Goal: Task Accomplishment & Management: Manage account settings

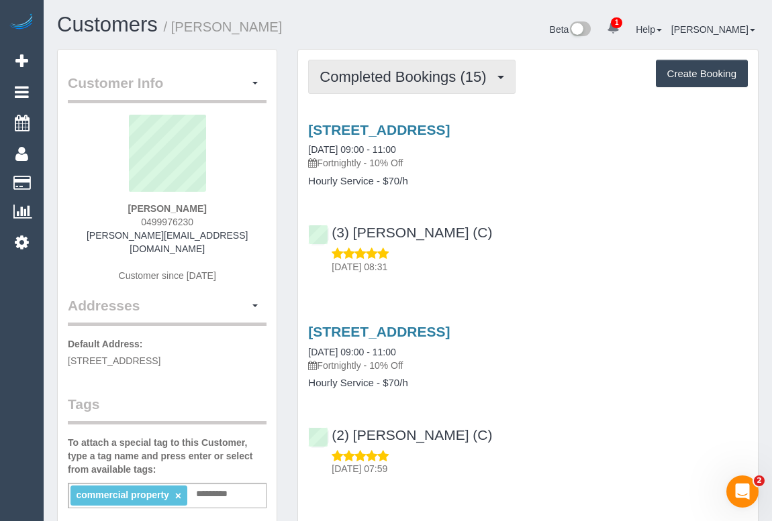
click at [416, 80] on span "Completed Bookings (15)" at bounding box center [405, 76] width 173 height 17
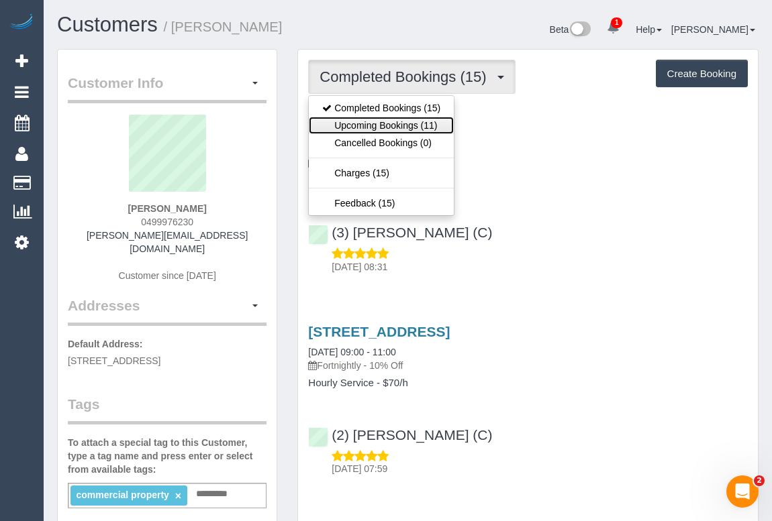
click at [397, 127] on link "Upcoming Bookings (11)" at bounding box center [381, 125] width 145 height 17
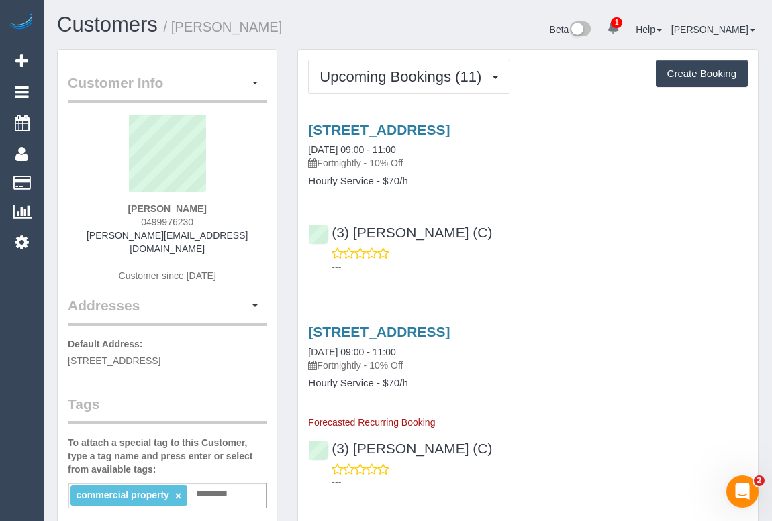
click at [543, 256] on div "---" at bounding box center [527, 260] width 439 height 27
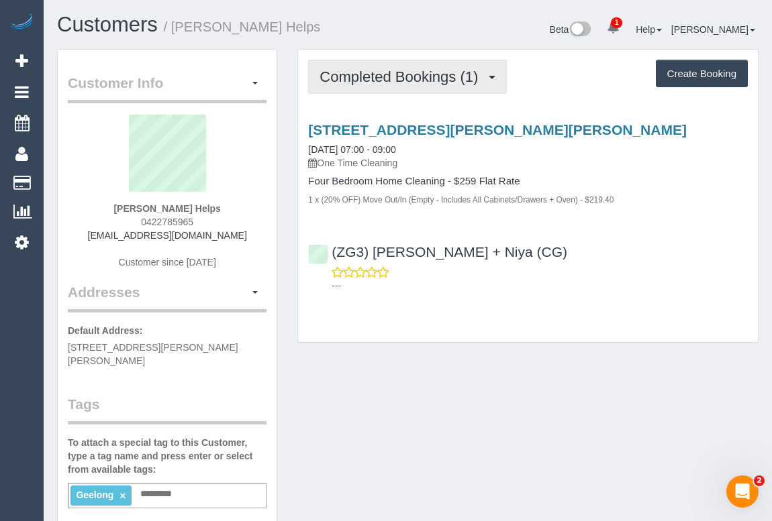
click at [425, 81] on span "Completed Bookings (1)" at bounding box center [401, 76] width 165 height 17
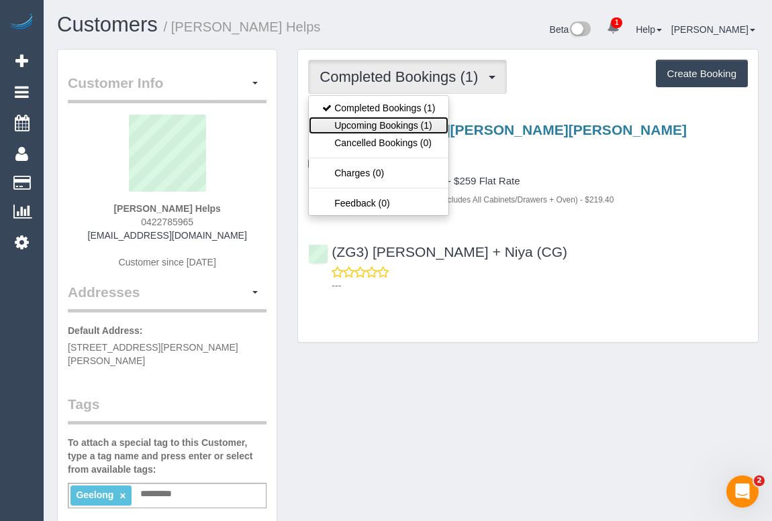
click at [392, 122] on link "Upcoming Bookings (1)" at bounding box center [379, 125] width 140 height 17
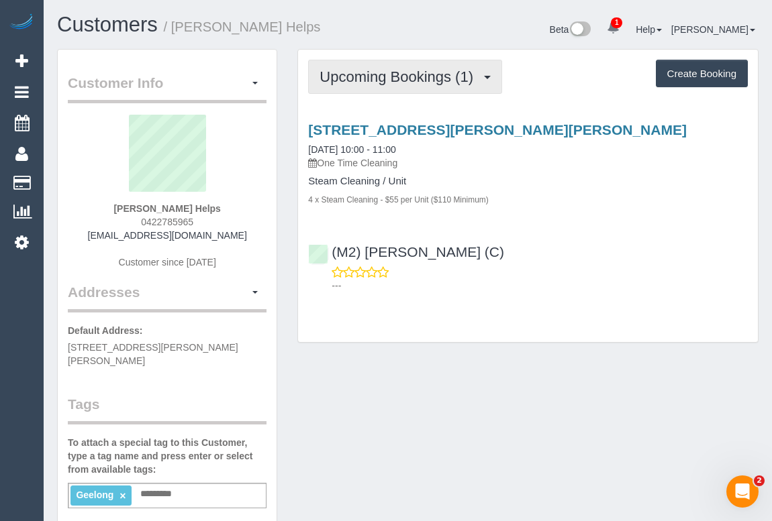
click at [403, 76] on span "Upcoming Bookings (1)" at bounding box center [399, 76] width 160 height 17
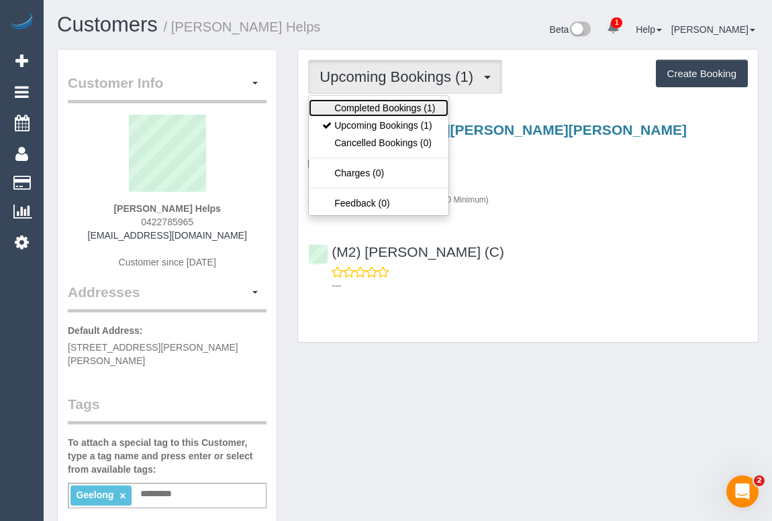
click at [397, 103] on link "Completed Bookings (1)" at bounding box center [379, 107] width 140 height 17
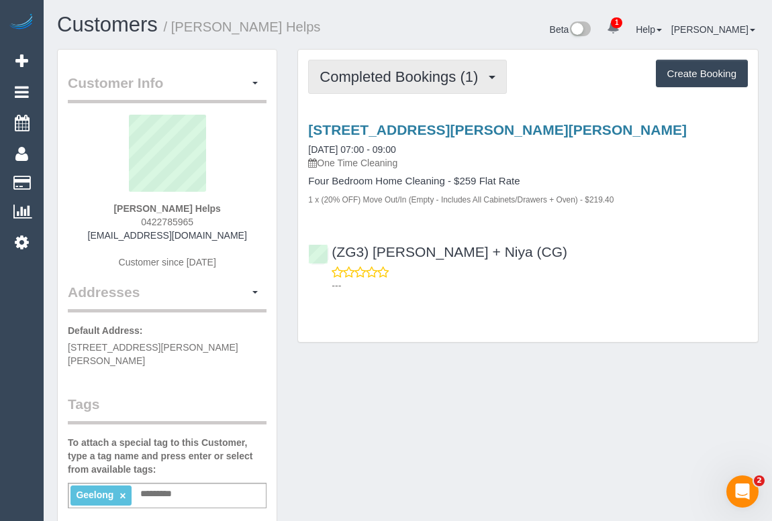
click at [417, 72] on span "Completed Bookings (1)" at bounding box center [401, 76] width 165 height 17
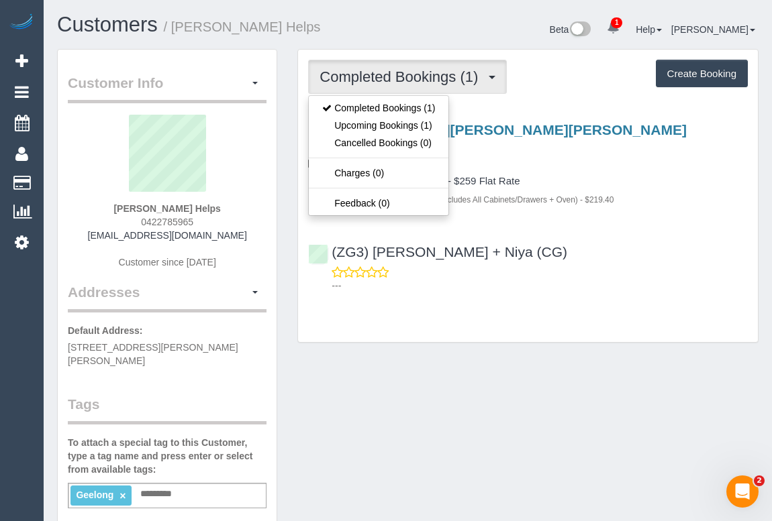
drag, startPoint x: 615, startPoint y: 176, endPoint x: 573, endPoint y: 169, distance: 42.8
click at [614, 176] on h4 "Four Bedroom Home Cleaning - $259 Flat Rate" at bounding box center [527, 181] width 439 height 11
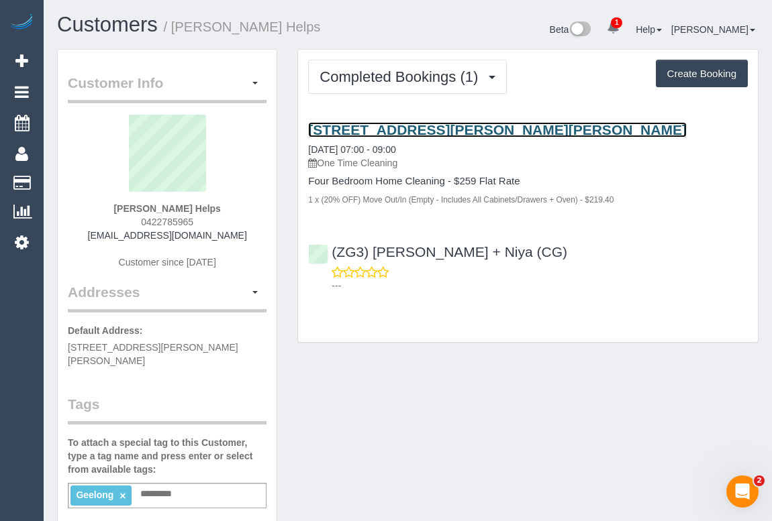
click at [433, 127] on link "2 Hutton Close, Armstrong Creek, VIC 3217" at bounding box center [497, 129] width 378 height 15
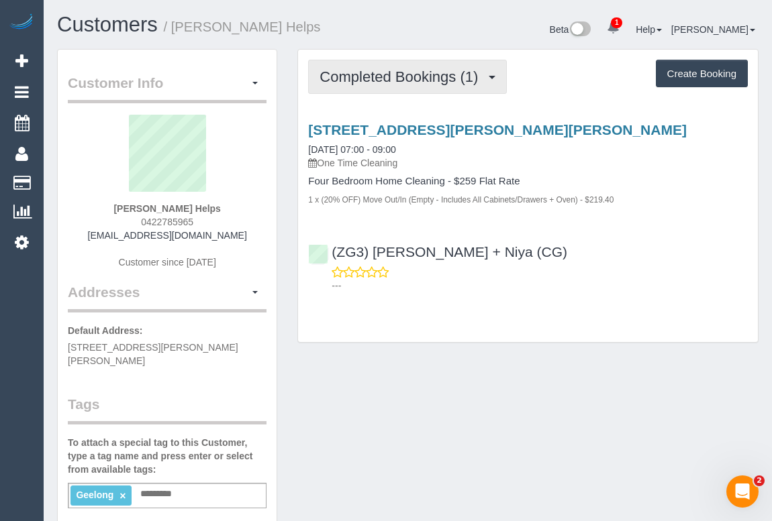
click at [383, 81] on span "Completed Bookings (1)" at bounding box center [401, 76] width 165 height 17
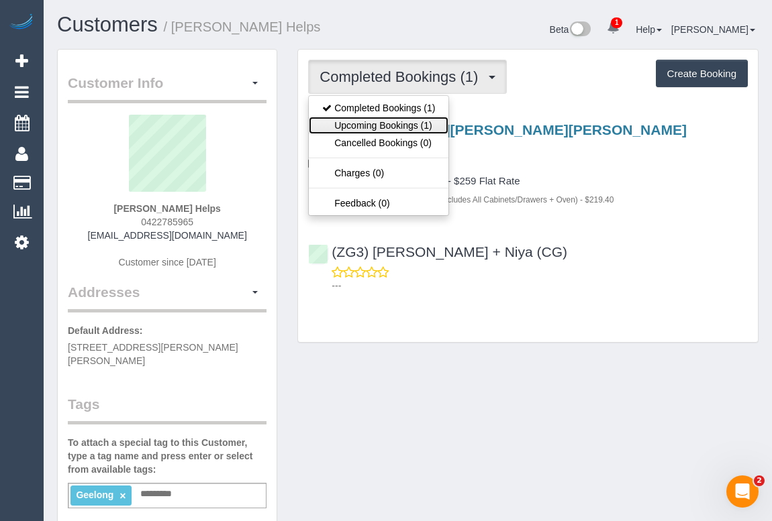
click at [409, 123] on link "Upcoming Bookings (1)" at bounding box center [379, 125] width 140 height 17
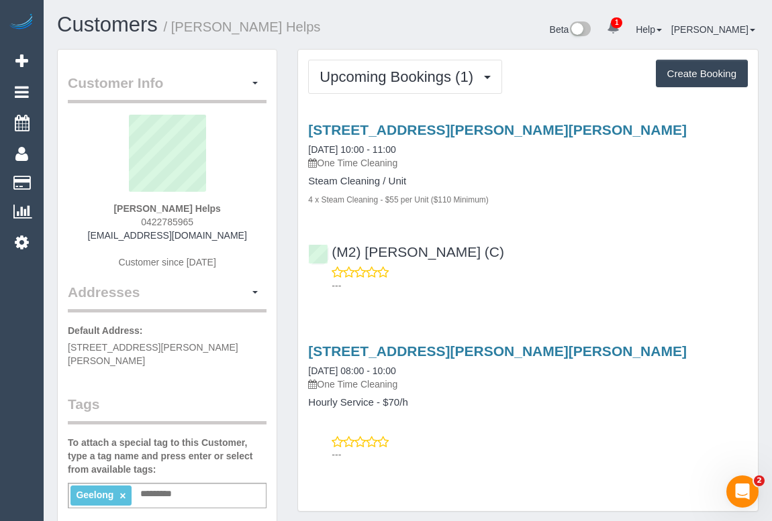
drag, startPoint x: 595, startPoint y: 223, endPoint x: 566, endPoint y: 194, distance: 41.8
click at [594, 221] on div "2 Hutton Close, Armstrong Creek, VIC 3217 20/08/2025 10:00 - 11:00 One Time Cle…" at bounding box center [528, 205] width 460 height 188
click at [543, 217] on div "2 Hutton Close, Armstrong Creek, VIC 3217 20/08/2025 10:00 - 11:00 One Time Cle…" at bounding box center [528, 205] width 460 height 188
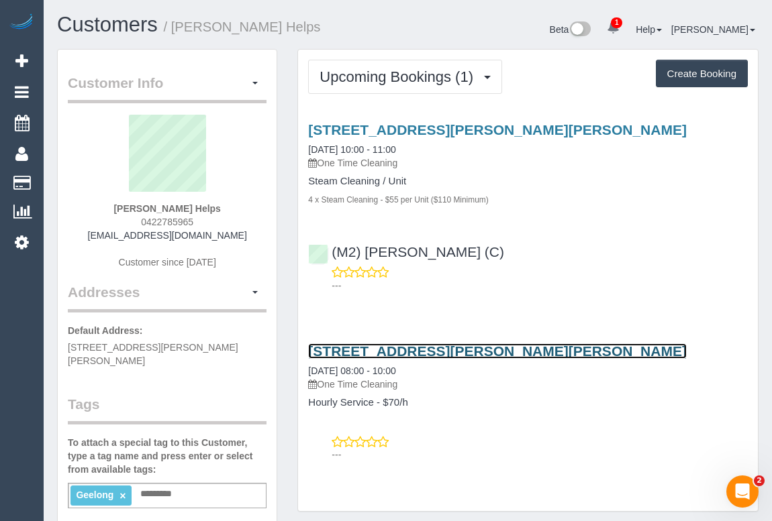
click at [475, 344] on link "2 Hutton Close, Armstrong Creek, VIC 3217" at bounding box center [497, 351] width 378 height 15
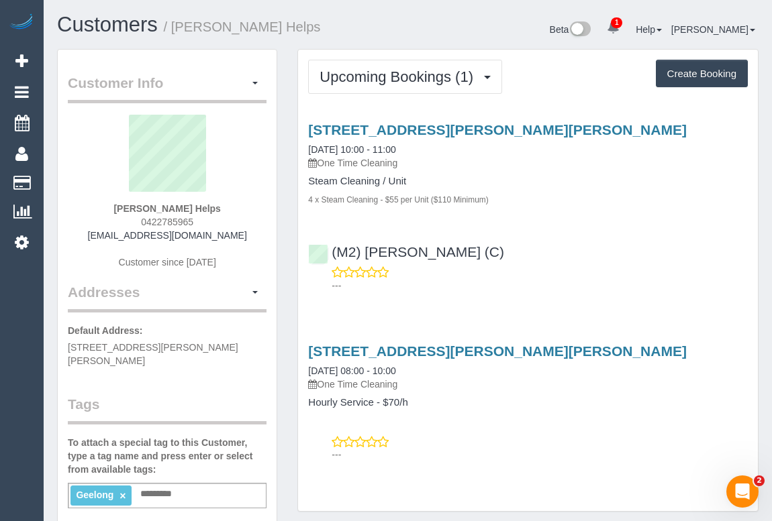
drag, startPoint x: 575, startPoint y: 258, endPoint x: 584, endPoint y: 258, distance: 8.7
click at [576, 256] on div "(M2) Joseph Tshibangu (C) ---" at bounding box center [528, 263] width 460 height 60
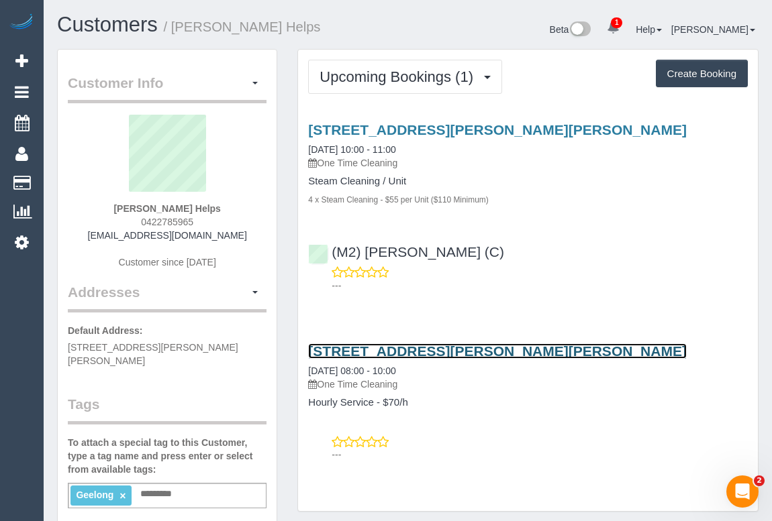
click at [429, 347] on link "2 Hutton Close, Armstrong Creek, VIC 3217" at bounding box center [497, 351] width 378 height 15
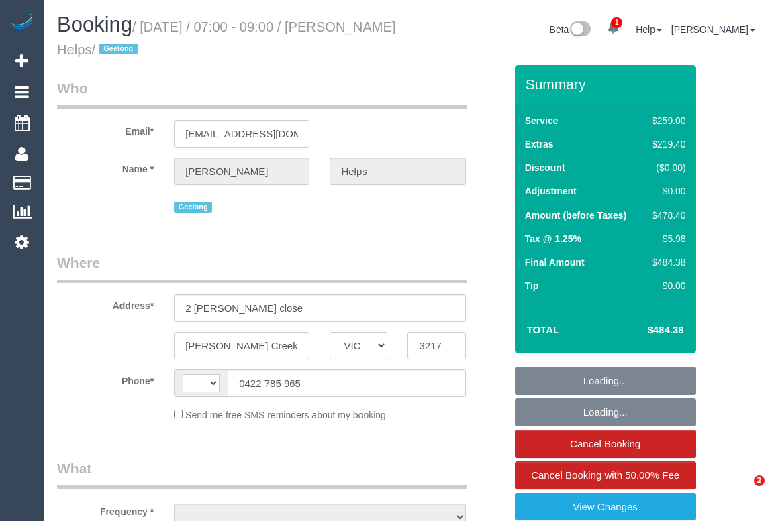
select select "VIC"
select select "object:401"
select select "string:stripe-pm_1RuRpc2GScqysDRVkztFHtLl"
select select "number:28"
select select "number:14"
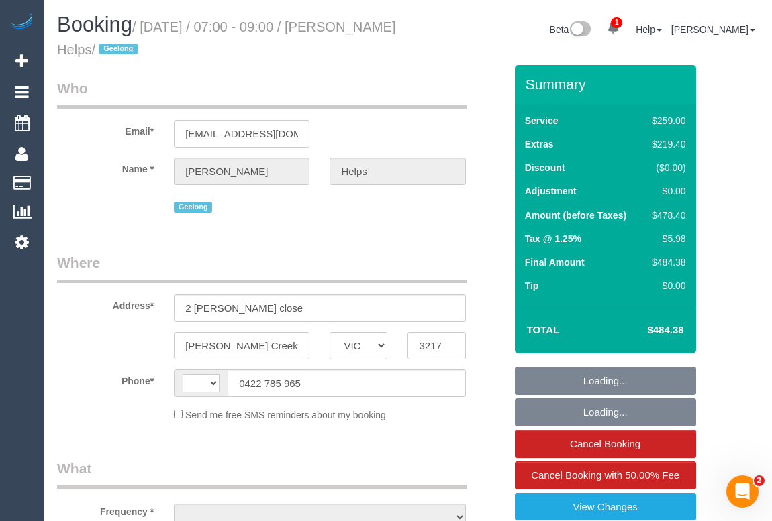
select select "number:18"
select select "number:24"
select select "number:26"
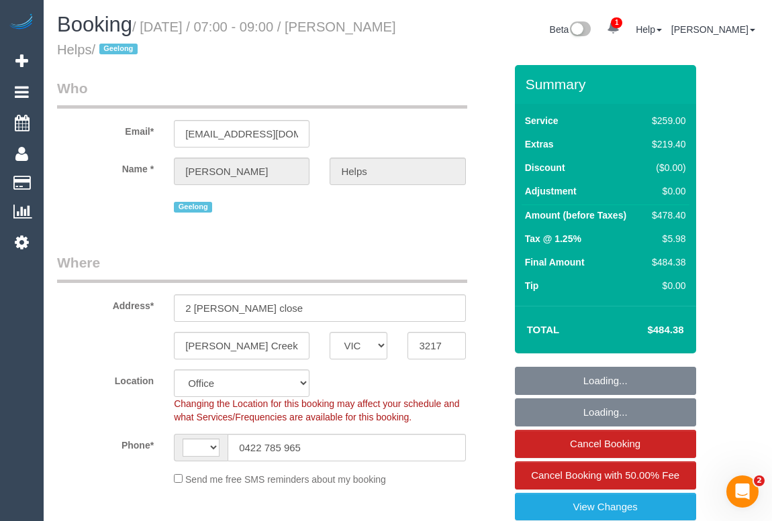
select select "object:801"
select select "string:AU"
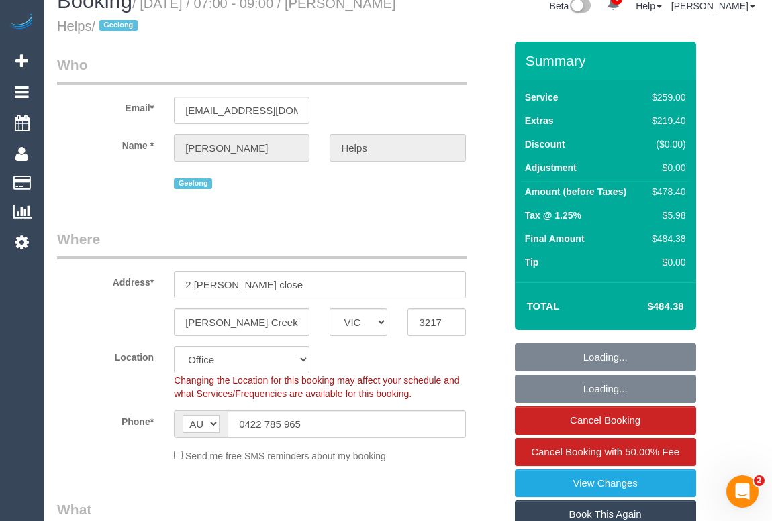
scroll to position [305, 0]
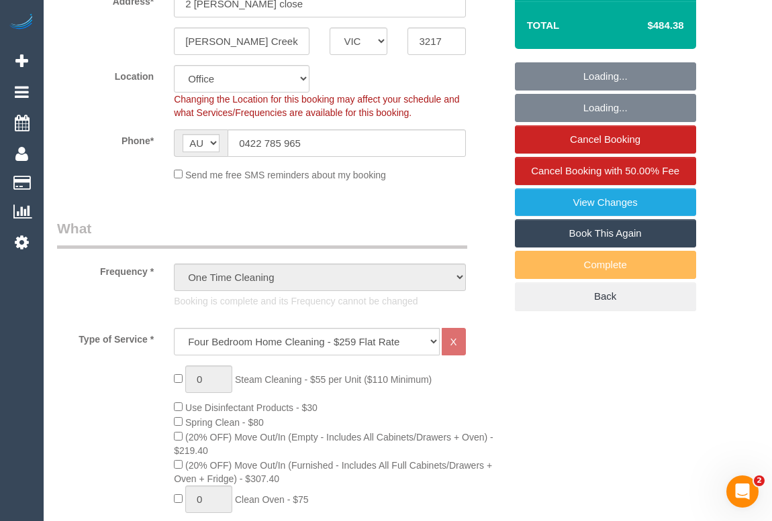
click at [603, 234] on link "Book This Again" at bounding box center [605, 233] width 181 height 28
select select "VIC"
select select "number:28"
select select "number:14"
select select "number:18"
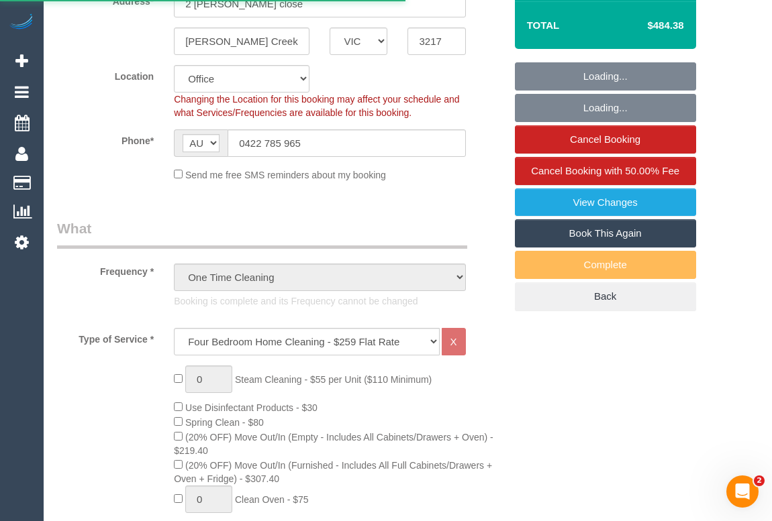
select select "number:24"
select select "number:26"
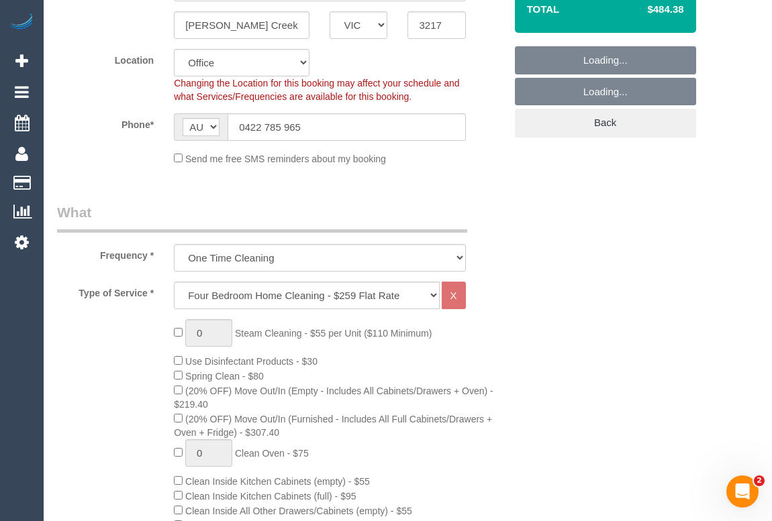
select select "object:3934"
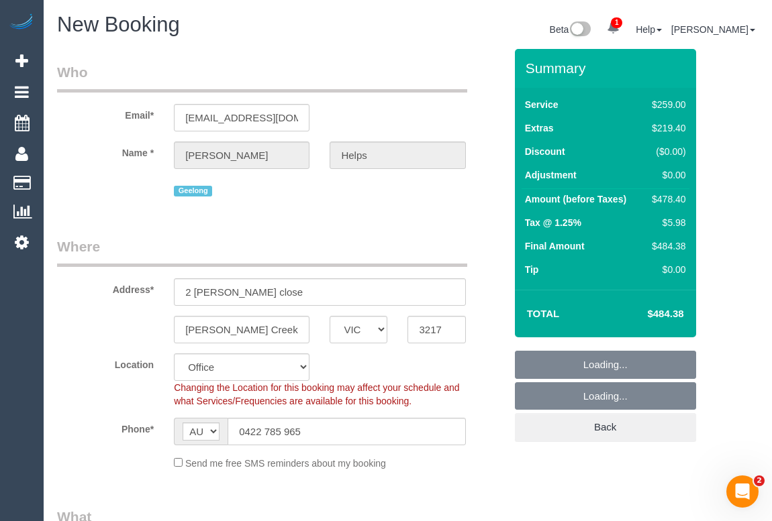
select select "124"
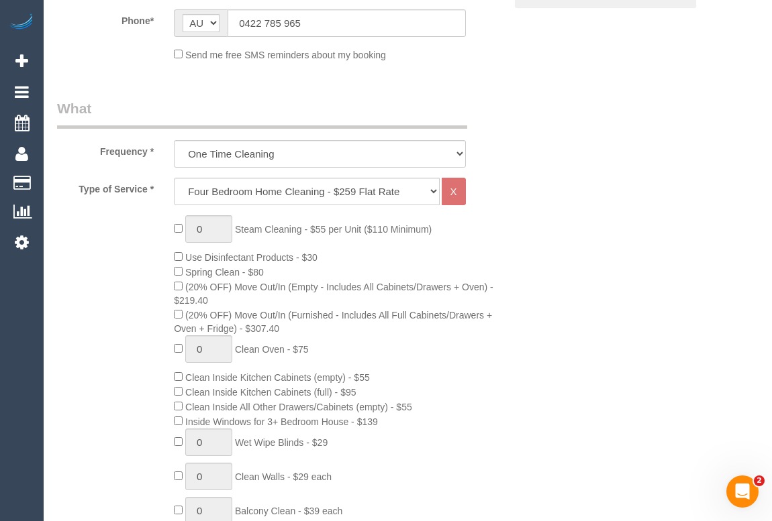
scroll to position [549, 0]
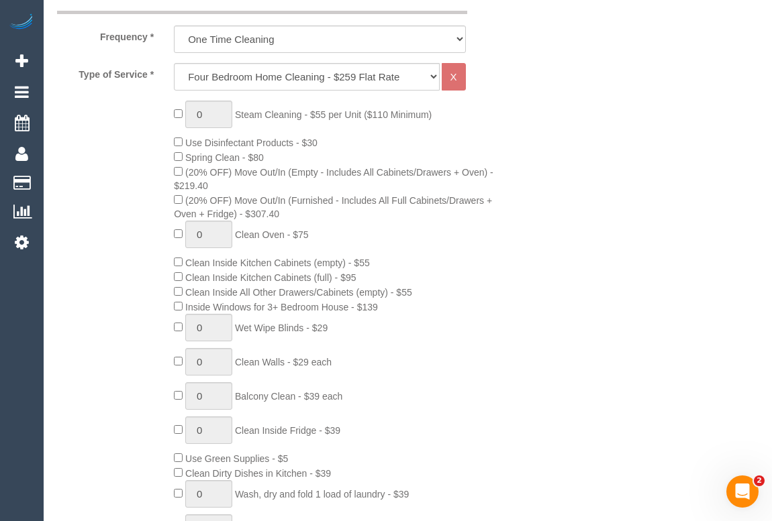
select select "object:3944"
click at [456, 42] on select "One Time Cleaning Weekly - 10% Off - 10.00% (0% for the First Booking) Fortnigh…" at bounding box center [319, 39] width 291 height 28
click at [174, 25] on select "One Time Cleaning Weekly - 10% Off - 10.00% (0% for the First Booking) Fortnigh…" at bounding box center [319, 39] width 291 height 28
drag, startPoint x: 430, startPoint y: 76, endPoint x: 406, endPoint y: 87, distance: 26.4
click at [430, 76] on select "Hourly Service - $70/h Hourly Service - $65/h Hourly Service - $60/h Hourly Ser…" at bounding box center [306, 77] width 265 height 28
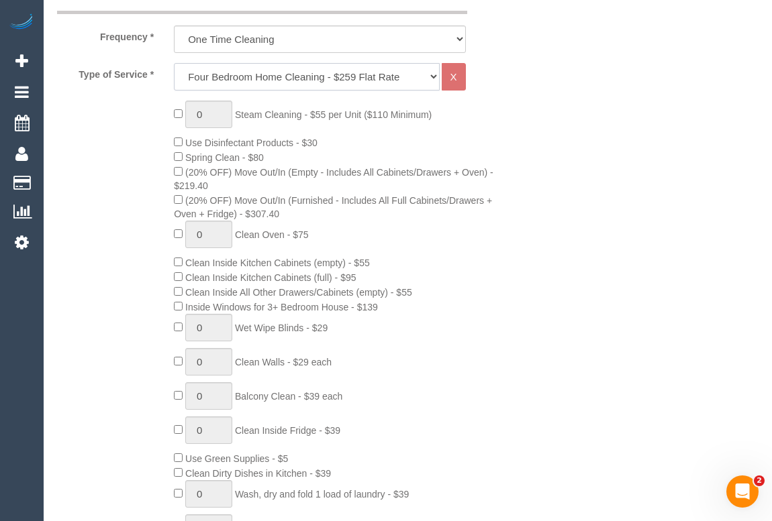
select select "209"
click at [174, 63] on select "Hourly Service - $70/h Hourly Service - $65/h Hourly Service - $60/h Hourly Ser…" at bounding box center [306, 77] width 265 height 28
select select "1"
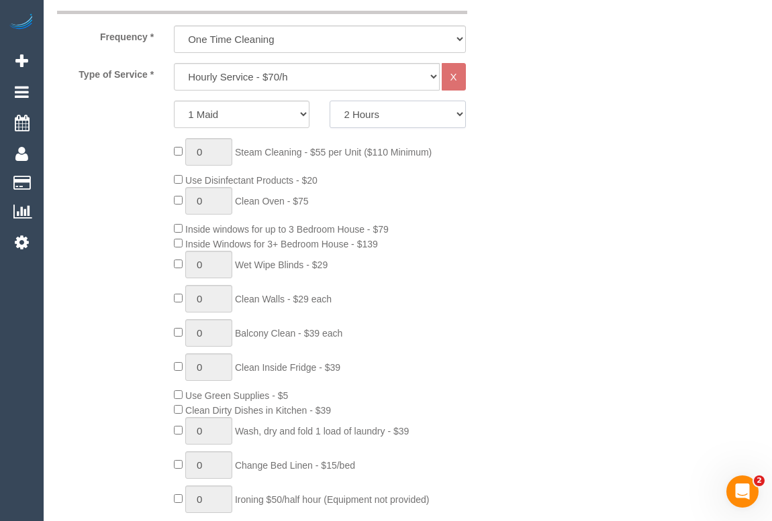
drag, startPoint x: 454, startPoint y: 116, endPoint x: 428, endPoint y: 126, distance: 27.4
click at [454, 116] on select "2 Hours 2.5 Hours 3 Hours 3.5 Hours 4 Hours 4.5 Hours 5 Hours 5.5 Hours 6 Hours…" at bounding box center [397, 115] width 136 height 28
select select "150"
click at [329, 101] on select "2 Hours 2.5 Hours 3 Hours 3.5 Hours 4 Hours 4.5 Hours 5 Hours 5.5 Hours 6 Hours…" at bounding box center [397, 115] width 136 height 28
click at [509, 253] on div "0 Steam Cleaning - $55 per Unit ($110 Minimum) Use Disinfectant Products - $20 …" at bounding box center [339, 336] width 350 height 397
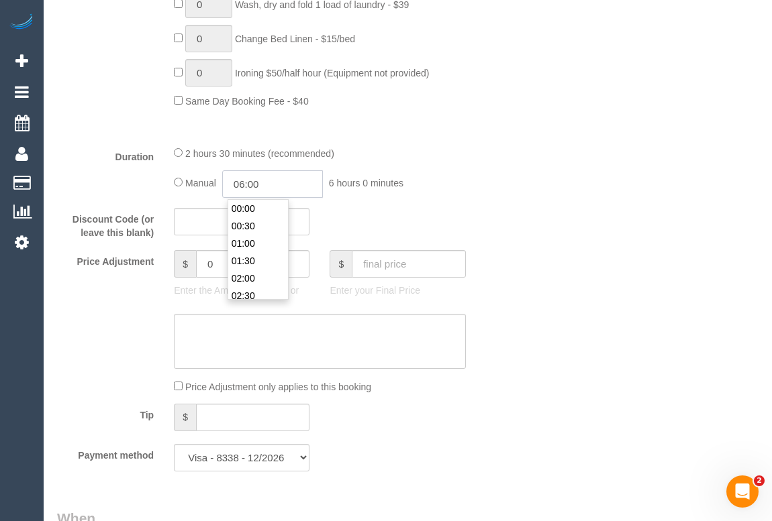
scroll to position [192, 0]
drag, startPoint x: 275, startPoint y: 180, endPoint x: 167, endPoint y: 183, distance: 108.1
click at [167, 183] on div "2 hours 30 minutes (recommended) Manual 06:00 6 hours 0 minutes" at bounding box center [319, 172] width 311 height 52
type input "02:30"
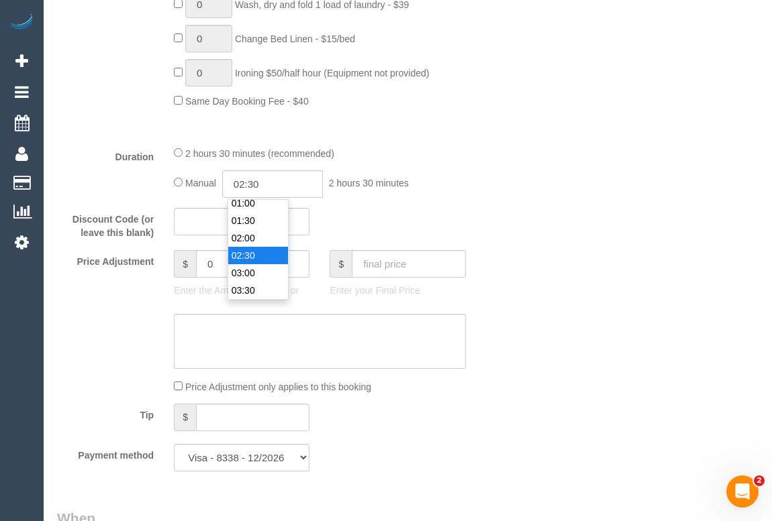
click at [254, 248] on li "02:30" at bounding box center [258, 255] width 60 height 17
click at [457, 243] on fieldset "What Frequency * One Time Cleaning Weekly - 10% Off - 10.00% (0% for the First …" at bounding box center [281, 19] width 448 height 925
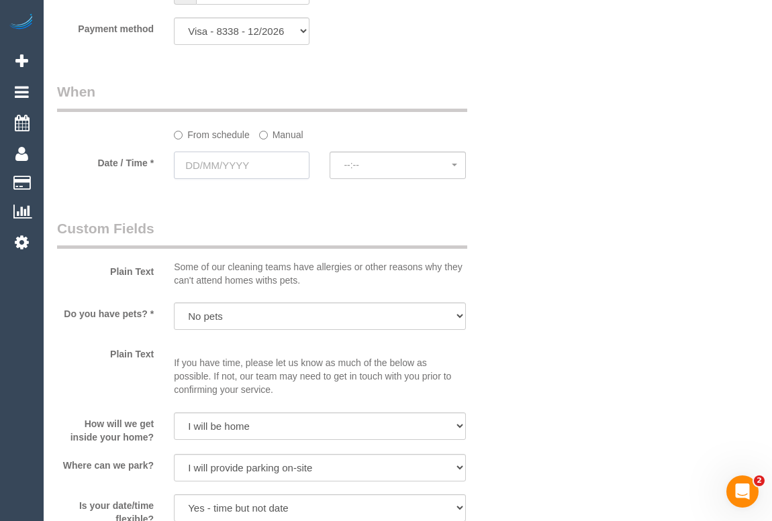
click at [221, 164] on input "text" at bounding box center [242, 166] width 136 height 28
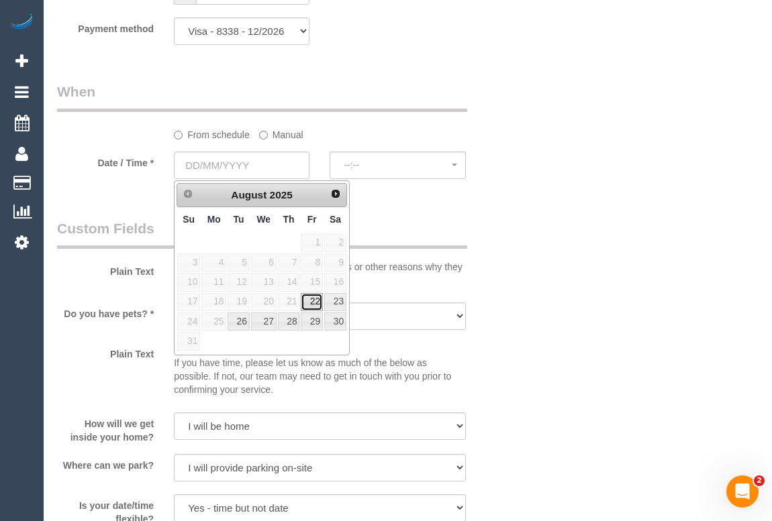
click at [313, 302] on link "22" at bounding box center [311, 302] width 21 height 18
type input "22/08/2025"
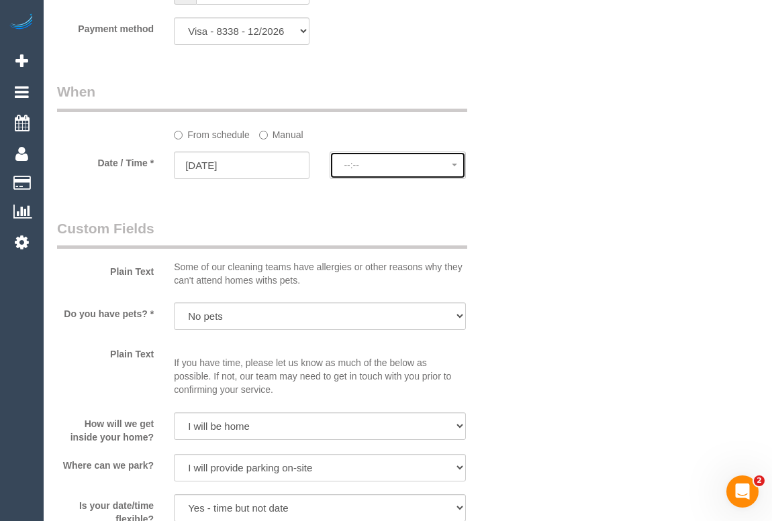
click at [385, 168] on span "--:--" at bounding box center [397, 165] width 107 height 11
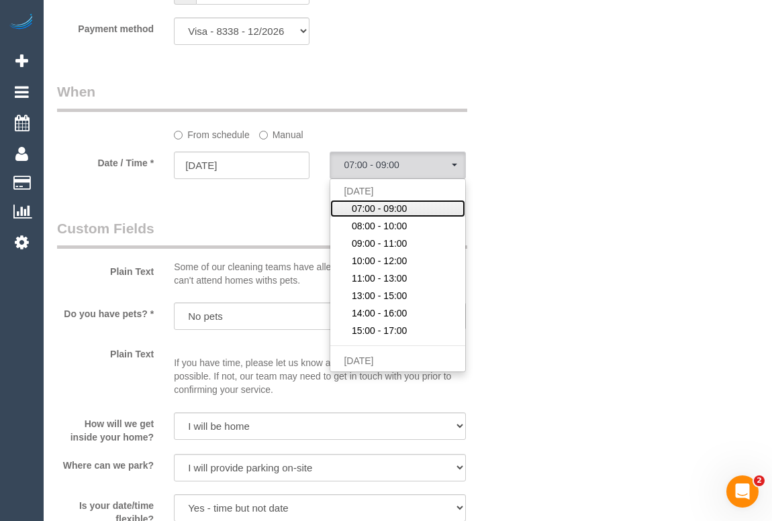
click at [415, 208] on link "07:00 - 09:00" at bounding box center [397, 208] width 134 height 17
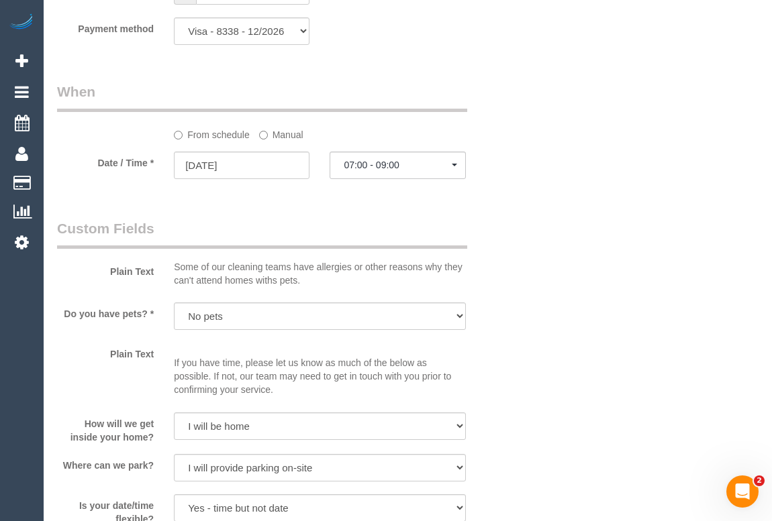
drag, startPoint x: 610, startPoint y: 205, endPoint x: 613, endPoint y: 228, distance: 23.0
click at [455, 166] on span "button" at bounding box center [454, 165] width 5 height 3
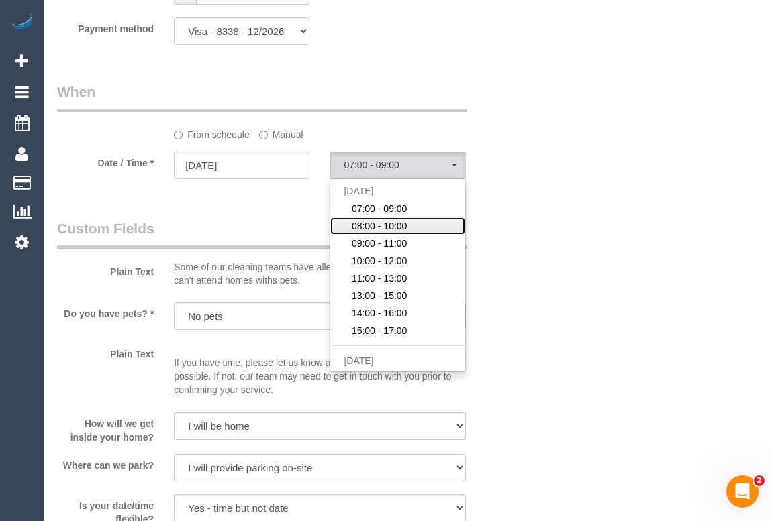
click at [388, 226] on span "08:00 - 10:00" at bounding box center [380, 225] width 56 height 13
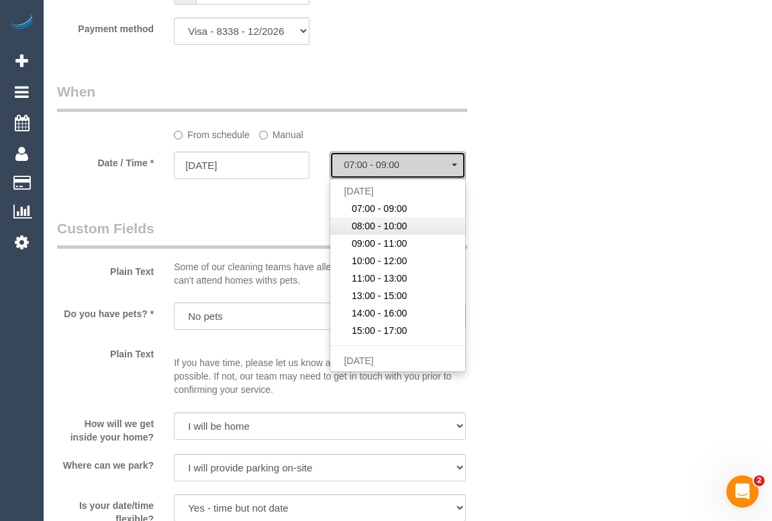
select select "spot7"
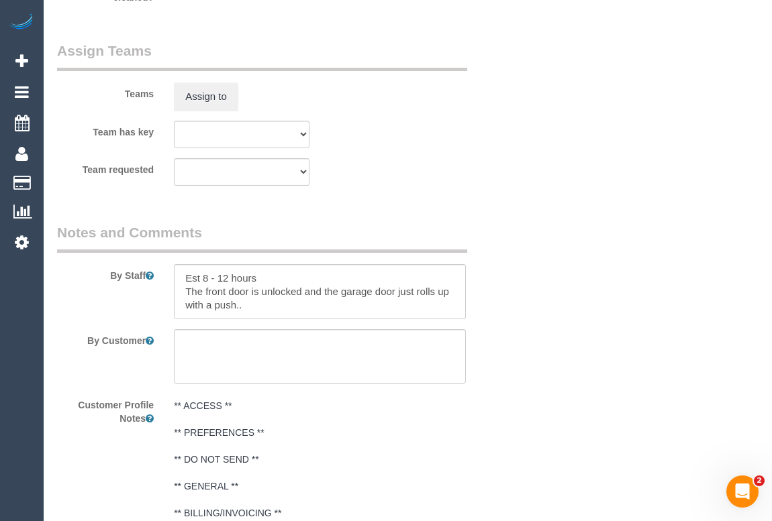
scroll to position [2190, 0]
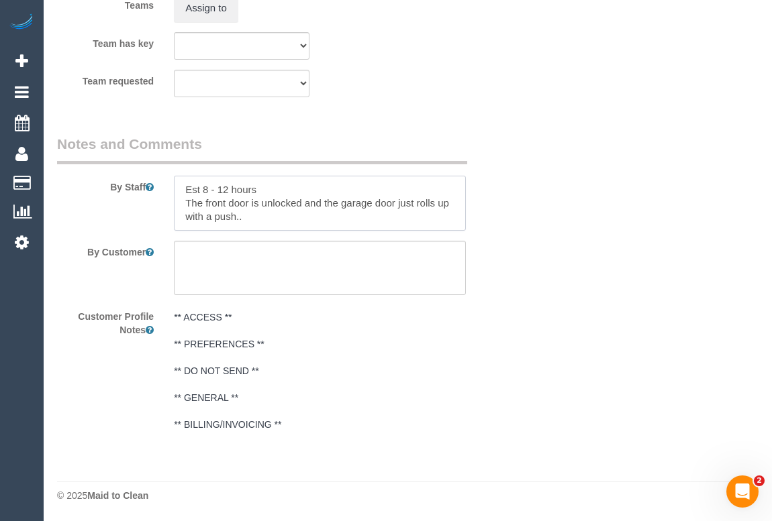
drag, startPoint x: 277, startPoint y: 189, endPoint x: 142, endPoint y: 192, distance: 135.6
click at [160, 192] on div "By Staff" at bounding box center [281, 182] width 468 height 97
type textarea "The front door is unlocked and the garage door just rolls up with a push.."
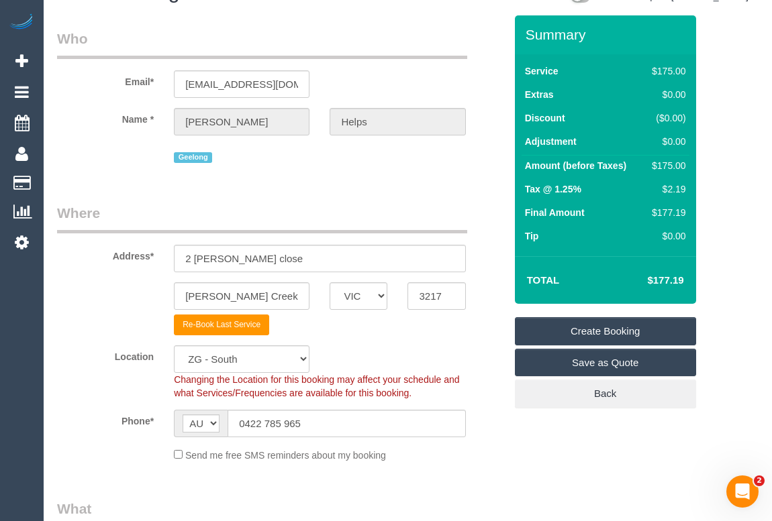
scroll to position [0, 0]
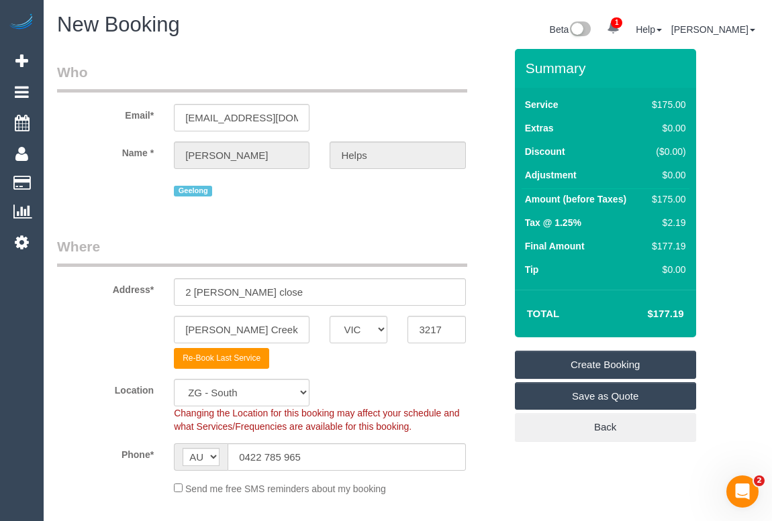
click at [598, 362] on link "Create Booking" at bounding box center [605, 365] width 181 height 28
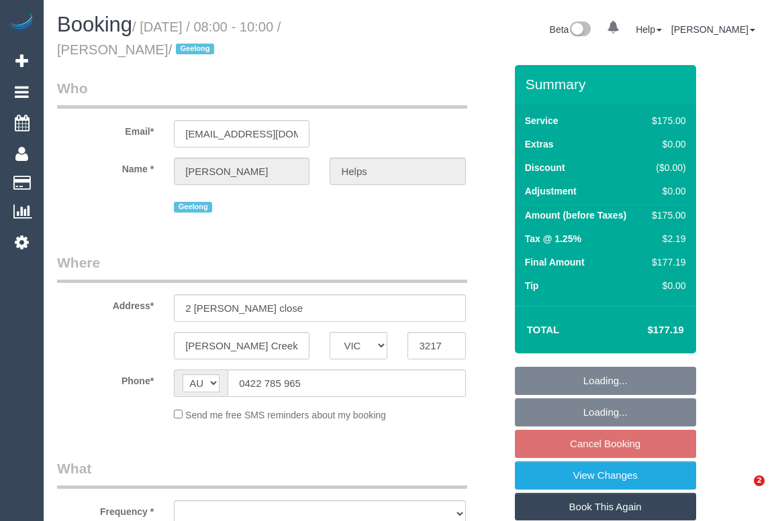
select select "VIC"
select select "string:stripe-pm_1RuRpc2GScqysDRVkztFHtLl"
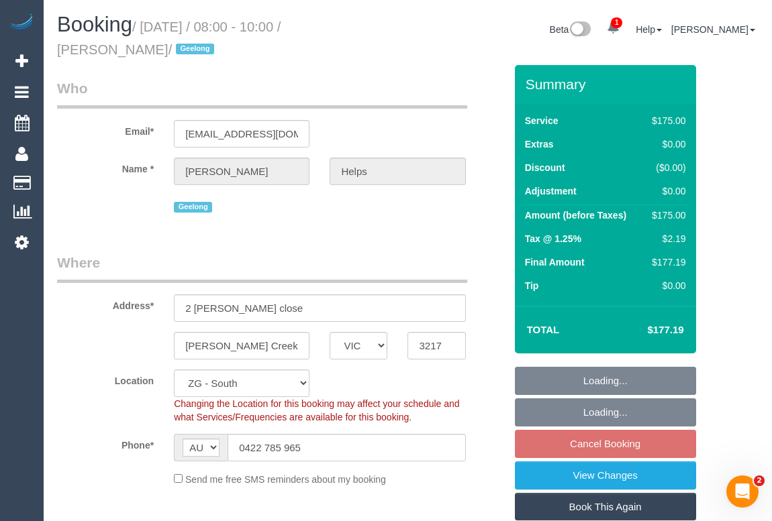
click at [403, 97] on legend "Who" at bounding box center [262, 94] width 410 height 30
select select "150"
select select "object:711"
select select "spot1"
select select "number:28"
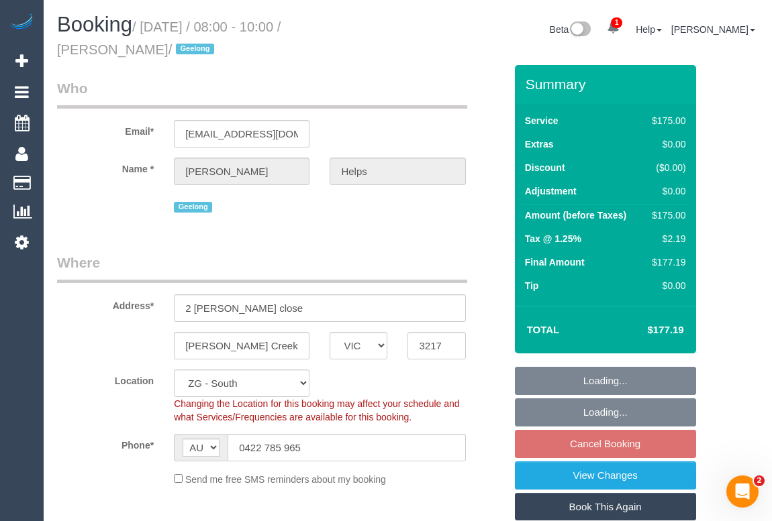
select select "number:14"
select select "number:18"
select select "number:24"
select select "number:26"
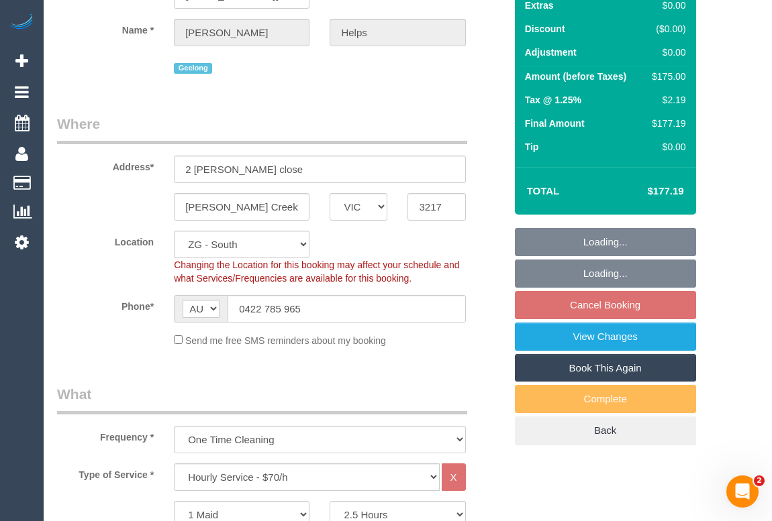
scroll to position [305, 0]
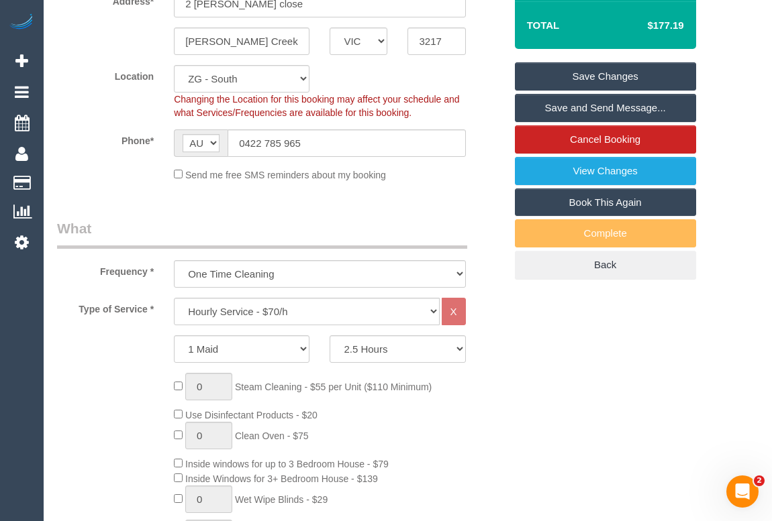
drag, startPoint x: 398, startPoint y: 198, endPoint x: 403, endPoint y: 207, distance: 10.2
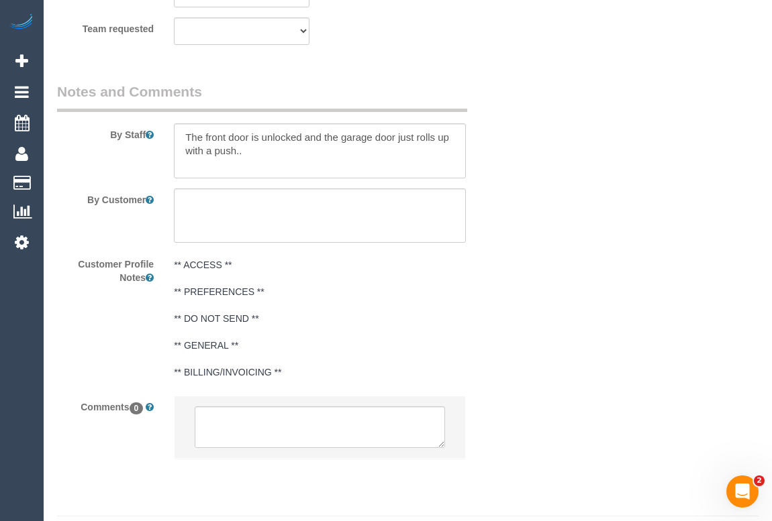
scroll to position [2268, 0]
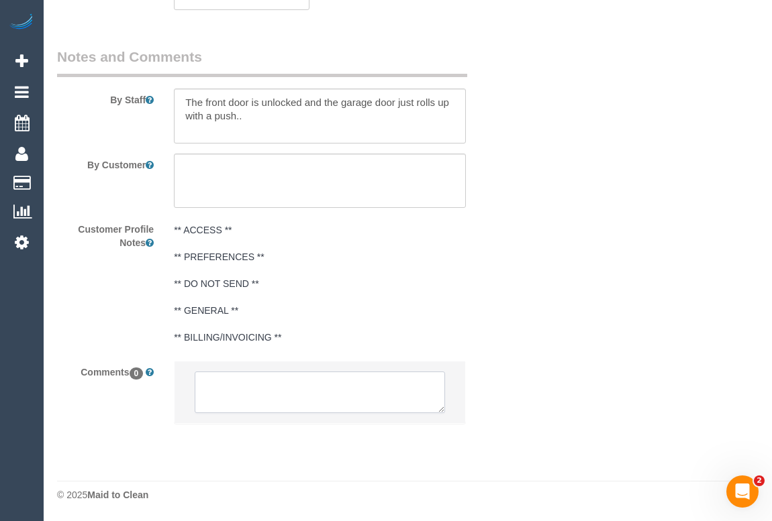
click at [225, 397] on textarea at bounding box center [320, 393] width 250 height 42
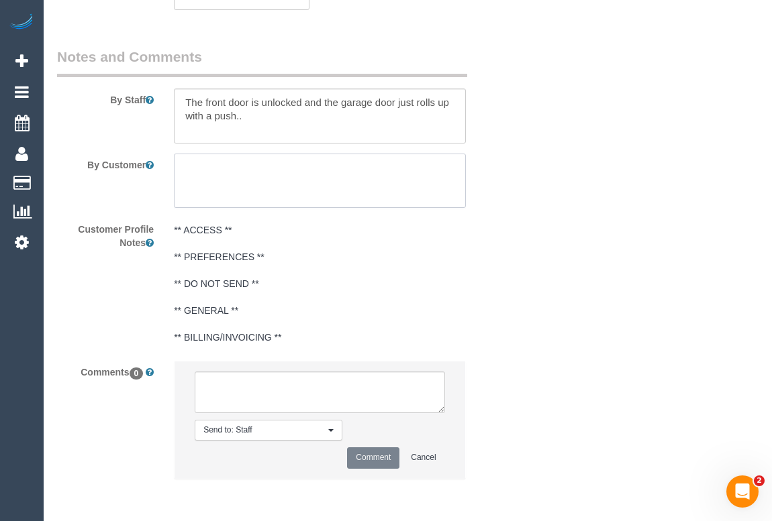
click at [234, 175] on textarea at bounding box center [319, 181] width 291 height 55
paste textarea "Three bedroom, living room, entrance hall way and second living.."
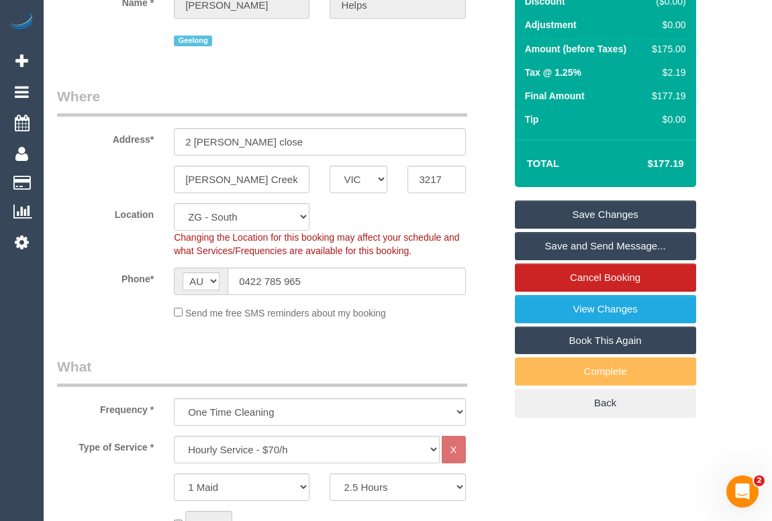
scroll to position [127, 0]
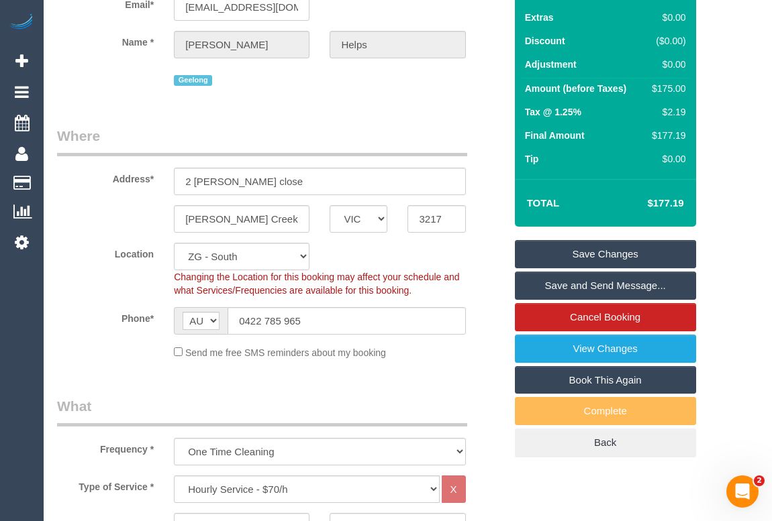
type textarea "Walls to clean: Three bedroom, living room, entrance hall way and second living…"
click at [610, 255] on link "Save Changes" at bounding box center [605, 254] width 181 height 28
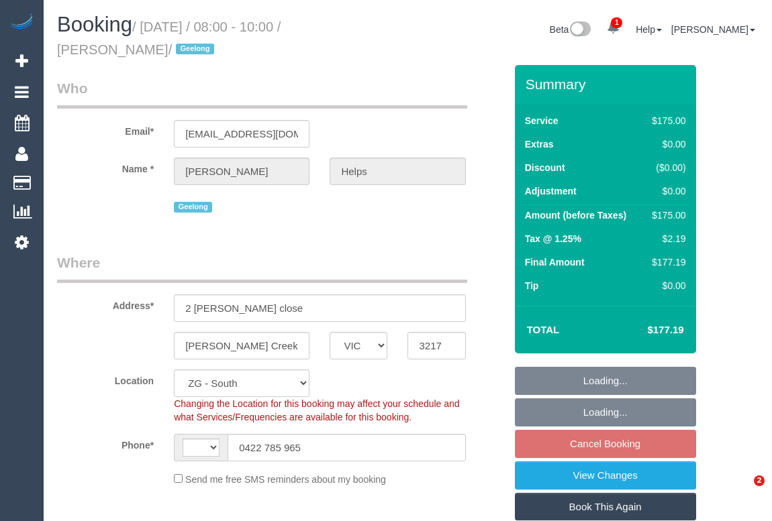
select select "VIC"
select select "object:464"
select select "string:stripe-pm_1RuRpc2GScqysDRVkztFHtLl"
select select "150"
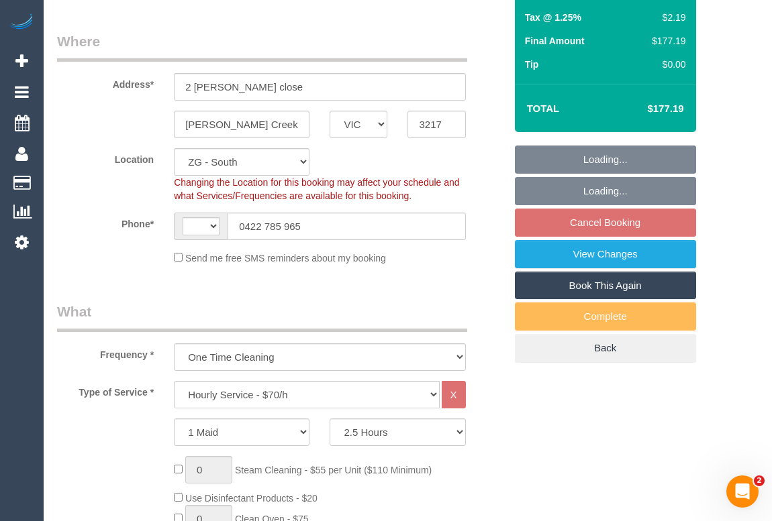
select select "string:AU"
select select "spot1"
select select "number:28"
select select "number:14"
select select "number:18"
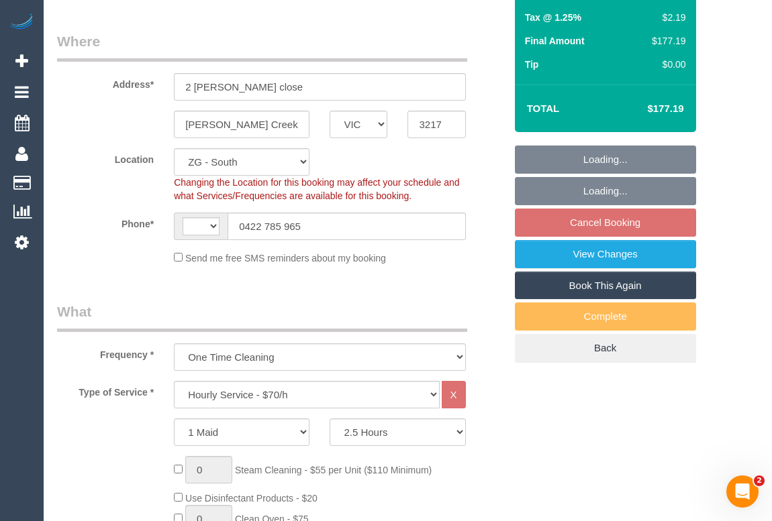
select select "number:24"
select select "number:26"
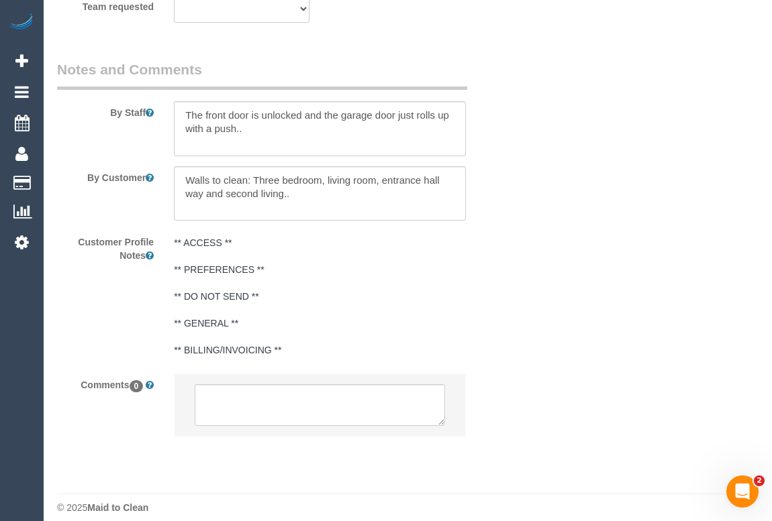
scroll to position [2268, 0]
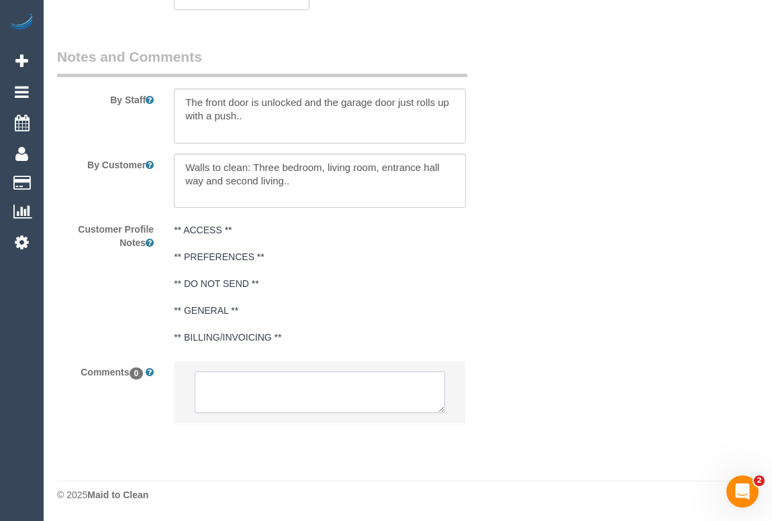
click at [299, 382] on textarea at bounding box center [320, 393] width 250 height 42
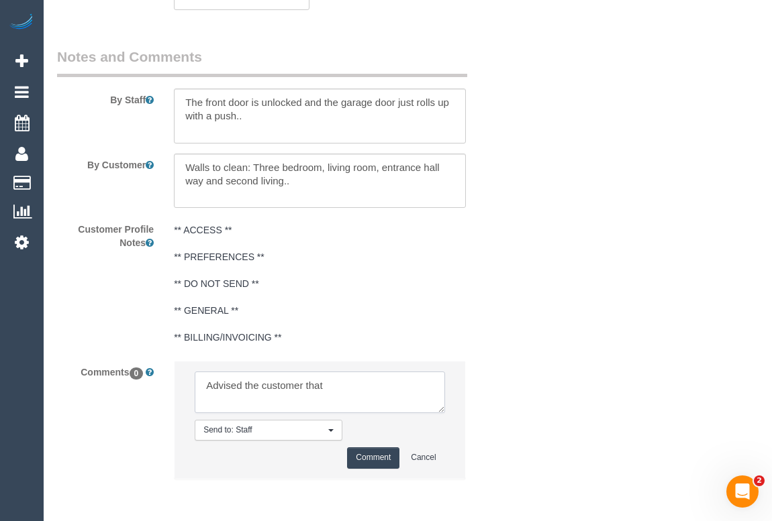
click at [361, 386] on textarea at bounding box center [320, 393] width 250 height 42
drag, startPoint x: 242, startPoint y: 399, endPoint x: 228, endPoint y: 397, distance: 13.6
click at [228, 397] on textarea at bounding box center [320, 393] width 250 height 42
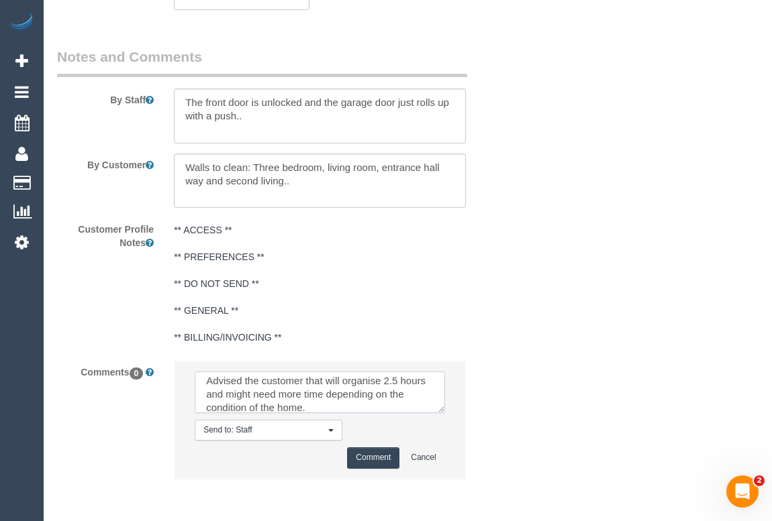
scroll to position [0, 0]
drag, startPoint x: 205, startPoint y: 380, endPoint x: 266, endPoint y: 382, distance: 61.1
click at [266, 382] on textarea at bounding box center [320, 393] width 250 height 42
drag, startPoint x: 314, startPoint y: 385, endPoint x: 331, endPoint y: 386, distance: 16.8
click at [331, 386] on textarea at bounding box center [320, 393] width 250 height 42
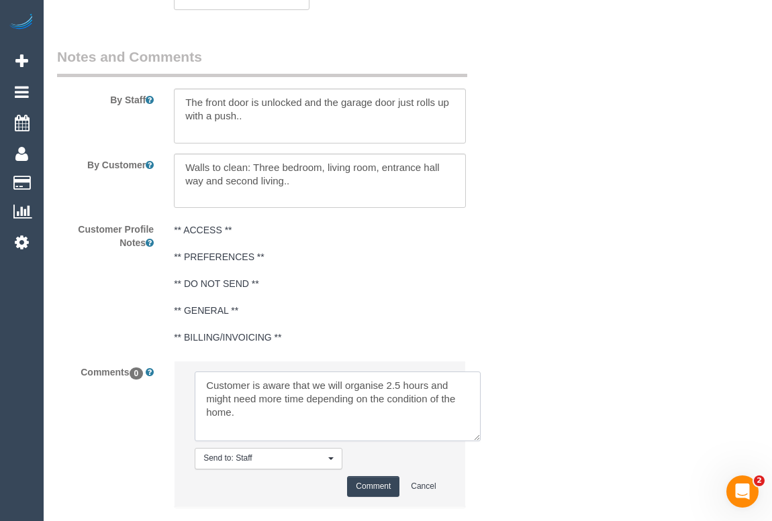
drag, startPoint x: 437, startPoint y: 411, endPoint x: 474, endPoint y: 439, distance: 46.3
click at [474, 439] on textarea at bounding box center [338, 407] width 286 height 70
click at [247, 420] on textarea at bounding box center [338, 407] width 286 height 70
type textarea "Customer is aware that we will organise 2.5 hours and might need more time depe…"
click at [379, 482] on button "Comment" at bounding box center [373, 486] width 52 height 21
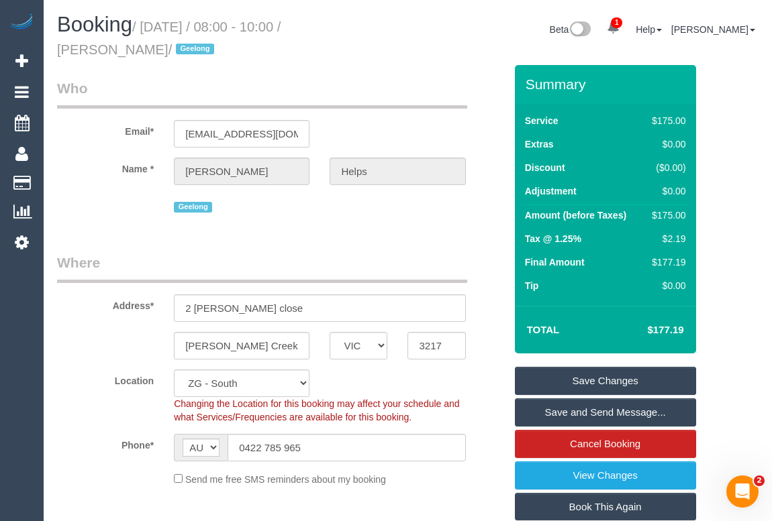
click at [584, 379] on link "Save Changes" at bounding box center [605, 381] width 181 height 28
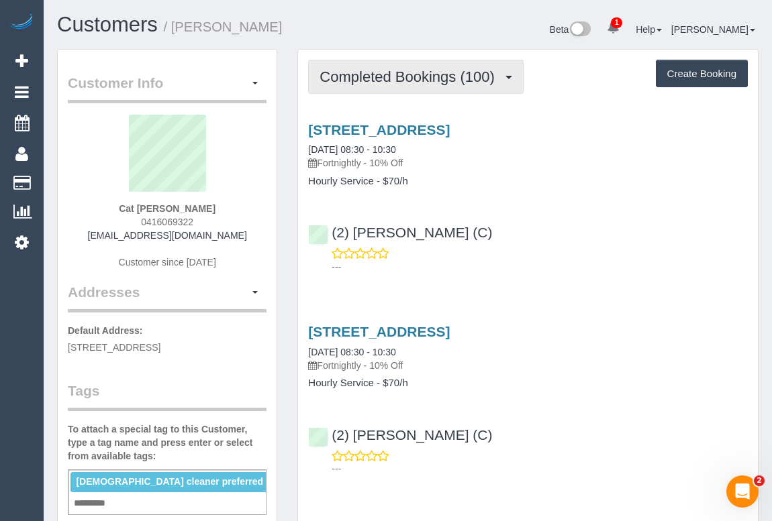
click at [434, 73] on span "Completed Bookings (100)" at bounding box center [409, 76] width 181 height 17
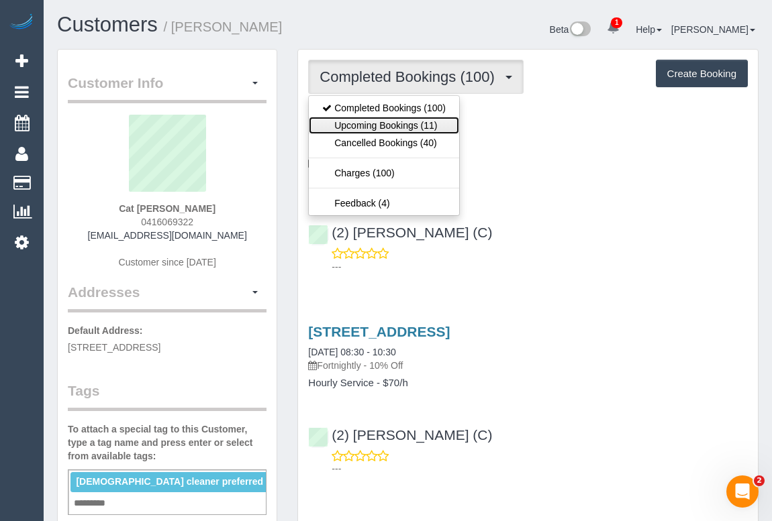
click at [415, 127] on link "Upcoming Bookings (11)" at bounding box center [384, 125] width 150 height 17
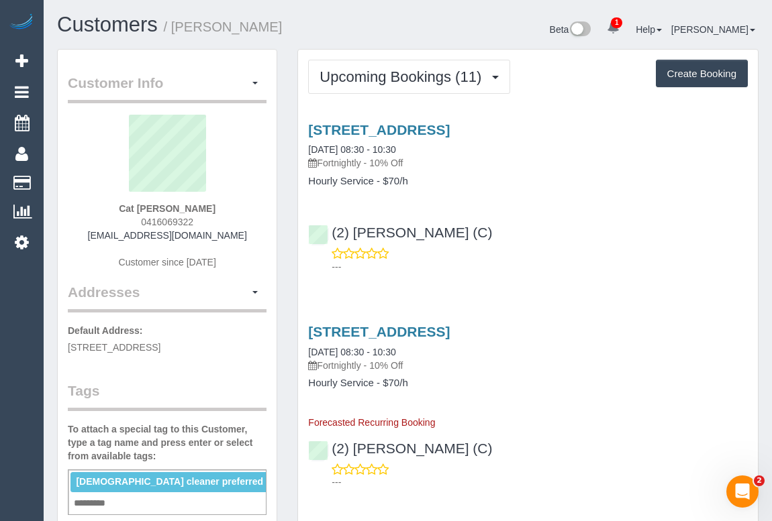
click at [615, 251] on div "---" at bounding box center [527, 260] width 439 height 27
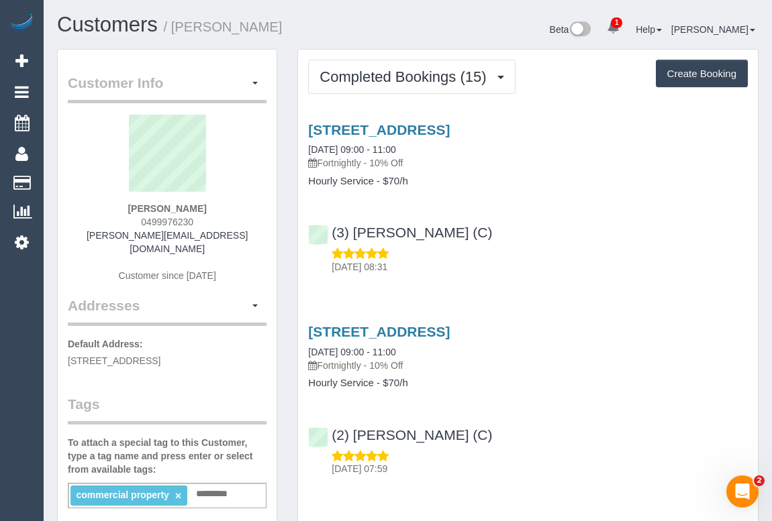
drag, startPoint x: 560, startPoint y: 253, endPoint x: 531, endPoint y: 218, distance: 45.3
click at [558, 245] on div "(3) [PERSON_NAME] (C) [DATE] 08:31" at bounding box center [528, 243] width 460 height 60
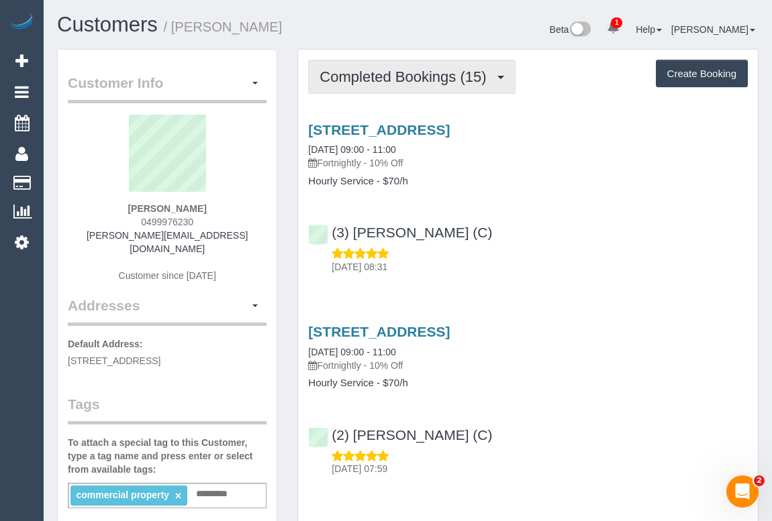
click at [389, 83] on span "Completed Bookings (15)" at bounding box center [405, 76] width 173 height 17
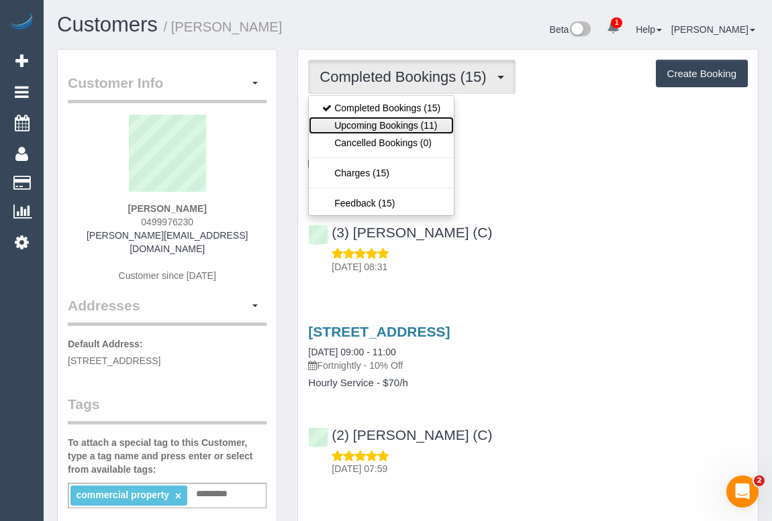
click at [397, 124] on link "Upcoming Bookings (11)" at bounding box center [381, 125] width 145 height 17
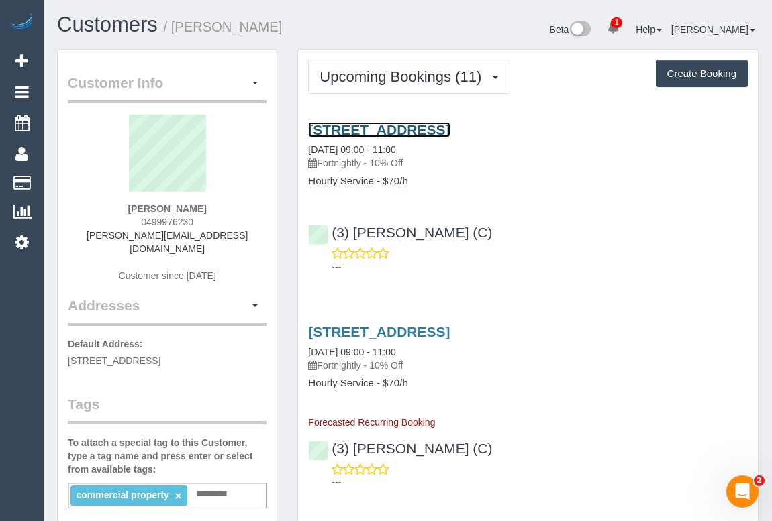
click at [433, 134] on link "1 Tinning St, Brunswick, VIC 3056" at bounding box center [379, 129] width 142 height 15
click at [592, 252] on div "---" at bounding box center [527, 260] width 439 height 27
click at [389, 126] on link "1 Tinning St, Brunswick, VIC 3056" at bounding box center [379, 129] width 142 height 15
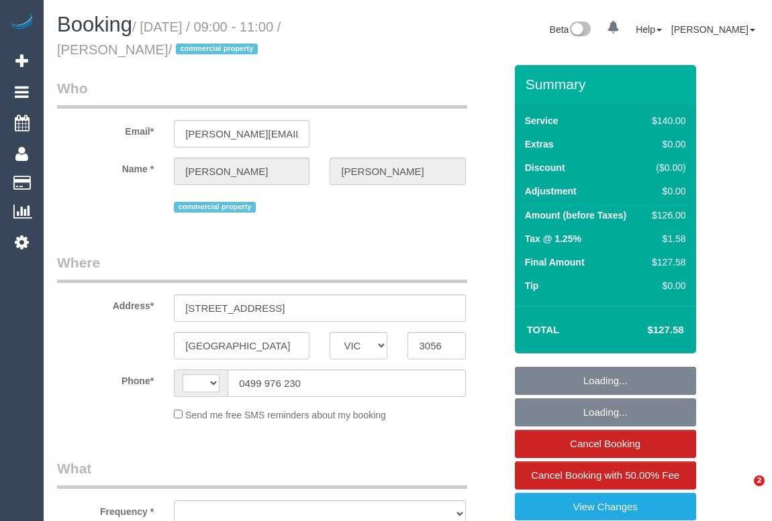
select select "VIC"
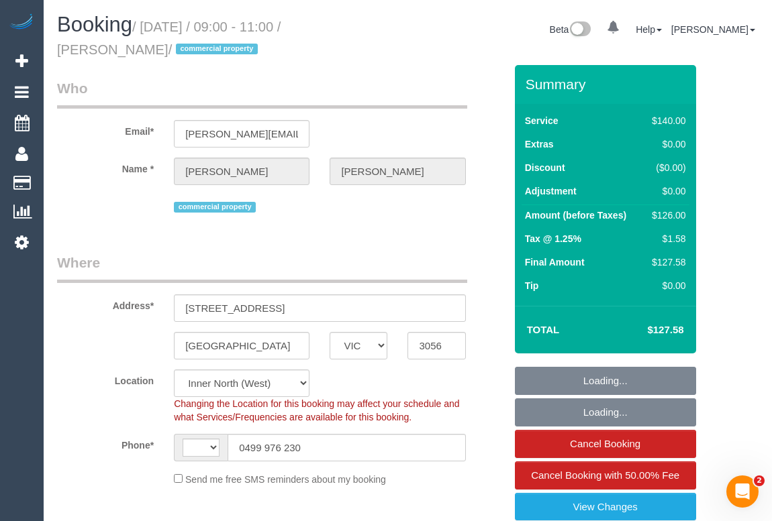
select select "string:AU"
select select "object:719"
select select "number:28"
select select "number:14"
select select "number:18"
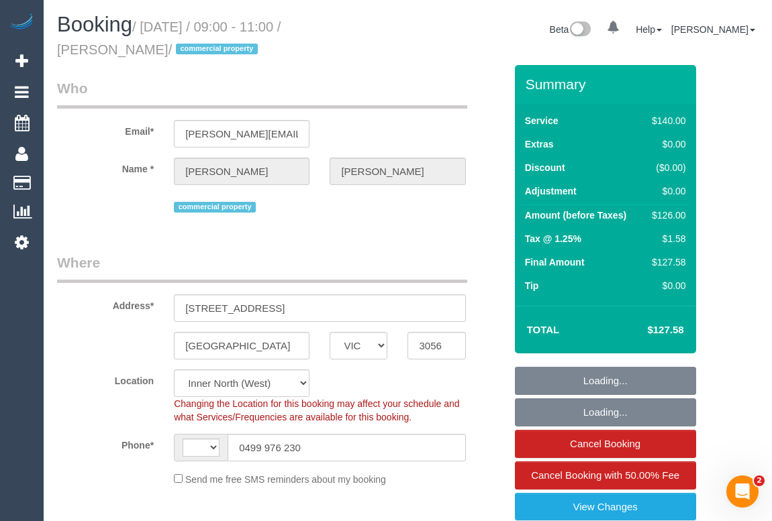
select select "number:25"
select select "number:33"
select select "object:1607"
select select "string:stripe-pm_1Qr9L62GScqysDRVu9atHaQm"
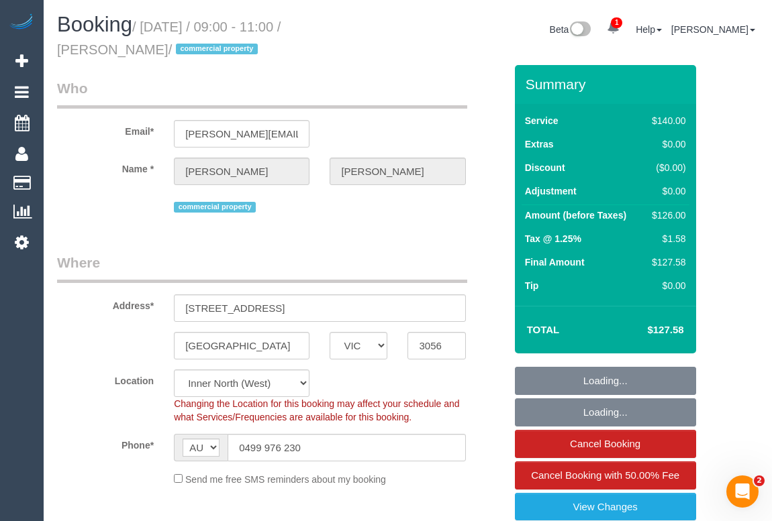
select select "spot1"
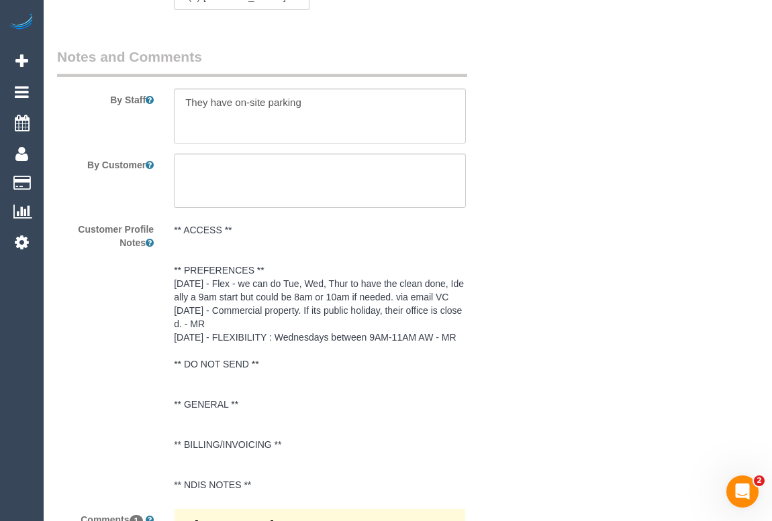
scroll to position [2134, 0]
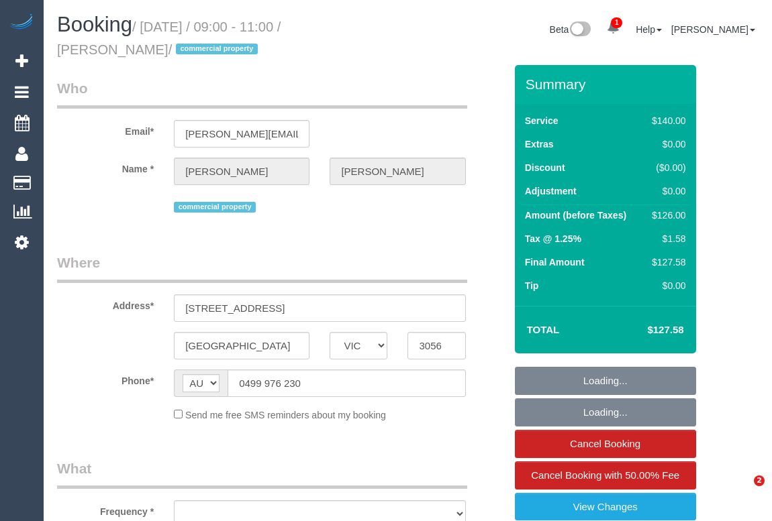
select select "VIC"
select select "string:stripe-pm_1Qr9L62GScqysDRVu9atHaQm"
select select "number:28"
select select "number:14"
select select "number:18"
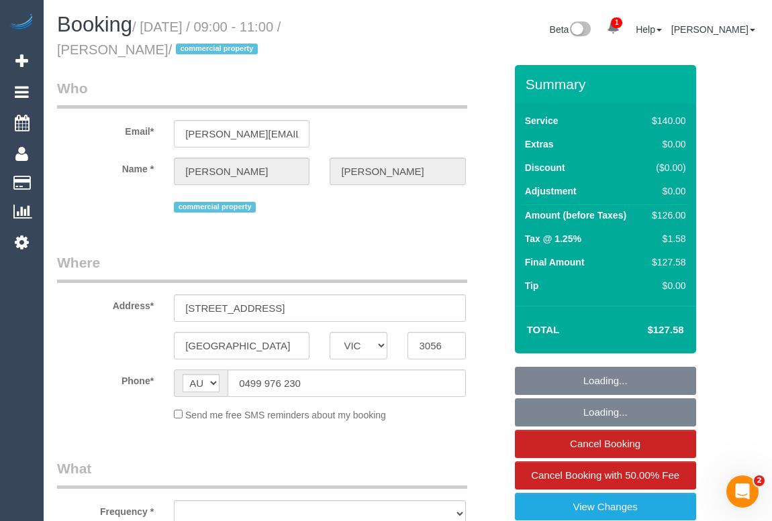
select select "number:25"
select select "number:33"
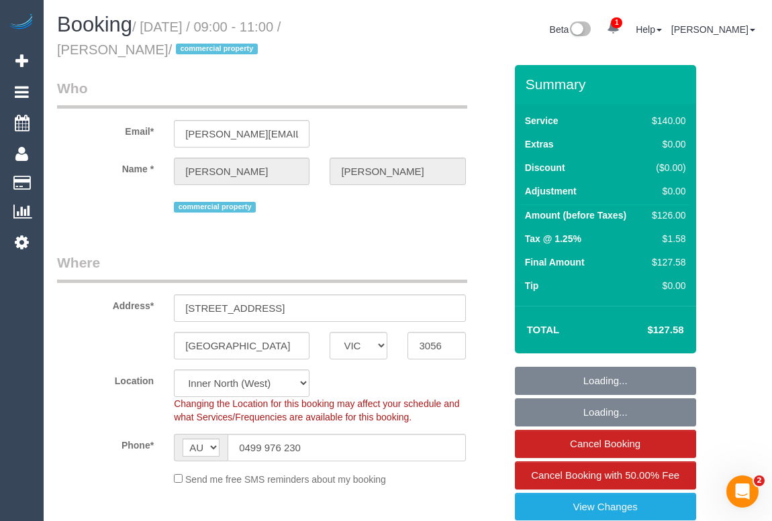
select select "object:1607"
select select "spot1"
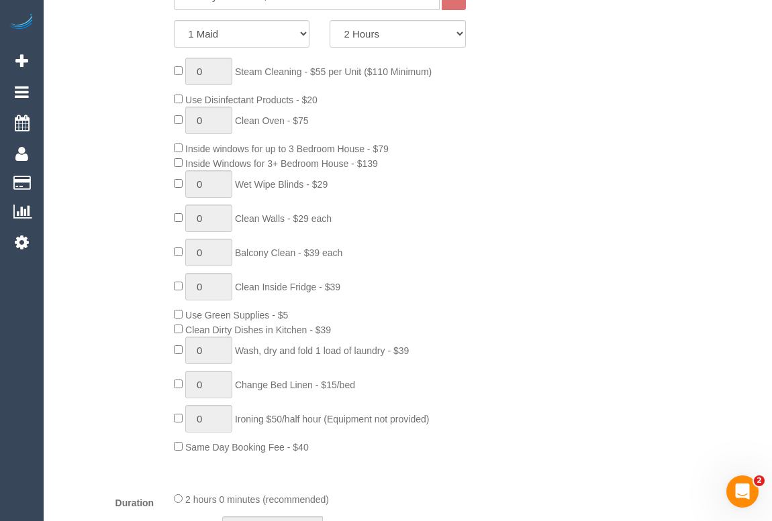
scroll to position [792, 0]
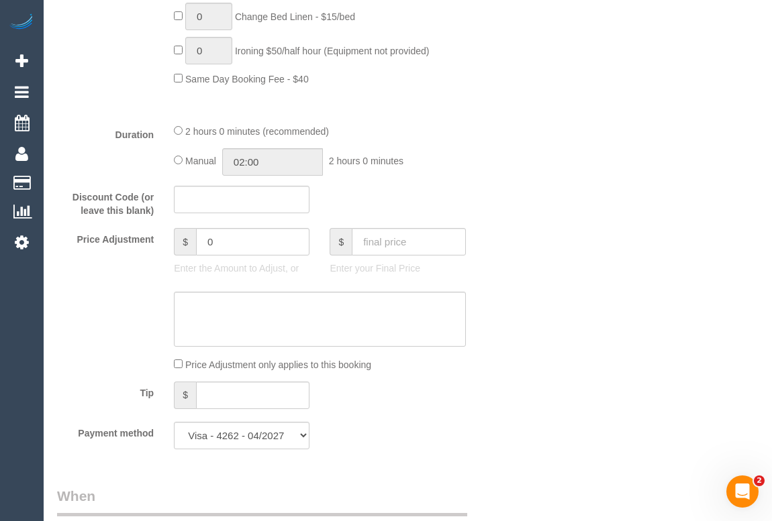
scroll to position [1098, 0]
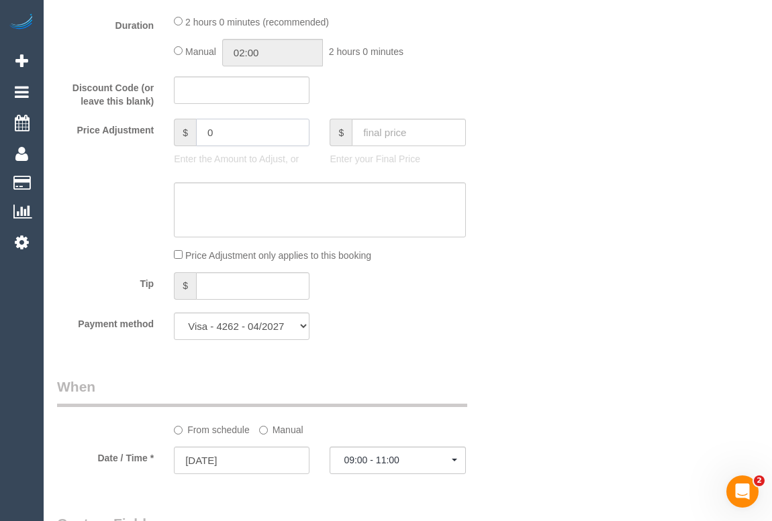
drag, startPoint x: 235, startPoint y: 133, endPoint x: 186, endPoint y: 131, distance: 49.0
click at [186, 131] on div "$ 0" at bounding box center [242, 133] width 136 height 28
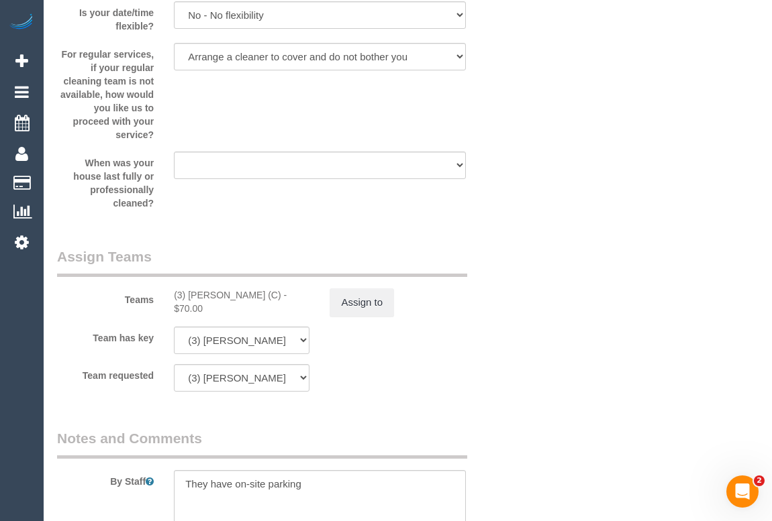
scroll to position [1891, 0]
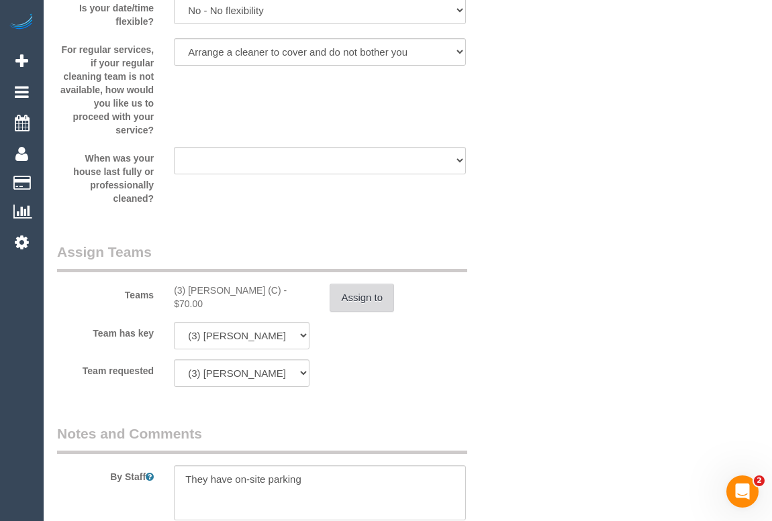
type input "-23"
click at [366, 301] on button "Assign to" at bounding box center [361, 298] width 64 height 28
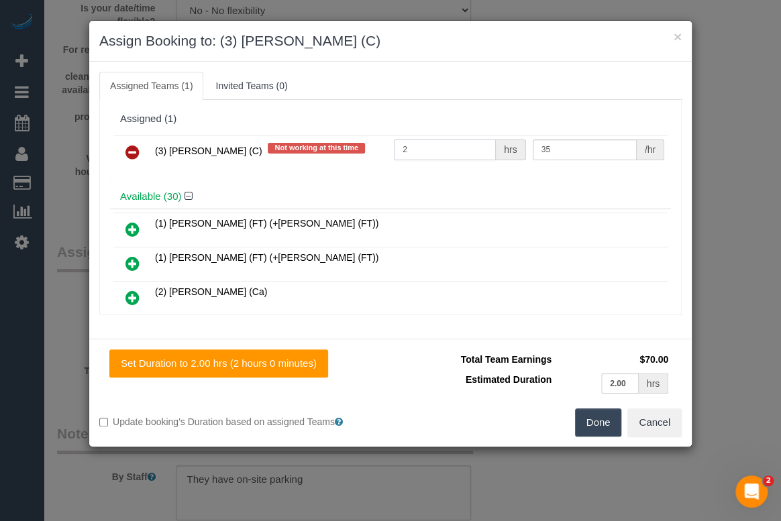
drag, startPoint x: 429, startPoint y: 152, endPoint x: 321, endPoint y: 138, distance: 109.7
click at [335, 147] on tr "(3) Abu Bakar (C) Not working at this time 2 hrs 35 /hr" at bounding box center [390, 153] width 554 height 34
click at [413, 156] on input "1" at bounding box center [445, 150] width 102 height 21
drag, startPoint x: 416, startPoint y: 141, endPoint x: 405, endPoint y: 141, distance: 11.4
click at [405, 141] on input "1.66" at bounding box center [445, 150] width 102 height 21
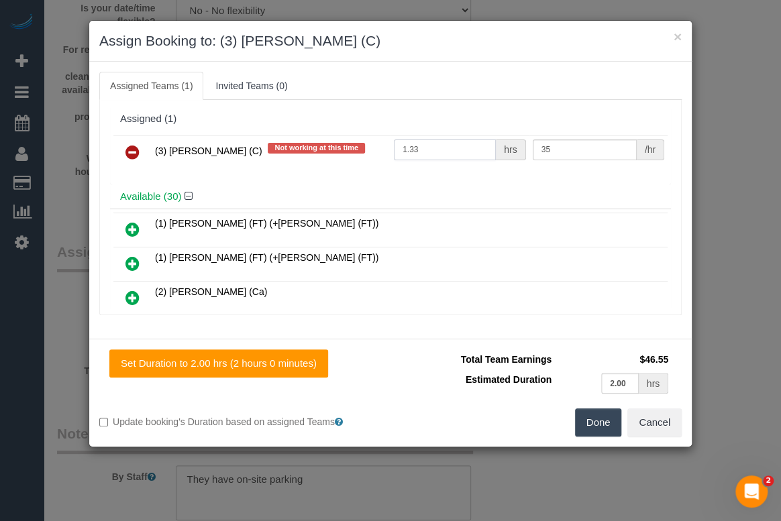
type input "1.33"
click at [603, 426] on button "Done" at bounding box center [598, 423] width 47 height 28
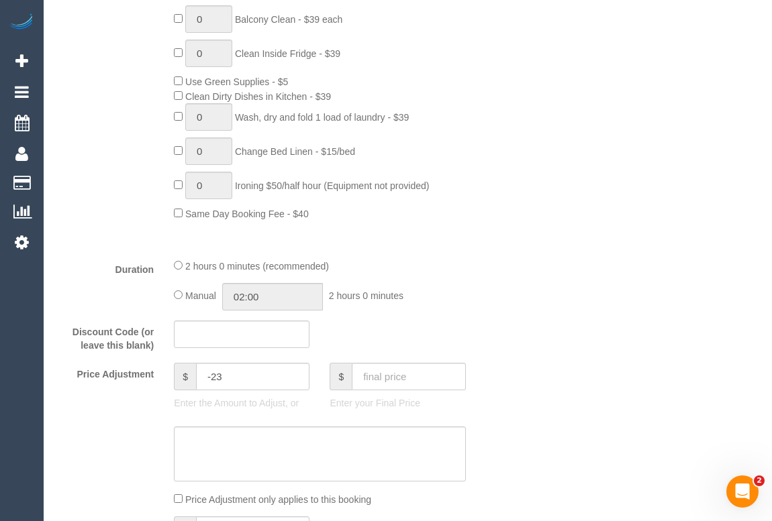
scroll to position [1037, 0]
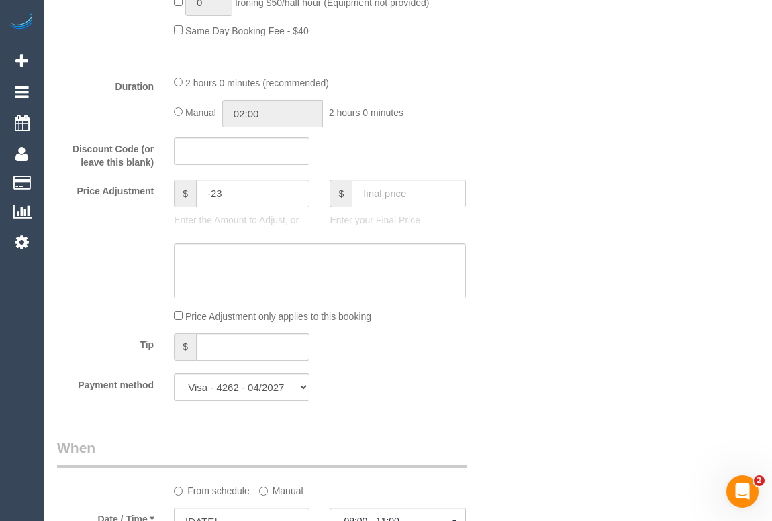
click at [549, 307] on div "Who Email* hugh@riffraffbaby.com Name * Hugh McMillan commercial property Where…" at bounding box center [407, 497] width 701 height 2939
drag, startPoint x: 550, startPoint y: 358, endPoint x: 490, endPoint y: 364, distance: 60.1
click at [550, 358] on div "Who Email* hugh@riffraffbaby.com Name * Hugh McMillan commercial property Where…" at bounding box center [407, 497] width 701 height 2939
drag, startPoint x: 226, startPoint y: 193, endPoint x: 211, endPoint y: 193, distance: 14.8
click at [211, 193] on input "-23" at bounding box center [252, 194] width 113 height 28
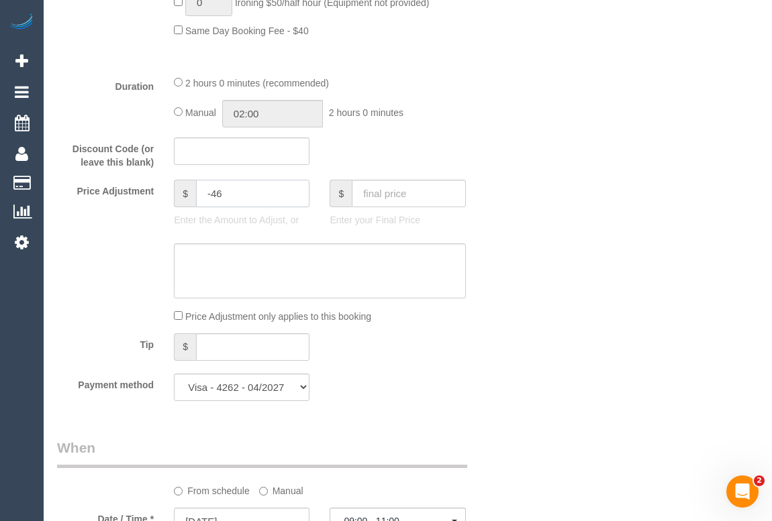
type input "-46"
click at [597, 309] on div "Who Email* hugh@riffraffbaby.com Name * Hugh McMillan commercial property Where…" at bounding box center [407, 497] width 701 height 2939
click at [221, 262] on textarea at bounding box center [319, 271] width 291 height 55
click at [232, 260] on textarea at bounding box center [319, 271] width 291 height 55
type textarea "Added -40 as cleaner only stayed for 1hour and 20 minutes -OM"
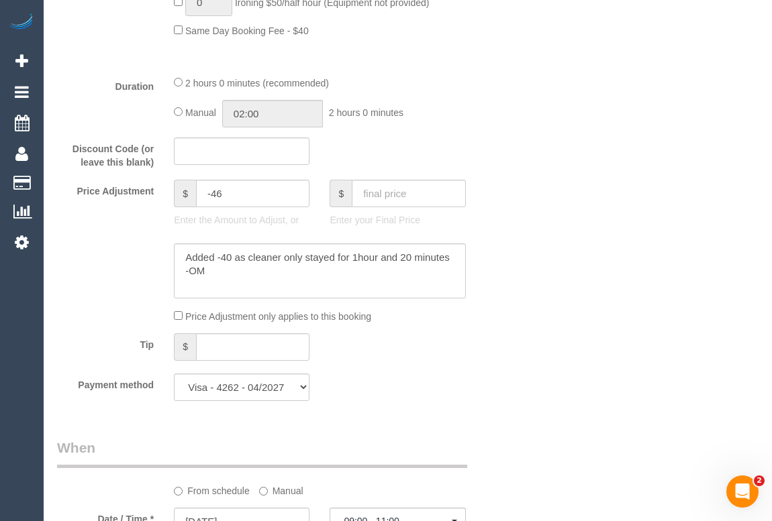
click at [564, 356] on div "Who Email* hugh@riffraffbaby.com Name * Hugh McMillan commercial property Where…" at bounding box center [407, 497] width 701 height 2939
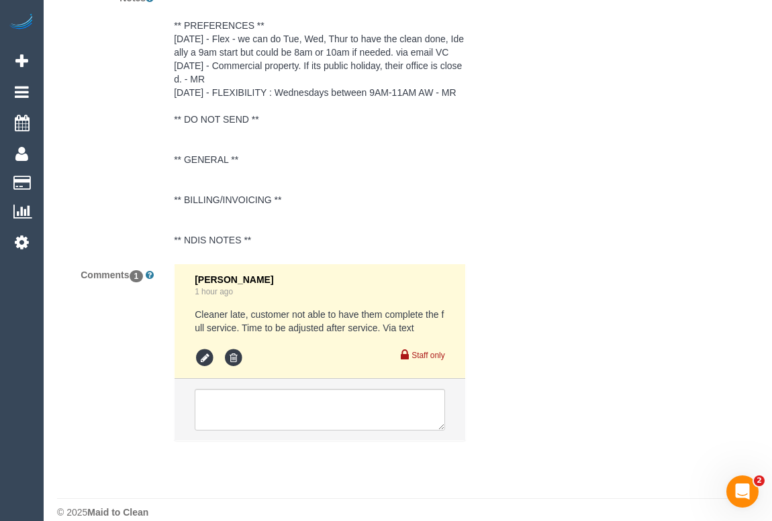
scroll to position [2543, 0]
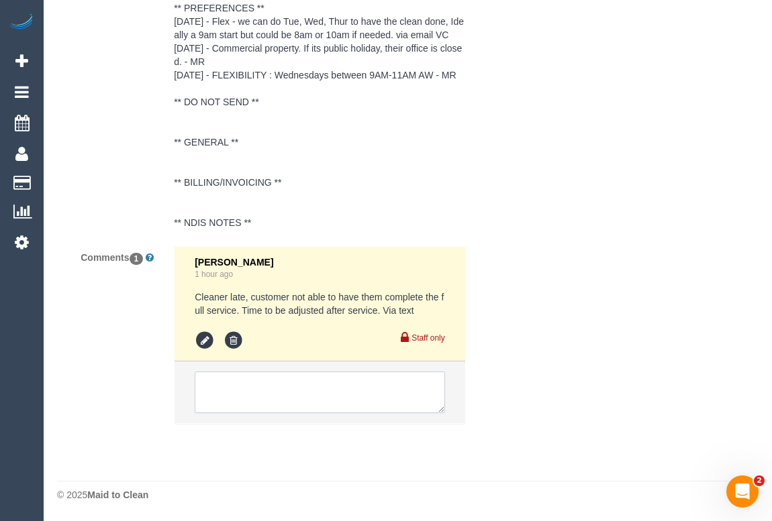
click at [307, 386] on textarea at bounding box center [320, 393] width 250 height 42
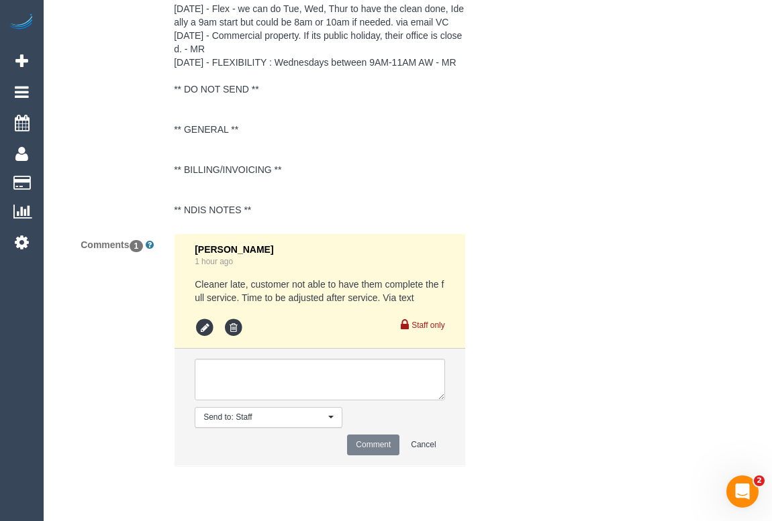
drag, startPoint x: 579, startPoint y: 396, endPoint x: 552, endPoint y: 399, distance: 27.6
click at [286, 389] on textarea at bounding box center [320, 380] width 250 height 42
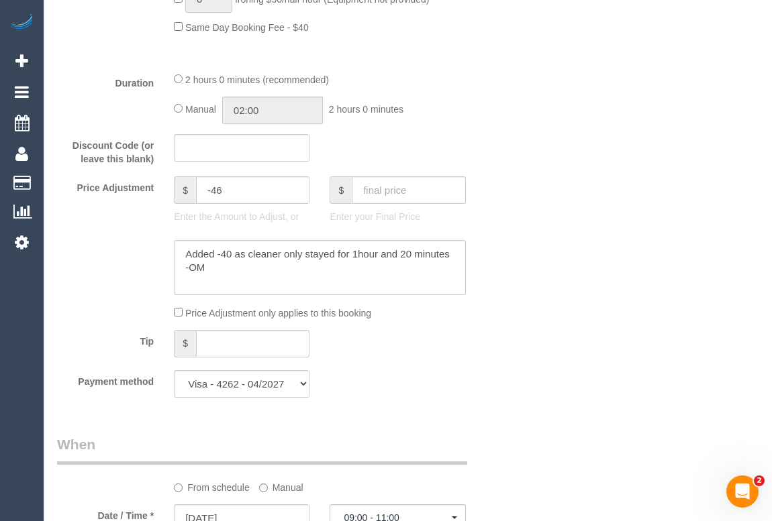
scroll to position [957, 0]
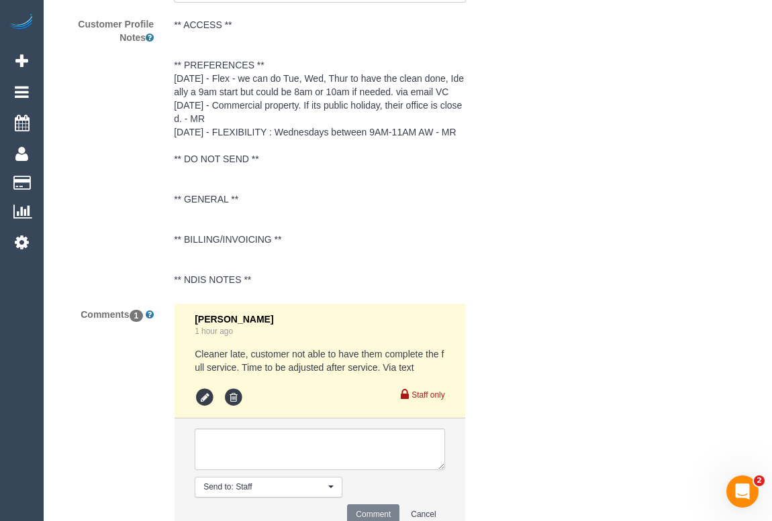
scroll to position [2597, 0]
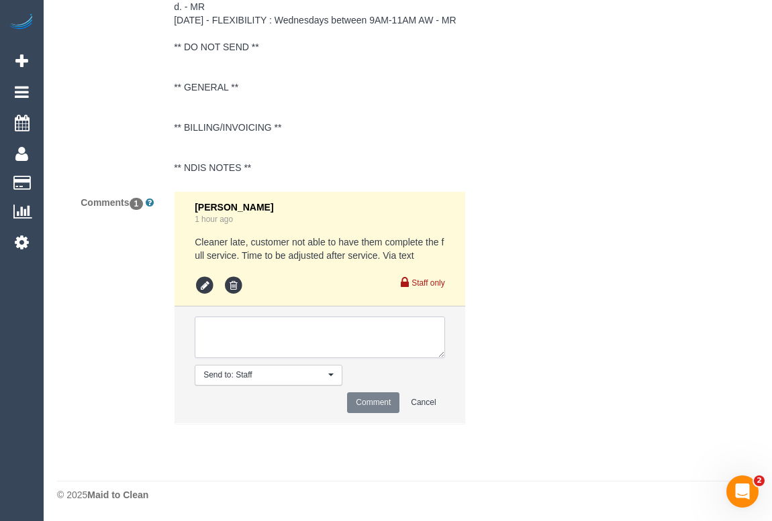
click at [276, 340] on textarea at bounding box center [320, 338] width 250 height 42
click at [378, 328] on textarea at bounding box center [320, 338] width 250 height 42
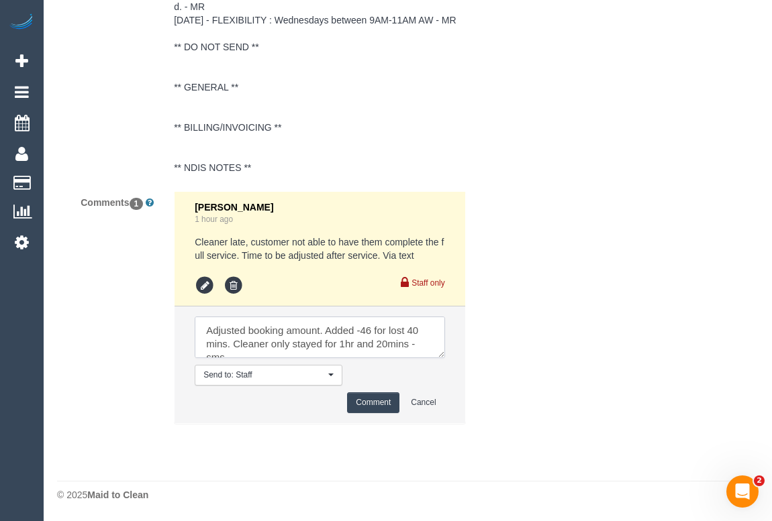
scroll to position [5, 0]
type textarea "Adjusted booking amount. Added -46 for lost 40 mins. Cleaner only stayed for 1h…"
click at [376, 401] on button "Comment" at bounding box center [373, 403] width 52 height 21
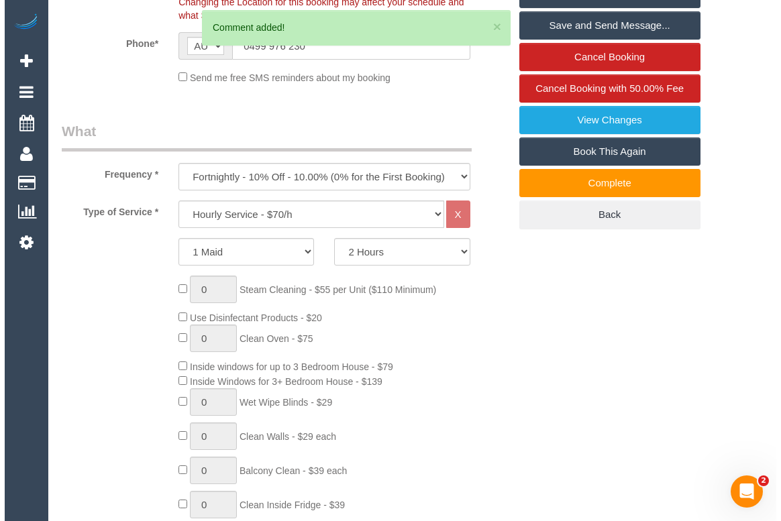
scroll to position [0, 0]
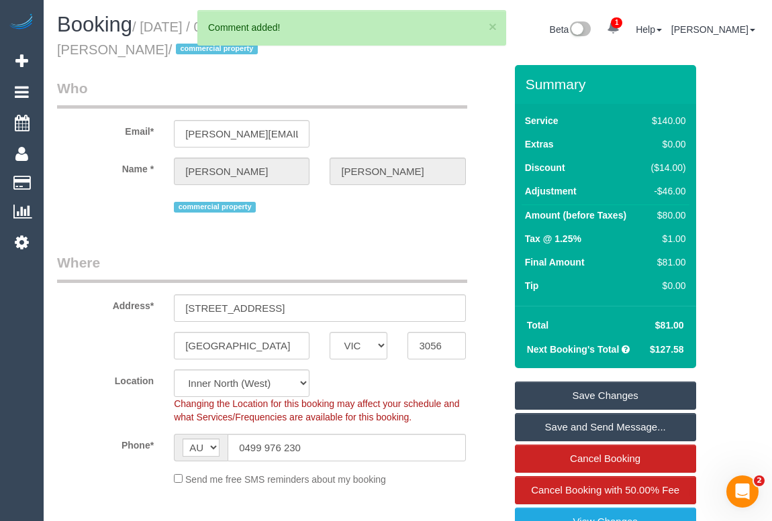
click at [618, 389] on link "Save Changes" at bounding box center [605, 396] width 181 height 28
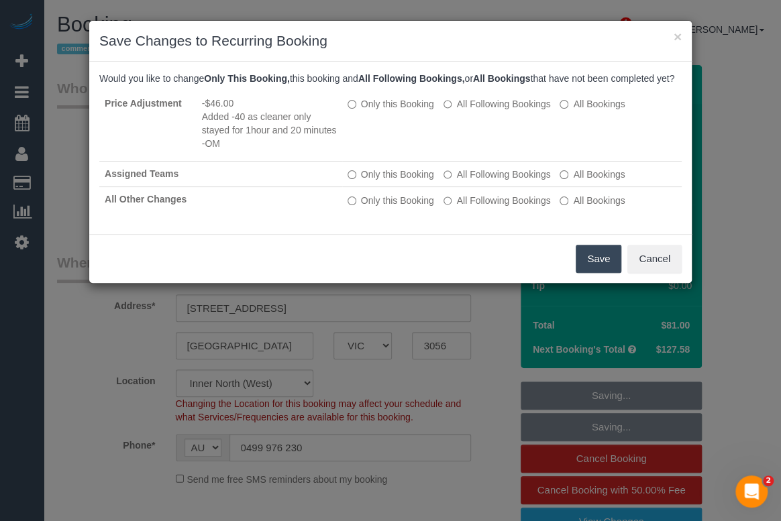
click at [590, 273] on button "Save" at bounding box center [599, 259] width 46 height 28
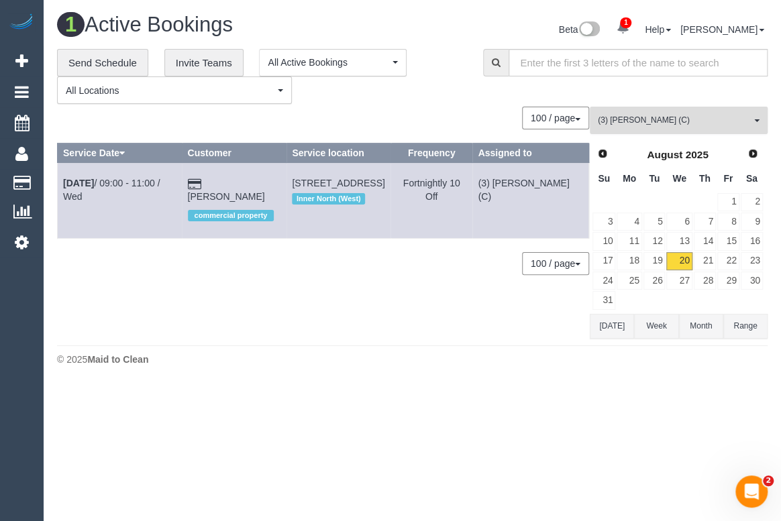
click at [670, 111] on button "(3) Abu Bakar (C) All Teams" at bounding box center [679, 121] width 178 height 28
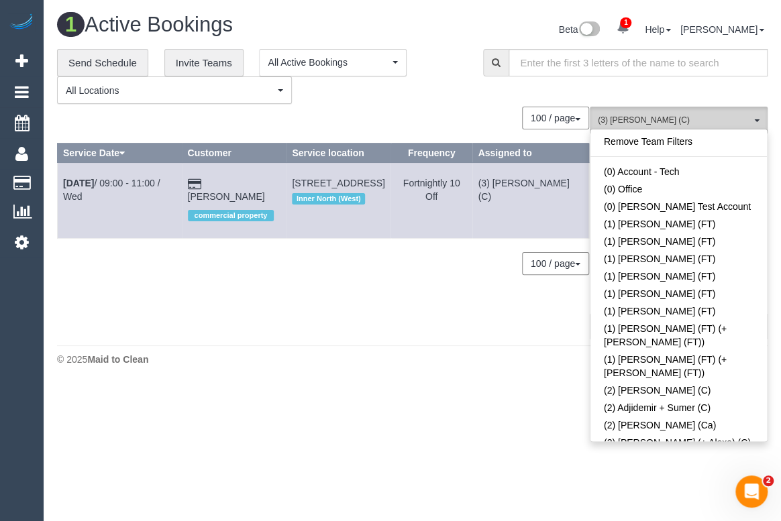
scroll to position [1369, 0]
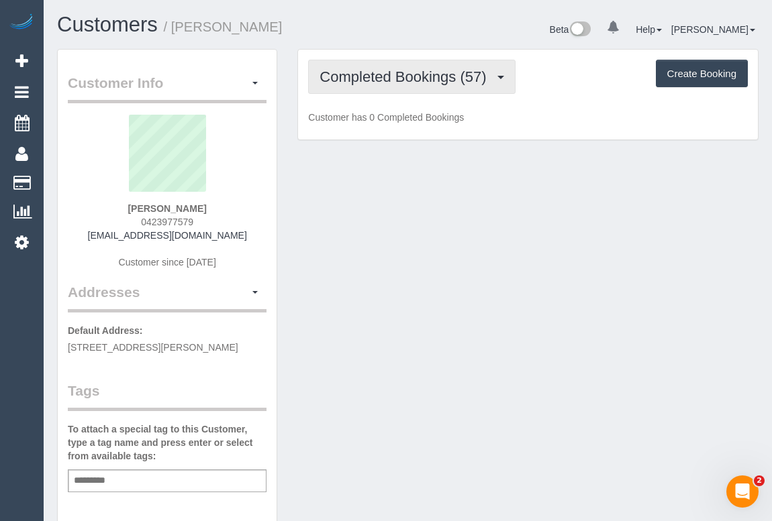
click at [371, 74] on span "Completed Bookings (57)" at bounding box center [405, 76] width 173 height 17
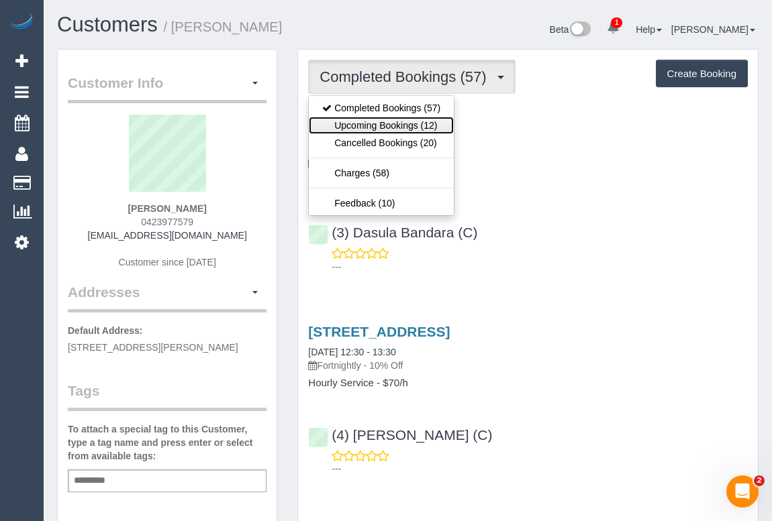
click at [393, 127] on link "Upcoming Bookings (12)" at bounding box center [381, 125] width 145 height 17
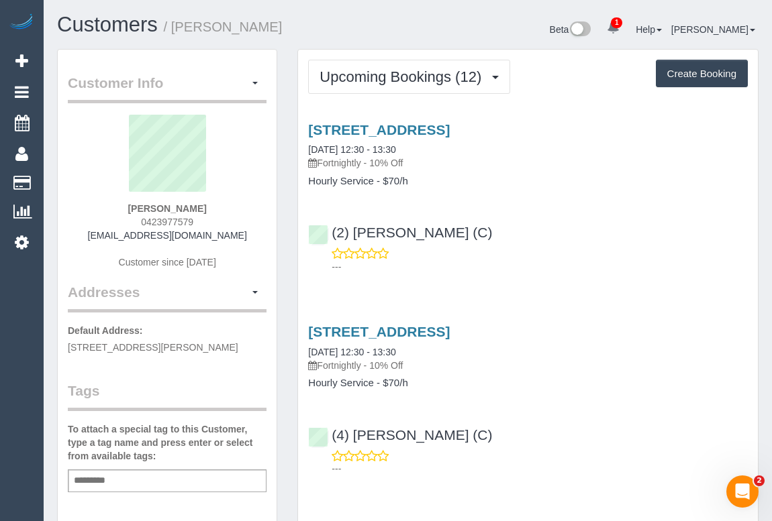
drag, startPoint x: 123, startPoint y: 221, endPoint x: 268, endPoint y: 223, distance: 144.9
copy div "0423977579 [EMAIL_ADDRESS][DOMAIN_NAME] Customer since [DATE] Addresses"
click at [208, 221] on div "[PERSON_NAME] 0423977579 [EMAIL_ADDRESS][DOMAIN_NAME] Customer since [DATE]" at bounding box center [167, 199] width 199 height 168
drag, startPoint x: 205, startPoint y: 221, endPoint x: 127, endPoint y: 219, distance: 77.2
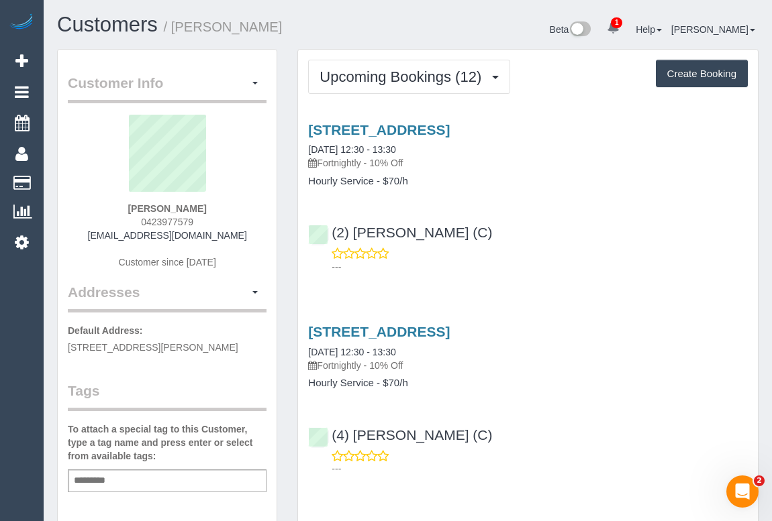
click at [127, 219] on div "[PERSON_NAME] 0423977579 [EMAIL_ADDRESS][DOMAIN_NAME] Customer since [DATE]" at bounding box center [167, 199] width 199 height 168
copy span "0423977579"
click at [436, 127] on link "[STREET_ADDRESS]" at bounding box center [379, 129] width 142 height 15
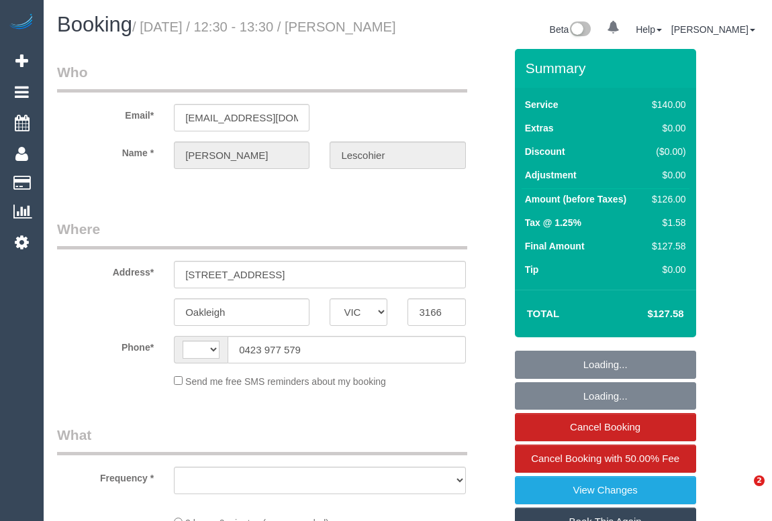
select select "VIC"
select select "object:336"
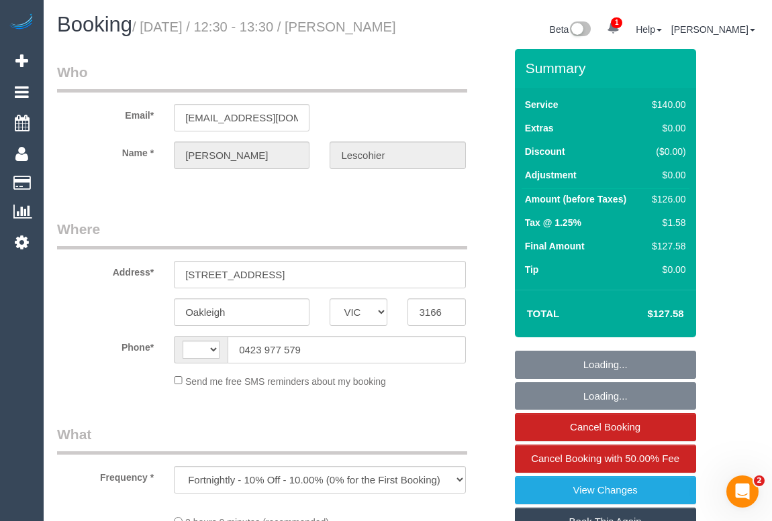
select select "string:stripe-pm_1LjI742GScqysDRVtACuh1bw"
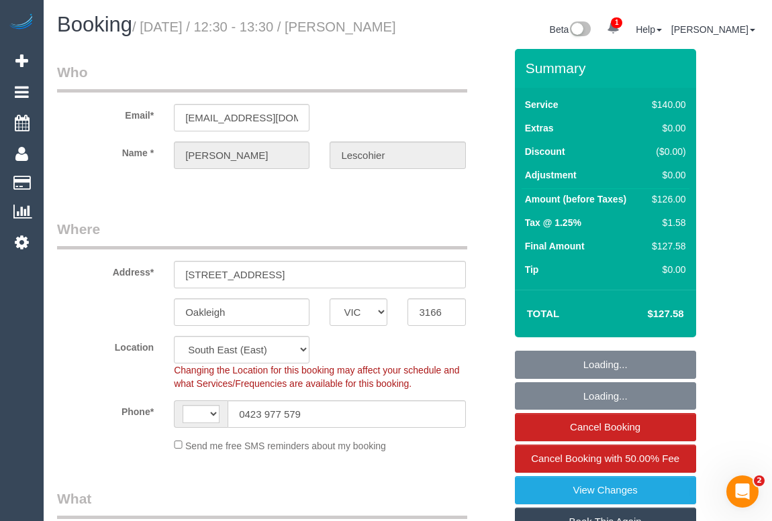
select select "object:900"
select select "string:AU"
select select "number:27"
select select "number:14"
select select "number:19"
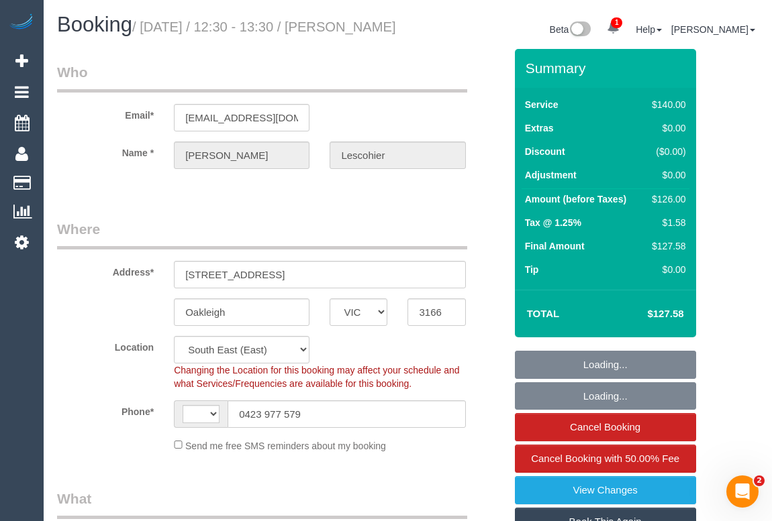
select select "number:22"
select select "number:34"
select select "number:11"
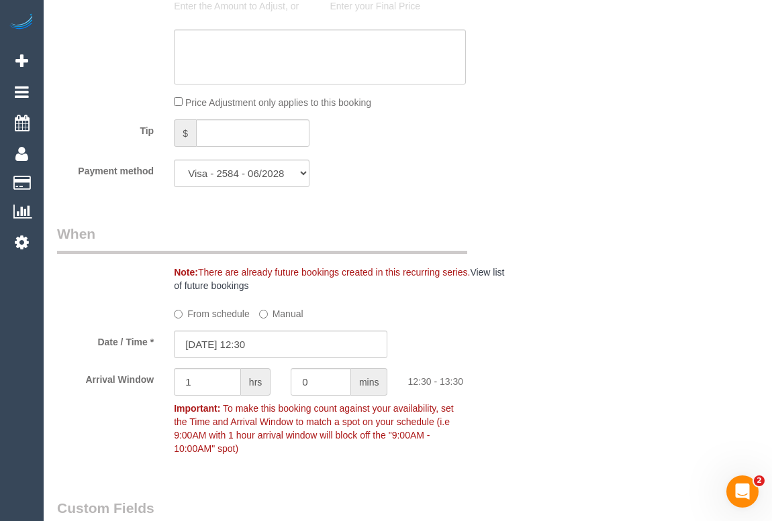
scroll to position [1281, 0]
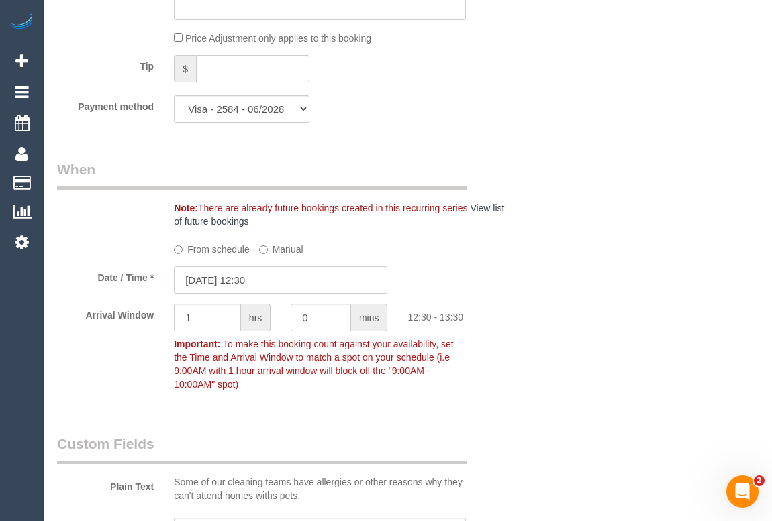
click at [263, 294] on input "20/08/2025 12:30" at bounding box center [280, 280] width 213 height 28
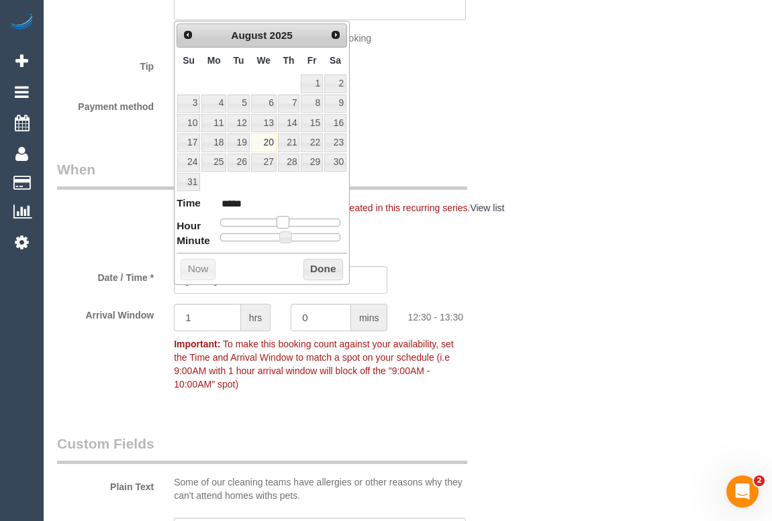
type input "20/08/2025 13:30"
type input "*****"
type input "20/08/2025 14:30"
type input "*****"
type input "20/08/2025 13:30"
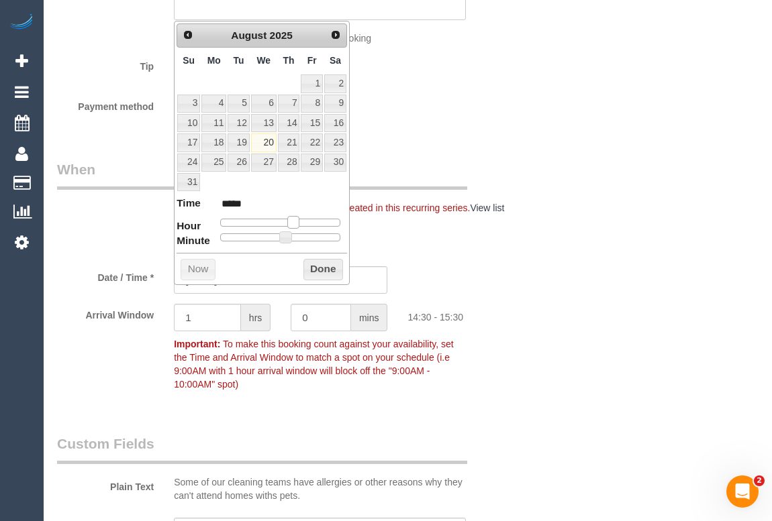
type input "*****"
click at [288, 222] on span at bounding box center [288, 222] width 12 height 12
type input "20/08/2025 13:35"
type input "*****"
type input "20/08/2025 13:40"
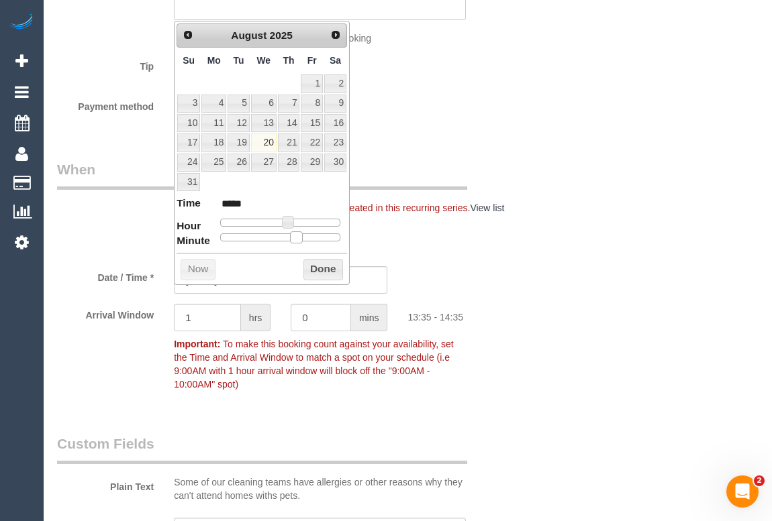
type input "*****"
type input "20/08/2025 13:45"
type input "*****"
drag, startPoint x: 284, startPoint y: 242, endPoint x: 319, endPoint y: 242, distance: 34.2
click at [319, 242] on span at bounding box center [318, 237] width 12 height 12
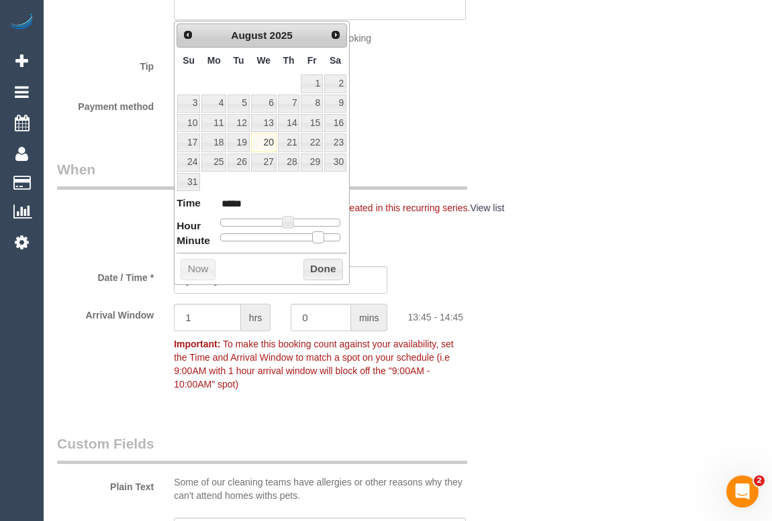
type input "20/08/2025 13:50"
type input "*****"
type input "20/08/2025 13:45"
type input "*****"
click at [315, 236] on span at bounding box center [318, 237] width 12 height 12
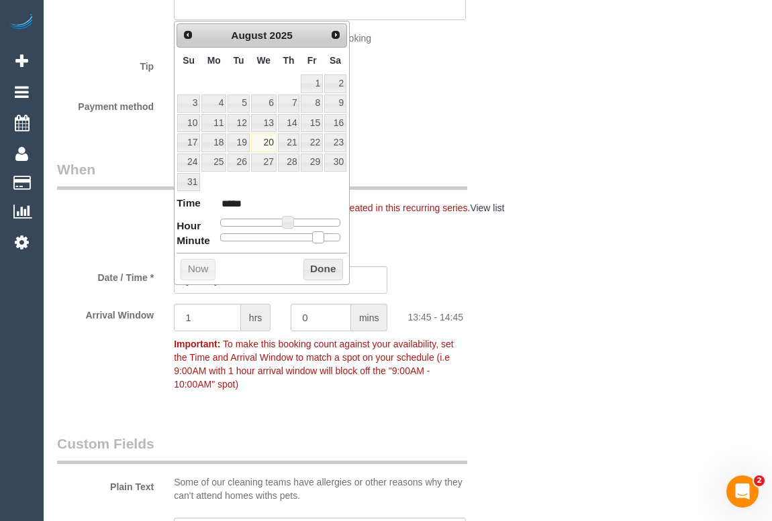
click at [323, 235] on span at bounding box center [318, 237] width 12 height 12
type input "20/08/2025 13:50"
type input "*****"
drag, startPoint x: 319, startPoint y: 235, endPoint x: 326, endPoint y: 236, distance: 7.4
click at [326, 236] on span at bounding box center [329, 237] width 12 height 12
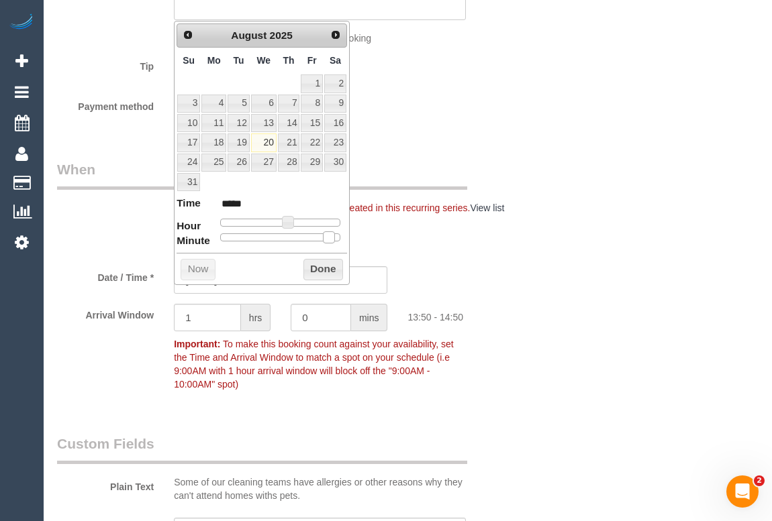
type input "20/08/2025 13:45"
type input "*****"
click at [320, 236] on span at bounding box center [318, 237] width 12 height 12
click at [319, 273] on button "Done" at bounding box center [323, 269] width 40 height 21
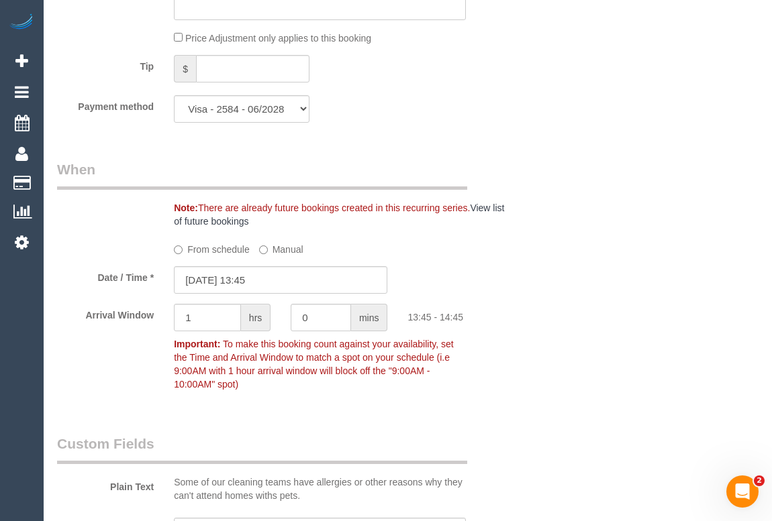
click at [621, 323] on div "Who Email* mlescohier@gmail.com Name * Michael Lescohier Where Address* 44b Hea…" at bounding box center [407, 277] width 701 height 3019
click at [258, 294] on input "20/08/2025 13:45" at bounding box center [280, 280] width 213 height 28
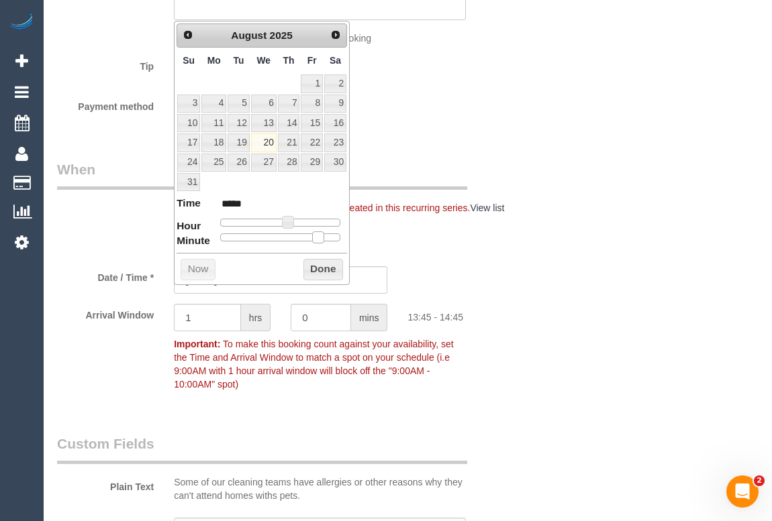
click at [315, 239] on span at bounding box center [318, 237] width 12 height 12
click at [316, 264] on button "Done" at bounding box center [323, 269] width 40 height 21
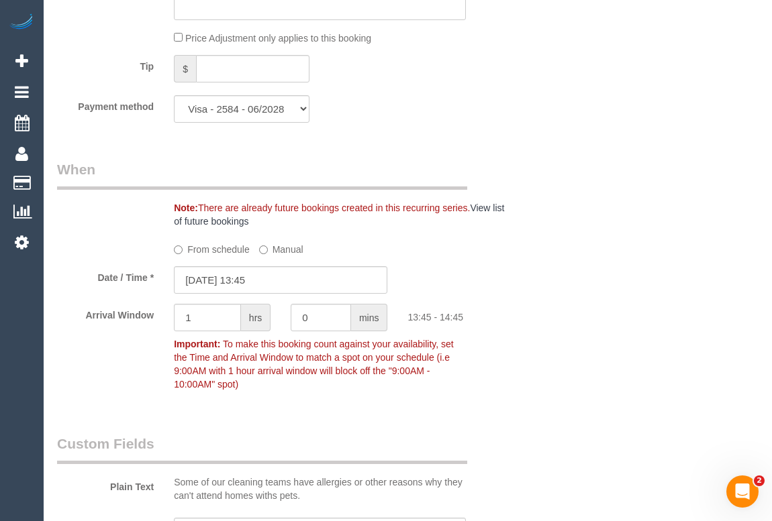
click at [512, 362] on div "Arrival Window 1 hrs 0 mins 13:45 - 14:45 Important: To make this booking count…" at bounding box center [281, 350] width 468 height 93
drag, startPoint x: 215, startPoint y: 341, endPoint x: 120, endPoint y: 337, distance: 95.4
click at [122, 337] on div "Arrival Window 1 hrs 0 mins 13:45 - 14:45 Important: To make this booking count…" at bounding box center [281, 350] width 468 height 93
type input "0"
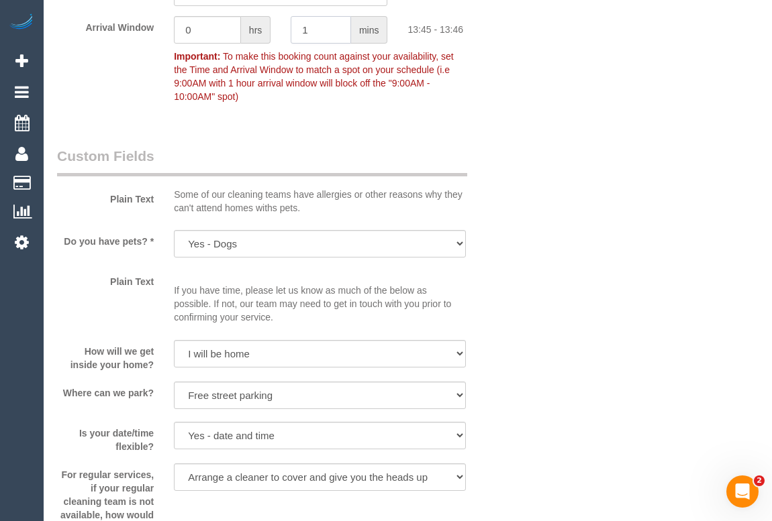
drag, startPoint x: 322, startPoint y: 47, endPoint x: 181, endPoint y: 58, distance: 141.3
click at [183, 62] on div "Arrival Window 0 hrs 1 mins 13:45 - 13:46 Important: To make this booking count…" at bounding box center [281, 62] width 468 height 93
type input "15"
drag, startPoint x: 691, startPoint y: 188, endPoint x: 648, endPoint y: 241, distance: 68.2
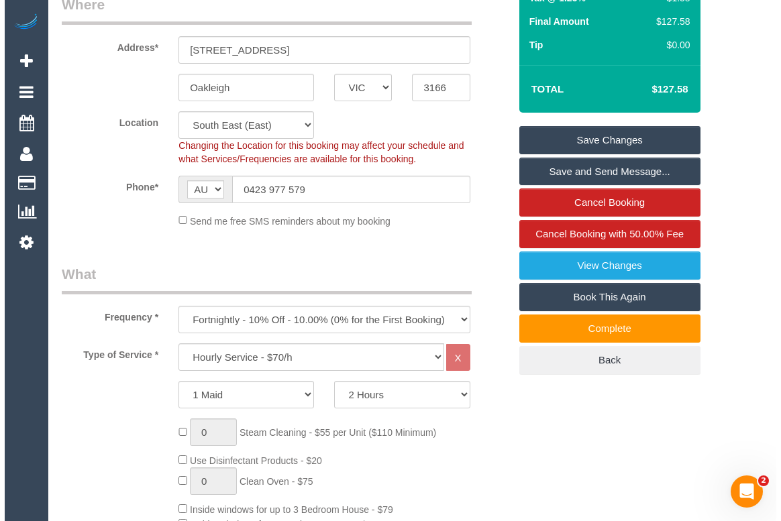
scroll to position [44, 0]
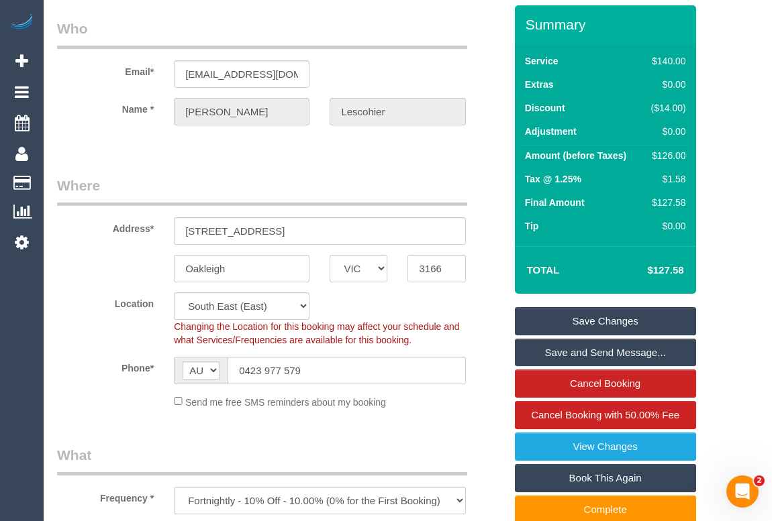
click at [586, 333] on link "Save Changes" at bounding box center [605, 321] width 181 height 28
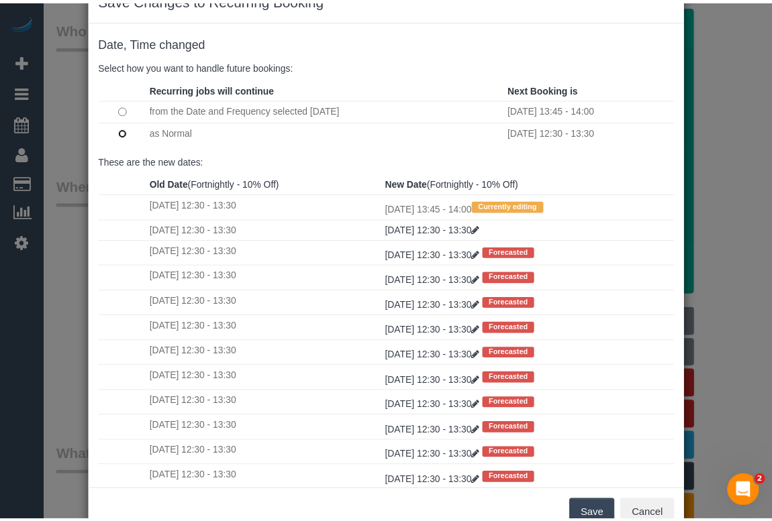
scroll to position [79, 0]
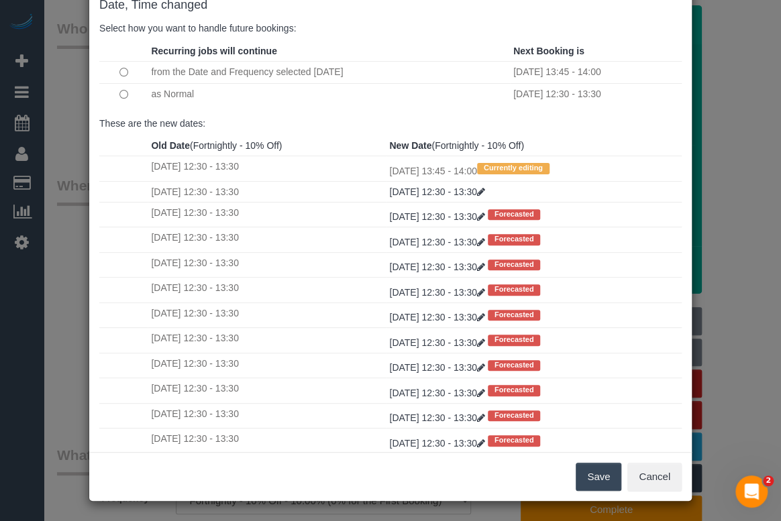
click at [589, 473] on button "Save" at bounding box center [599, 477] width 46 height 28
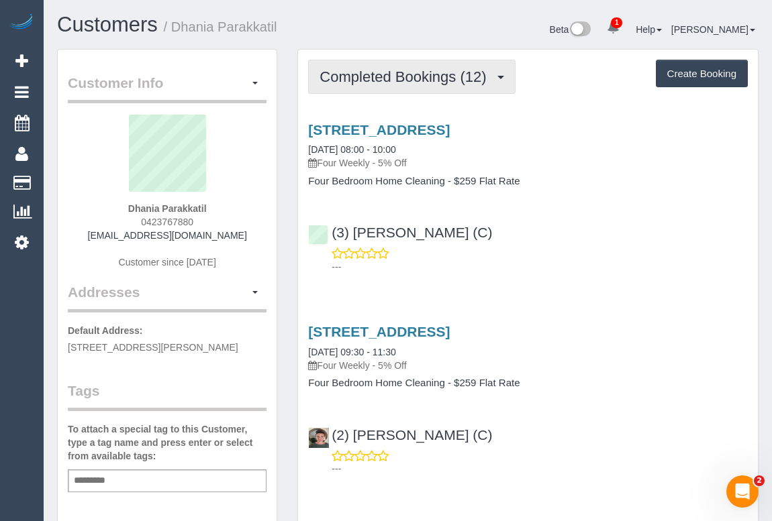
click at [374, 79] on span "Completed Bookings (12)" at bounding box center [405, 76] width 173 height 17
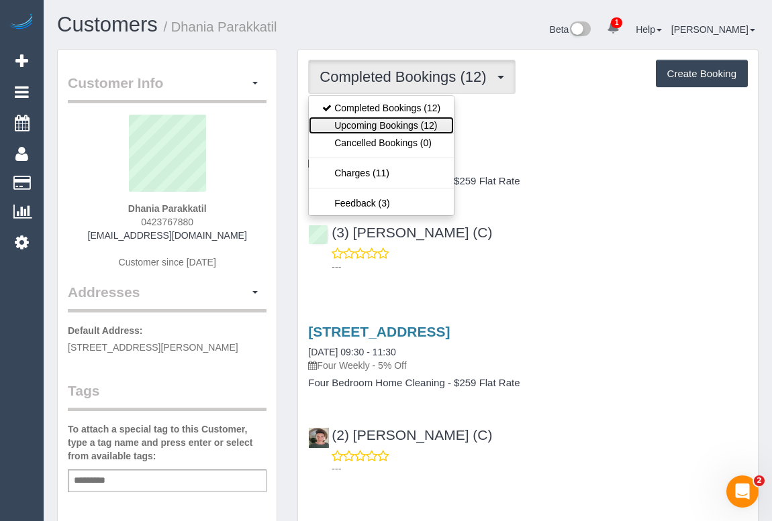
click at [381, 119] on link "Upcoming Bookings (12)" at bounding box center [381, 125] width 145 height 17
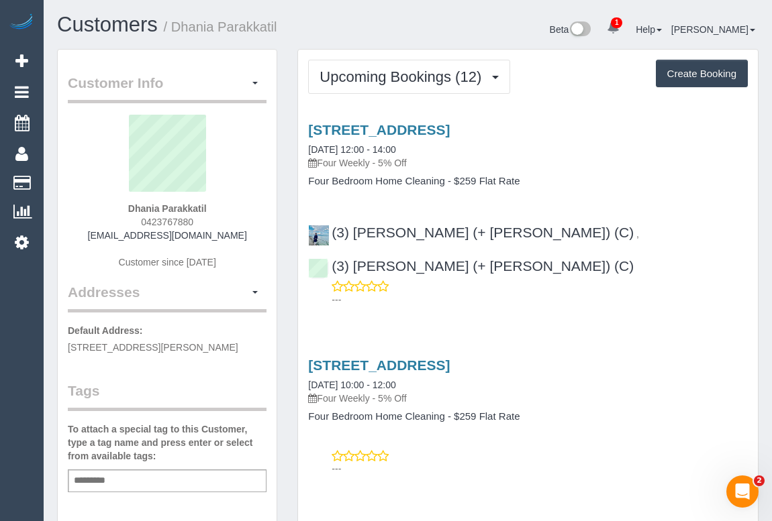
click at [639, 275] on div "27 Sovereign Away, Hillside, VIC 3037 23/08/2025 12:00 - 14:00 Four Weekly - 5%…" at bounding box center [528, 212] width 460 height 202
click at [561, 168] on p "Four Weekly - 5% Off" at bounding box center [527, 162] width 439 height 13
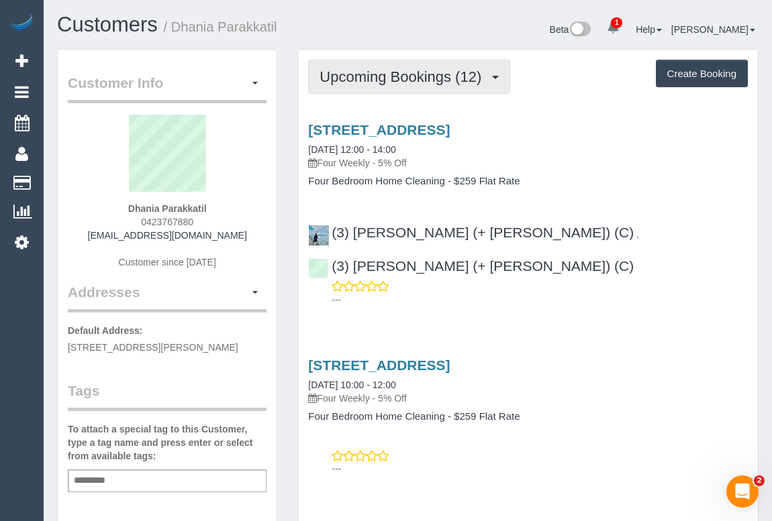
click at [391, 76] on span "Upcoming Bookings (12)" at bounding box center [403, 76] width 168 height 17
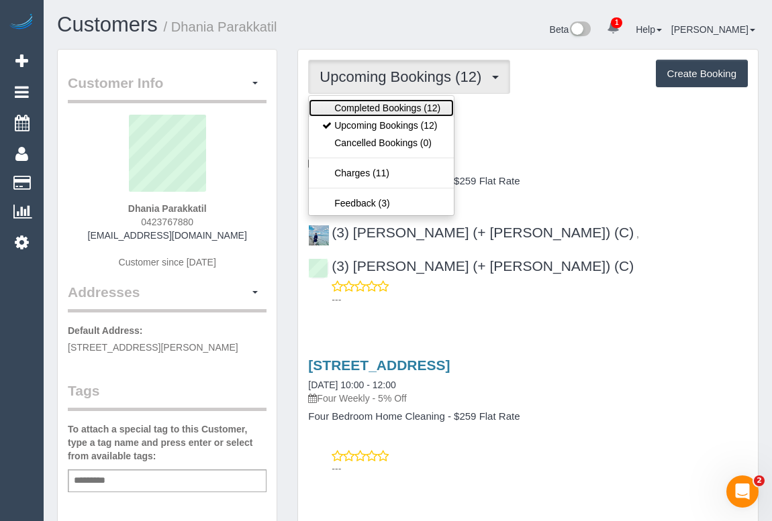
click at [382, 106] on link "Completed Bookings (12)" at bounding box center [381, 107] width 145 height 17
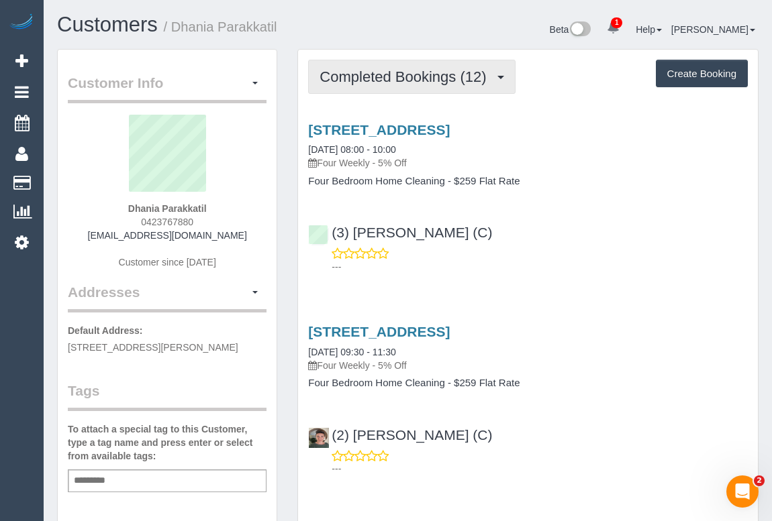
click at [388, 83] on span "Completed Bookings (12)" at bounding box center [405, 76] width 173 height 17
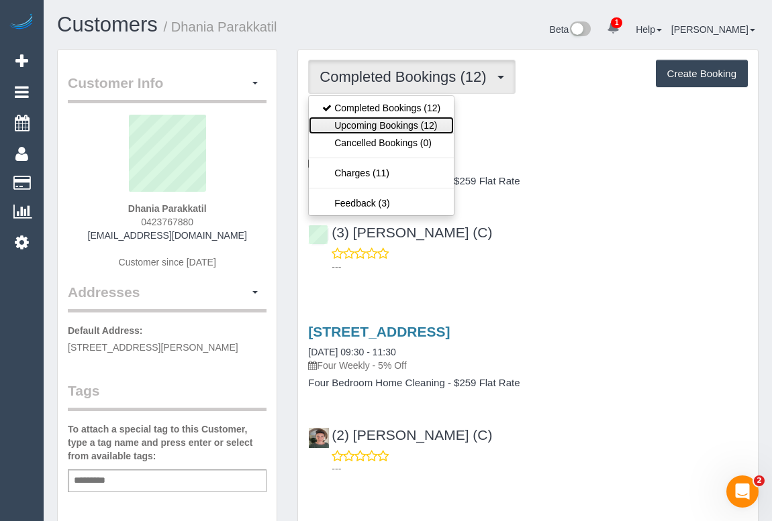
click at [377, 126] on link "Upcoming Bookings (12)" at bounding box center [381, 125] width 145 height 17
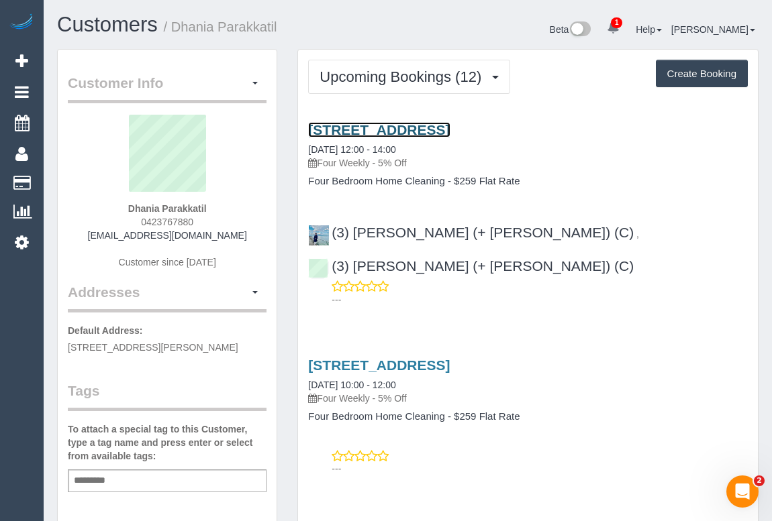
click at [440, 123] on link "27 Sovereign Away, Hillside, VIC 3037" at bounding box center [379, 129] width 142 height 15
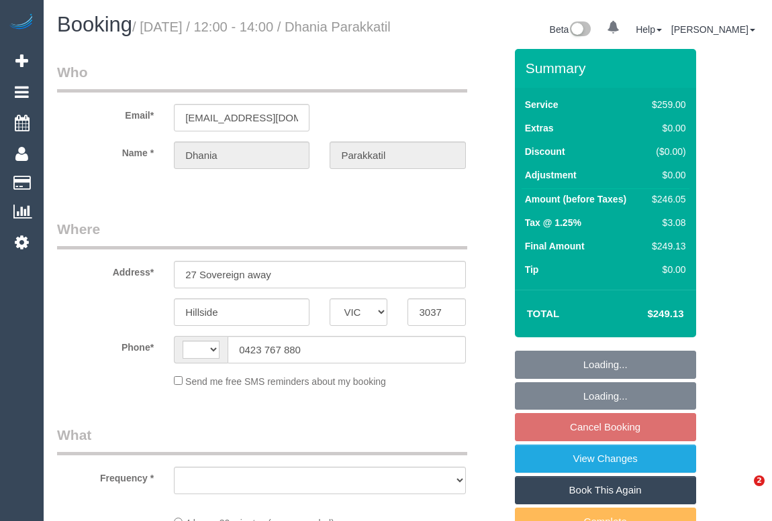
select select "VIC"
select select "string:AU"
select select "string:stripe-pm_1QARfM2GScqysDRVncB3l27i"
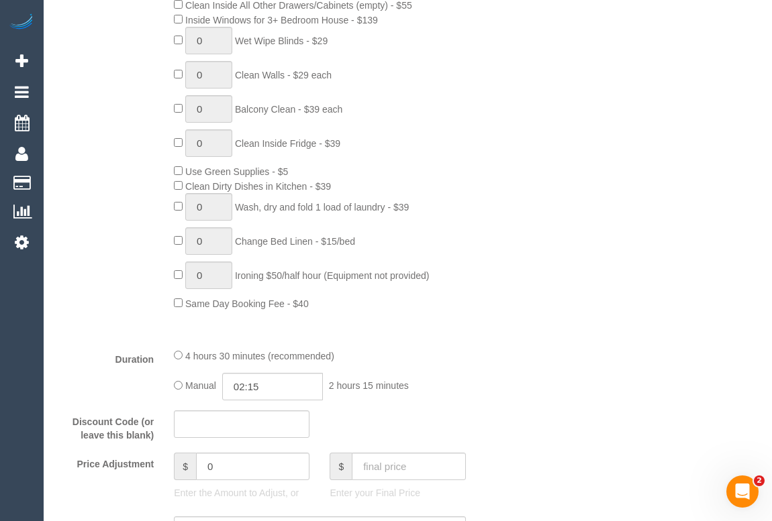
select select "object:683"
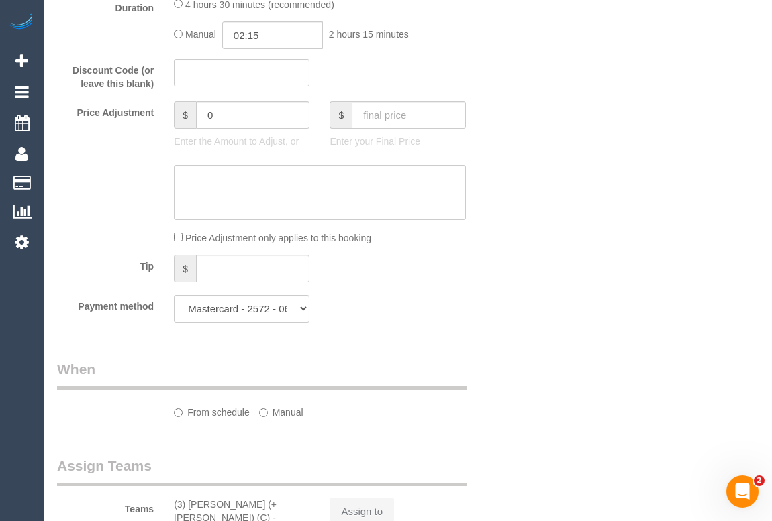
select select "number:28"
select select "number:14"
select select "number:18"
select select "number:25"
select select "number:34"
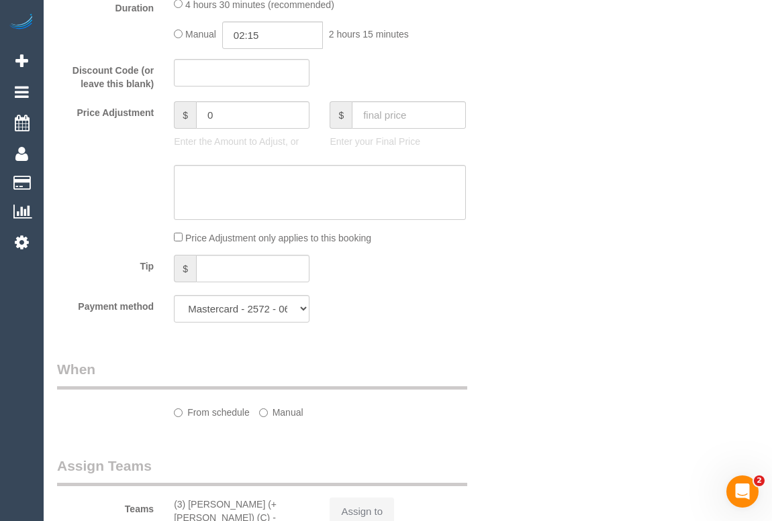
select select "number:12"
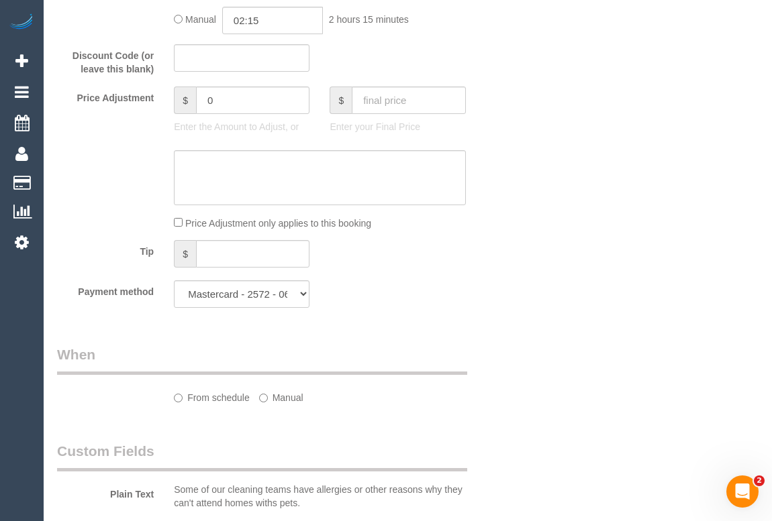
select select "spot1"
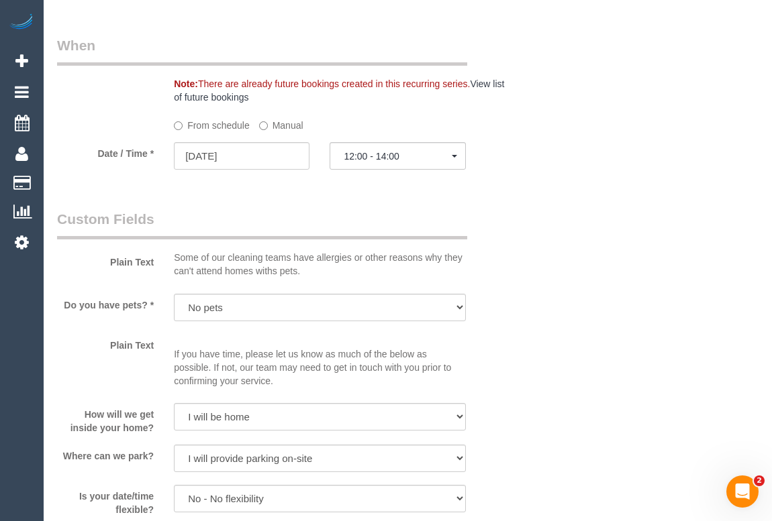
scroll to position [1402, 0]
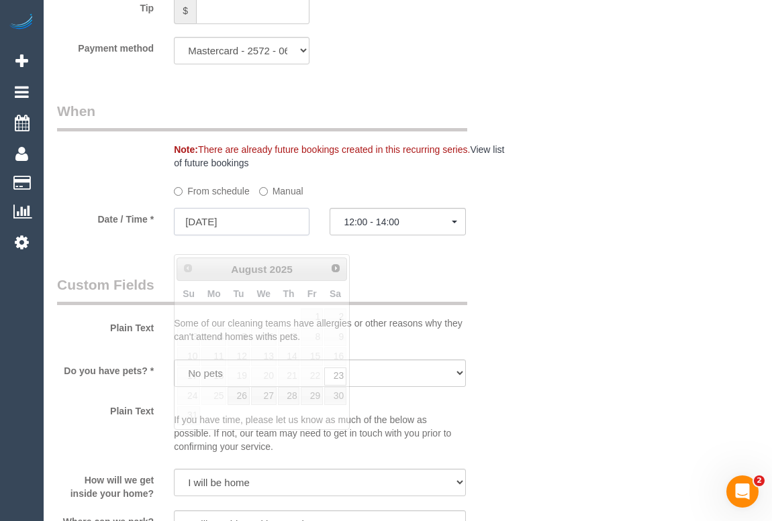
click at [201, 236] on input "[DATE]" at bounding box center [242, 222] width 136 height 28
click at [557, 372] on div "Who Email* [EMAIL_ADDRESS][DOMAIN_NAME] Name * [GEOGRAPHIC_DATA] Parakkatil Whe…" at bounding box center [407, 147] width 701 height 3001
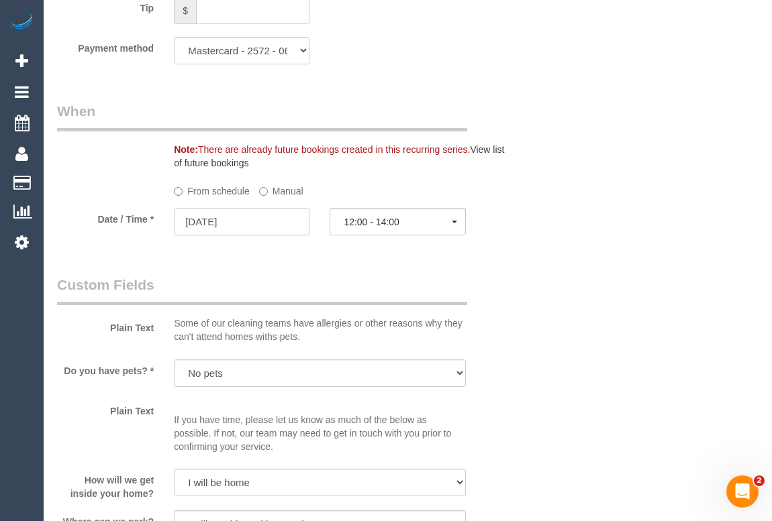
click at [226, 236] on input "[DATE]" at bounding box center [242, 222] width 136 height 28
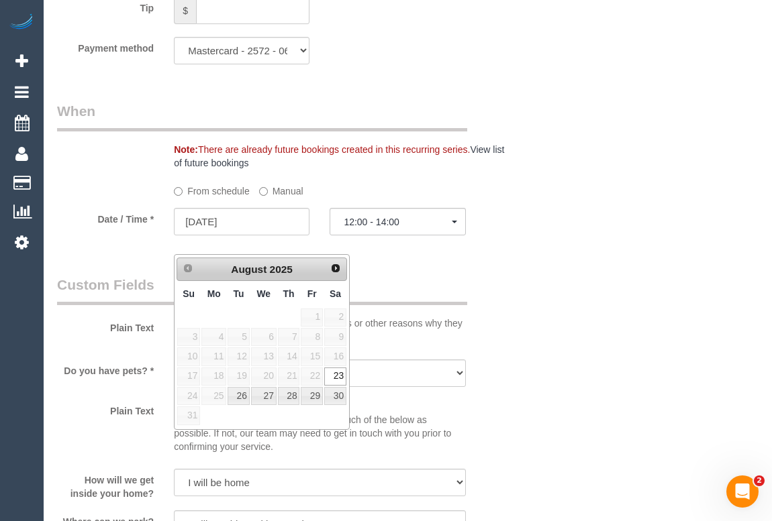
click at [564, 372] on div "Who Email* [EMAIL_ADDRESS][DOMAIN_NAME] Name * [GEOGRAPHIC_DATA] Parakkatil Whe…" at bounding box center [407, 147] width 701 height 3001
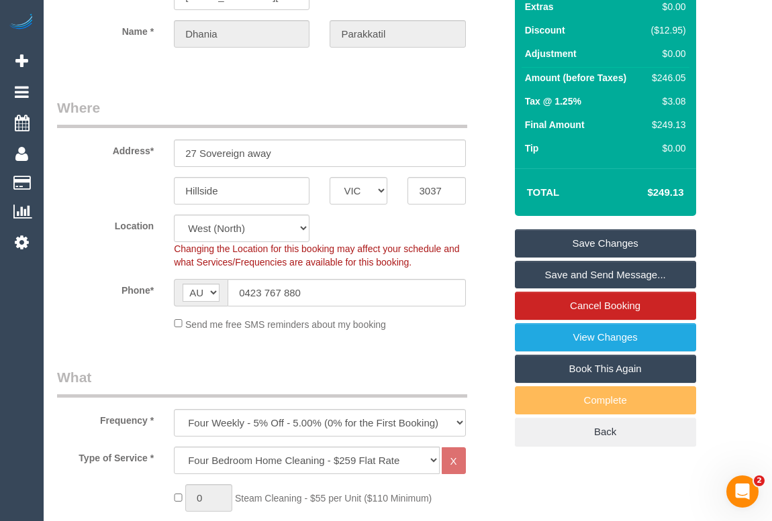
scroll to position [0, 0]
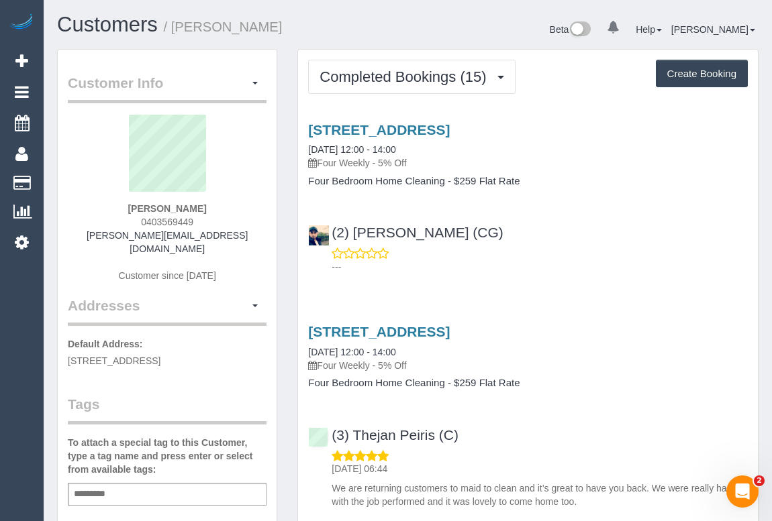
drag, startPoint x: 204, startPoint y: 219, endPoint x: 217, endPoint y: 218, distance: 13.5
click at [217, 218] on div "[PERSON_NAME] 0403569449 [PERSON_NAME][EMAIL_ADDRESS][DOMAIN_NAME] Customer sin…" at bounding box center [167, 205] width 199 height 181
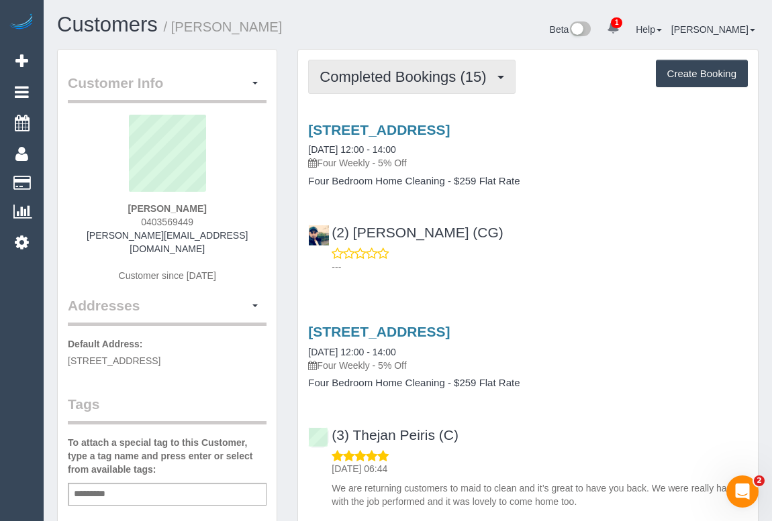
click at [448, 77] on span "Completed Bookings (15)" at bounding box center [405, 76] width 173 height 17
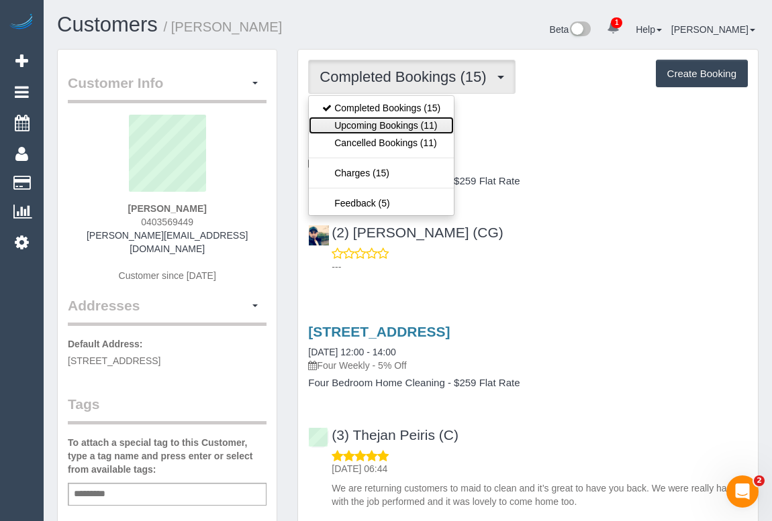
click at [406, 129] on link "Upcoming Bookings (11)" at bounding box center [381, 125] width 145 height 17
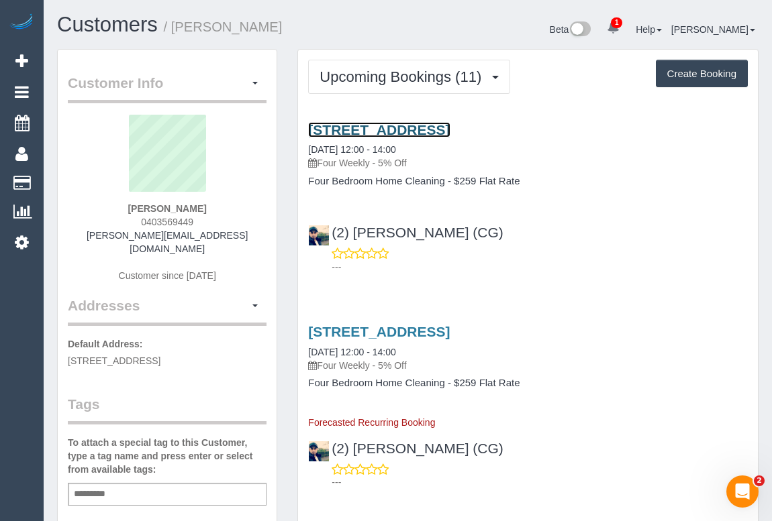
click at [376, 125] on link "9 , Covala Court, St Helena, VIC 3088" at bounding box center [379, 129] width 142 height 15
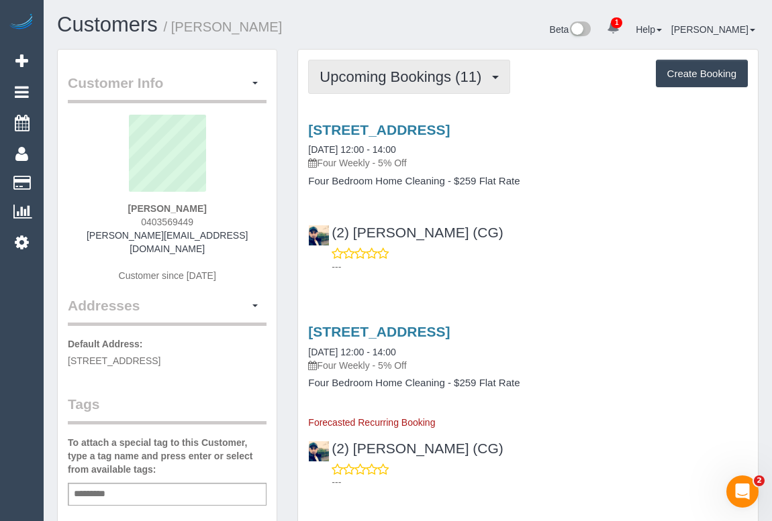
drag, startPoint x: 421, startPoint y: 76, endPoint x: 415, endPoint y: 88, distance: 13.5
click at [421, 76] on span "Upcoming Bookings (11)" at bounding box center [403, 76] width 168 height 17
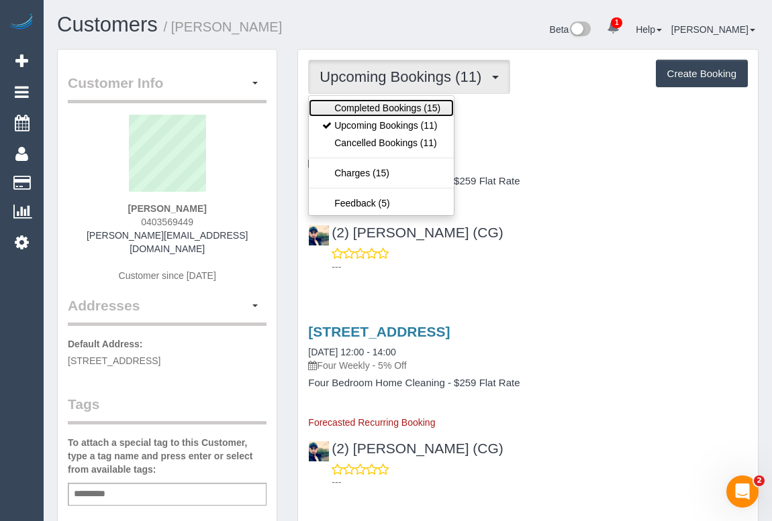
click at [396, 105] on link "Completed Bookings (15)" at bounding box center [381, 107] width 145 height 17
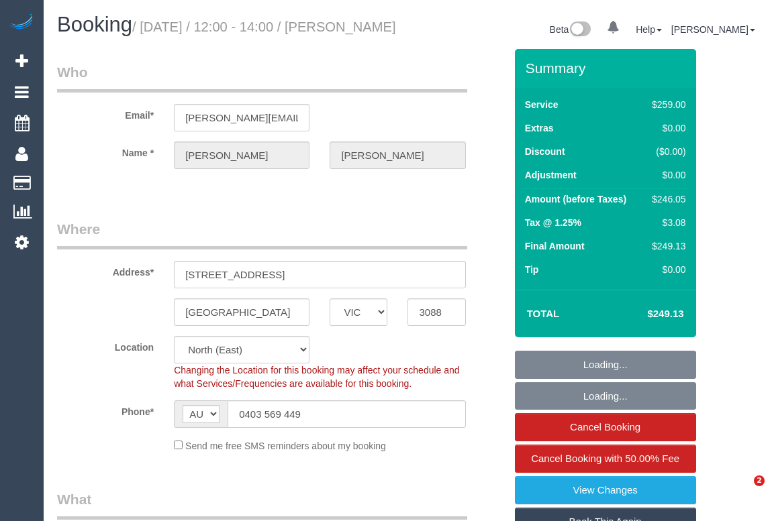
select select "VIC"
select select "string:stripe-pm_1Rcbkq2GScqysDRVU3Y38NQE"
select select "number:28"
select select "number:16"
select select "number:18"
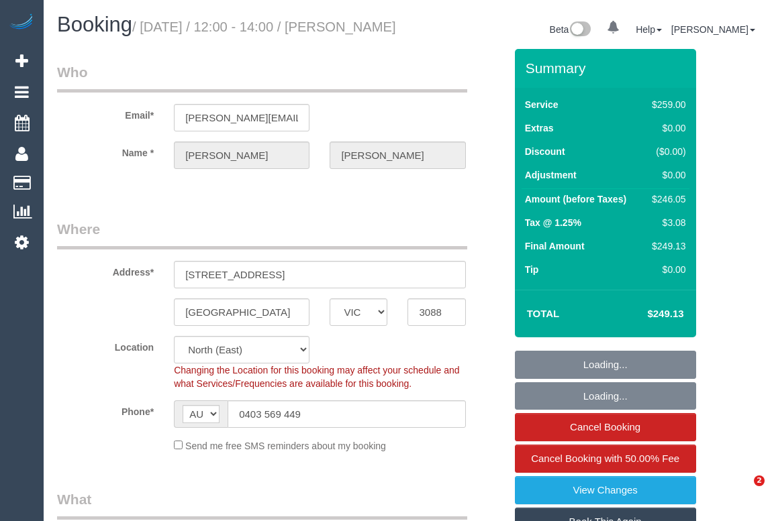
select select "number:22"
select select "number:33"
select select "number:26"
select select "spot1"
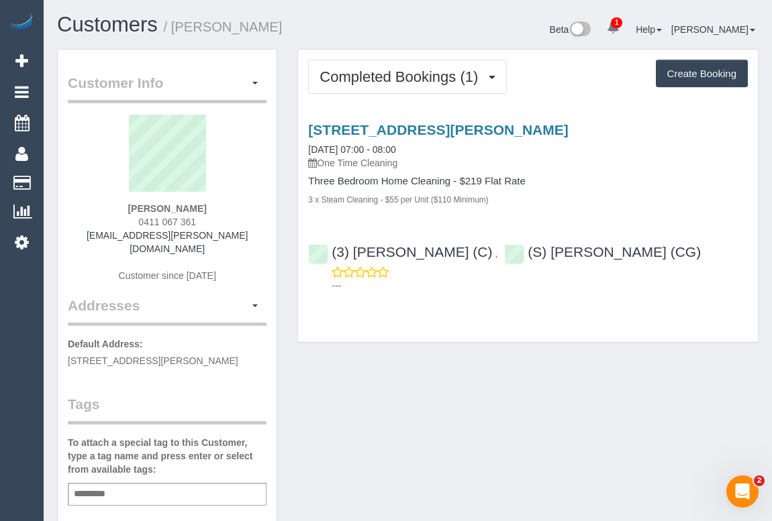
click at [403, 94] on div "Completed Bookings (1) Completed Bookings (1) Upcoming Bookings (0) Cancelled B…" at bounding box center [528, 196] width 460 height 293
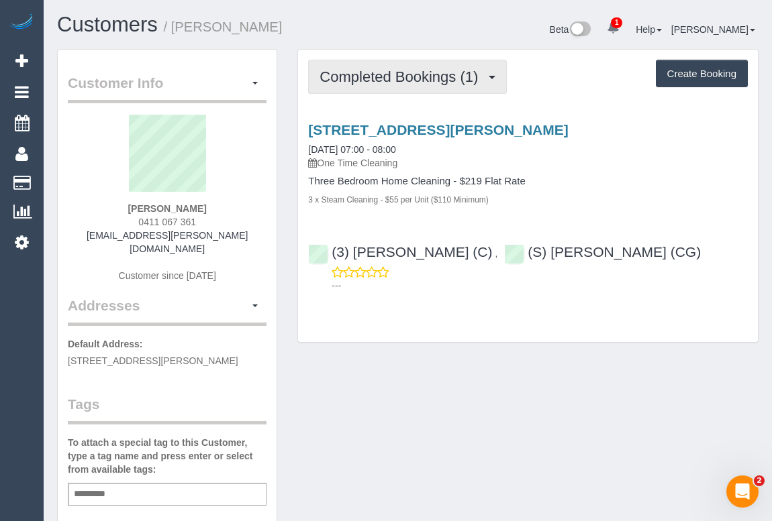
click at [403, 79] on span "Completed Bookings (1)" at bounding box center [401, 76] width 165 height 17
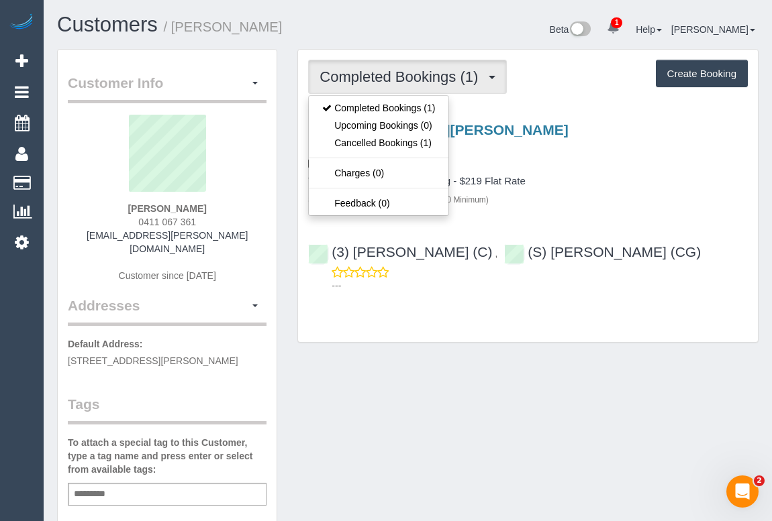
click at [645, 215] on div "15 Doepel Way, 1308, Docklands, VIC 3008 19/08/2025 07:00 - 08:00 One Time Clea…" at bounding box center [528, 205] width 460 height 188
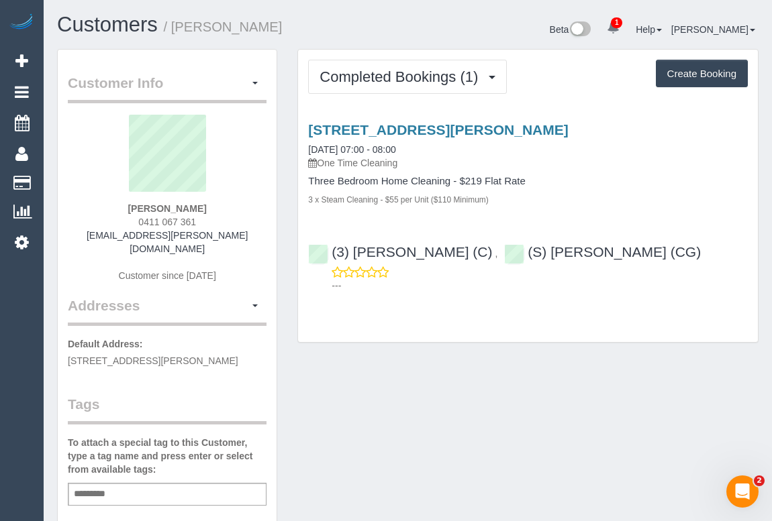
drag, startPoint x: 542, startPoint y: 416, endPoint x: 527, endPoint y: 416, distance: 15.4
click at [543, 416] on div "Customer Info Edit Contact Info Send Message Email Preferences Special Sales Ta…" at bounding box center [407, 512] width 721 height 926
drag, startPoint x: 101, startPoint y: 239, endPoint x: 250, endPoint y: 233, distance: 149.7
click at [250, 233] on div "Nur Ibrahim 0411 067 361 dna.brahm@gmail.com Customer since 2025" at bounding box center [167, 205] width 199 height 181
copy link "dna.brahm@gmail.com"
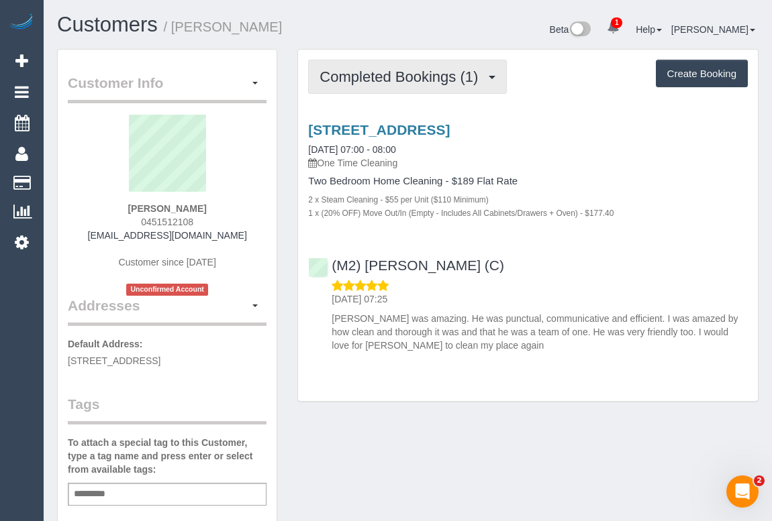
click at [388, 68] on span "Completed Bookings (1)" at bounding box center [401, 76] width 165 height 17
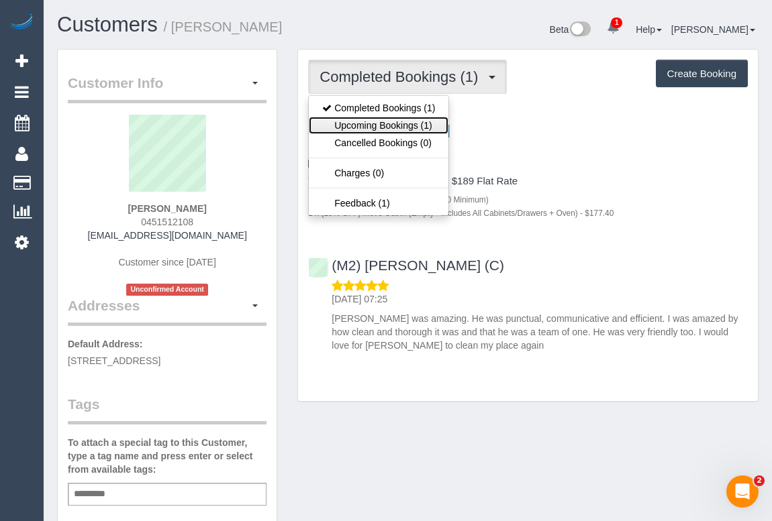
click at [396, 127] on link "Upcoming Bookings (1)" at bounding box center [379, 125] width 140 height 17
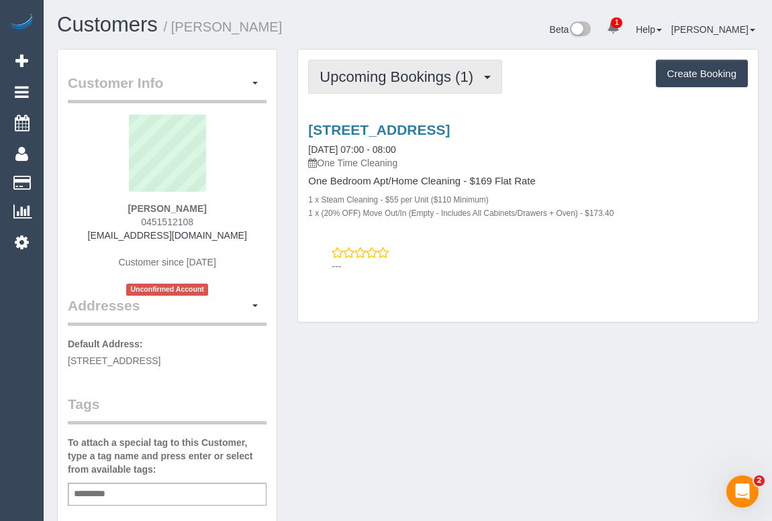
click at [328, 68] on span "Upcoming Bookings (1)" at bounding box center [399, 76] width 160 height 17
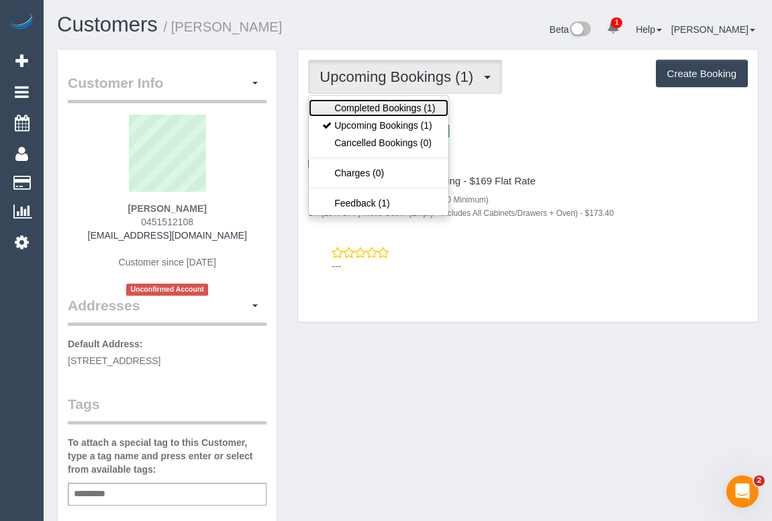
click at [339, 103] on link "Completed Bookings (1)" at bounding box center [379, 107] width 140 height 17
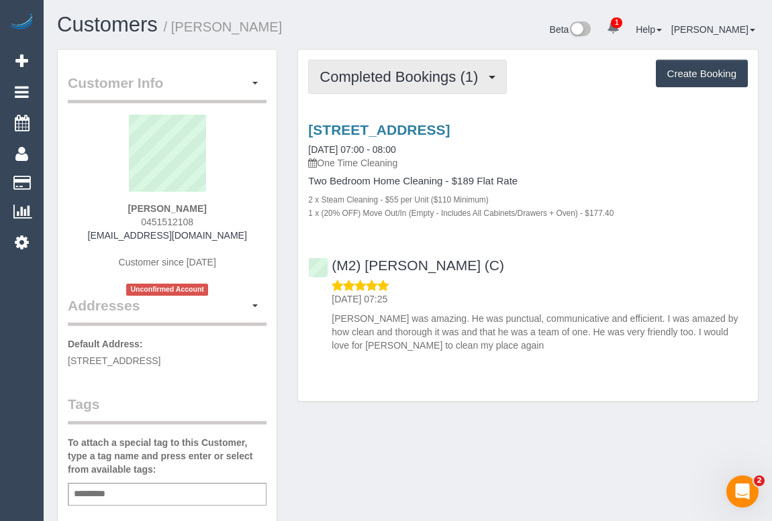
click at [372, 76] on span "Completed Bookings (1)" at bounding box center [401, 76] width 165 height 17
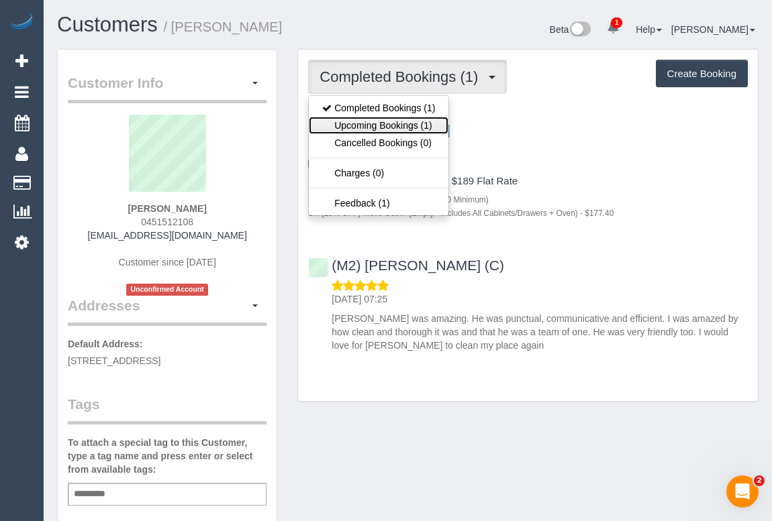
click at [368, 127] on link "Upcoming Bookings (1)" at bounding box center [379, 125] width 140 height 17
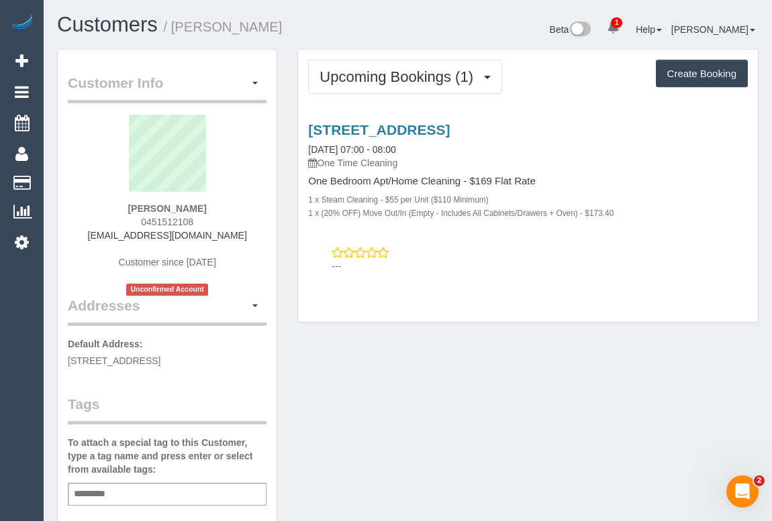
drag, startPoint x: 107, startPoint y: 237, endPoint x: 247, endPoint y: 238, distance: 140.2
click at [247, 238] on div "Sian Mahony 0451512108 sianmahony98@gmail.com Customer since 2025 Unconfirmed A…" at bounding box center [167, 205] width 199 height 181
copy link "sianmahony98@gmail.com"
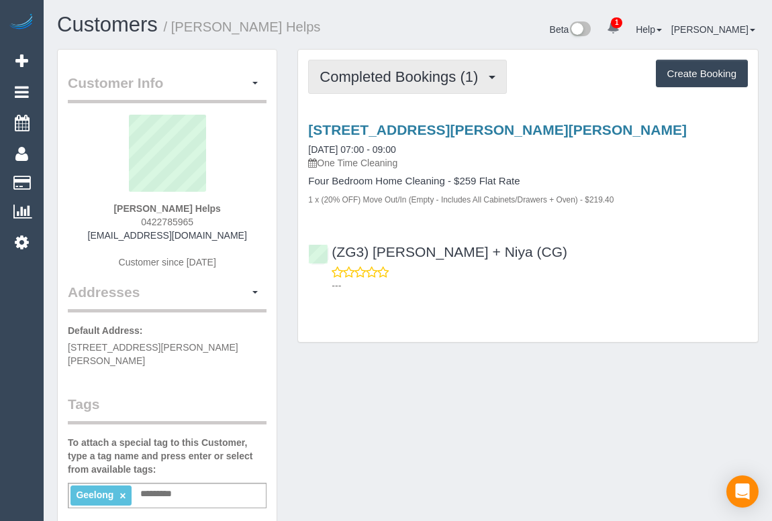
click at [425, 79] on span "Completed Bookings (1)" at bounding box center [401, 76] width 165 height 17
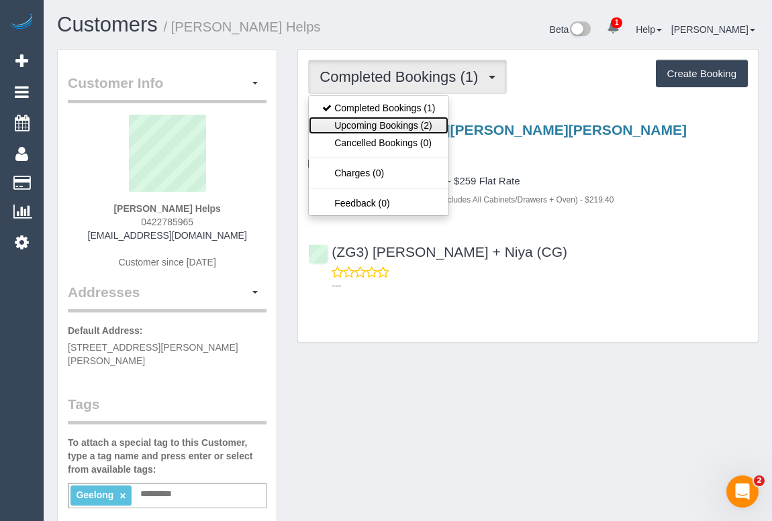
click at [397, 127] on link "Upcoming Bookings (2)" at bounding box center [379, 125] width 140 height 17
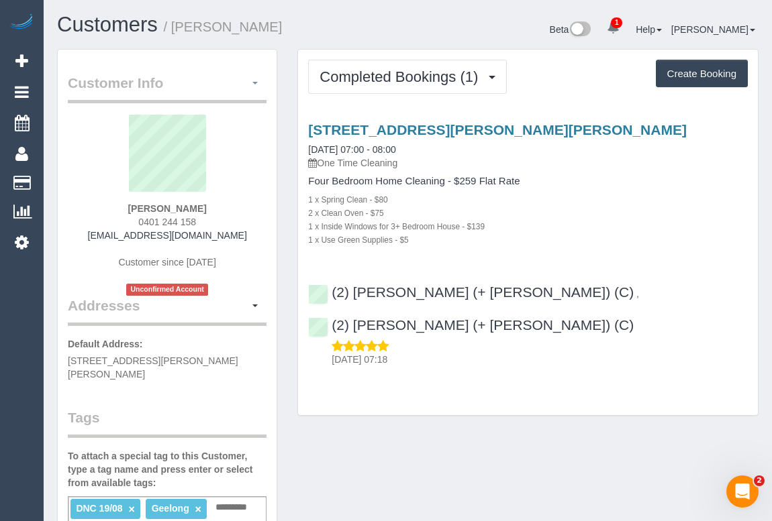
click at [254, 81] on button "button" at bounding box center [255, 83] width 23 height 21
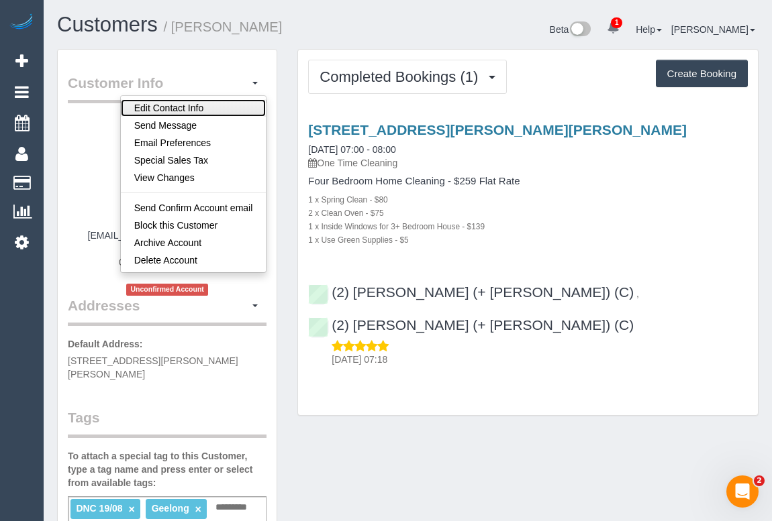
click at [216, 109] on link "Edit Contact Info" at bounding box center [194, 107] width 146 height 17
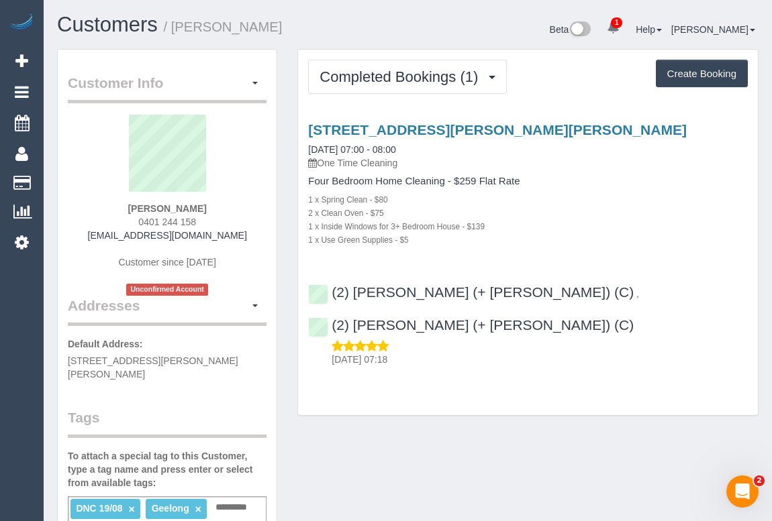
select select "VIC"
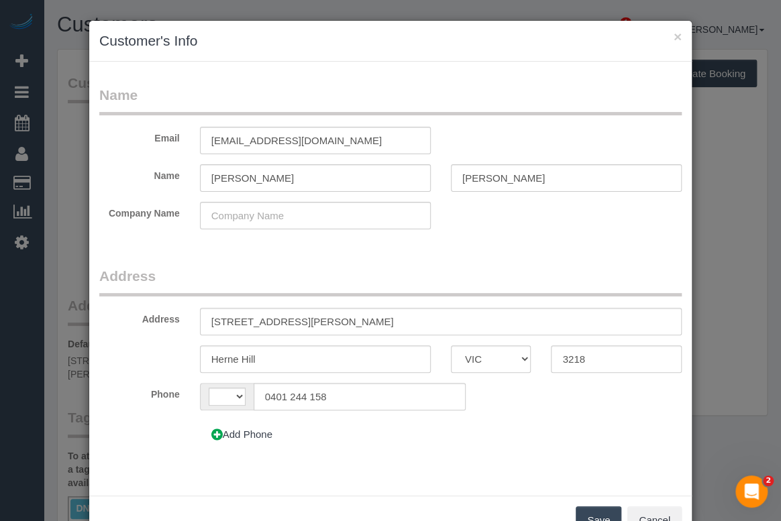
select select "string:AU"
click at [672, 515] on button "Cancel" at bounding box center [654, 521] width 54 height 28
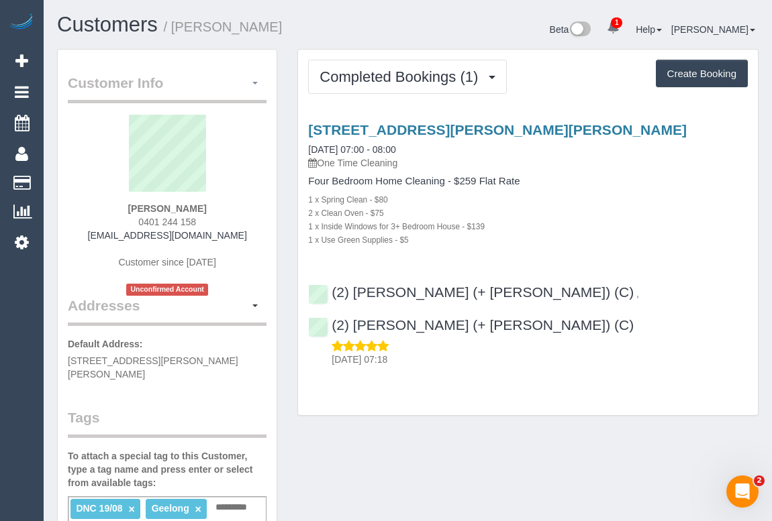
click at [256, 79] on button "button" at bounding box center [255, 83] width 23 height 21
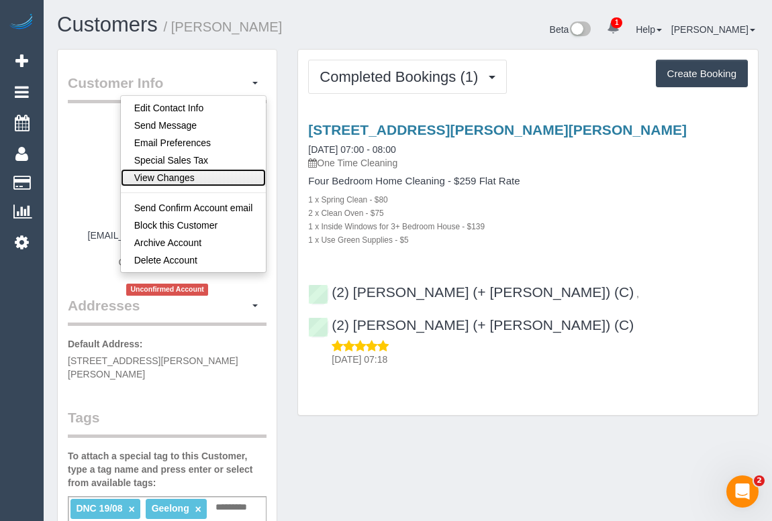
click at [193, 176] on link "View Changes" at bounding box center [194, 177] width 146 height 17
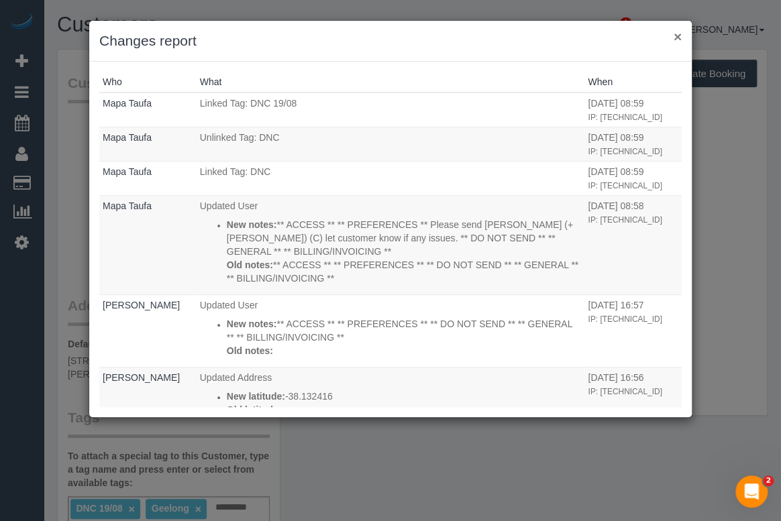
click at [678, 34] on button "×" at bounding box center [678, 37] width 8 height 14
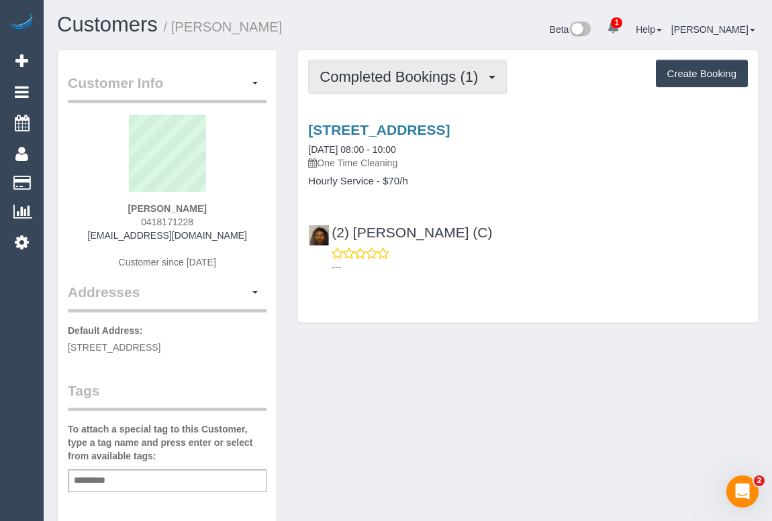
click at [401, 68] on span "Completed Bookings (1)" at bounding box center [401, 76] width 165 height 17
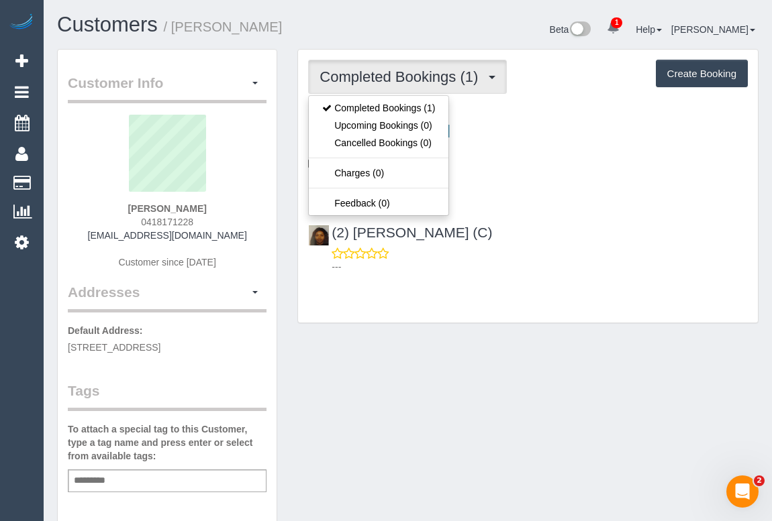
drag, startPoint x: 136, startPoint y: 221, endPoint x: 248, endPoint y: 217, distance: 111.5
click at [248, 217] on div "Jacqui Koller 0418171228 jacquikoller@gmail.com Customer since 2025" at bounding box center [167, 199] width 199 height 168
copy span "0418171228"
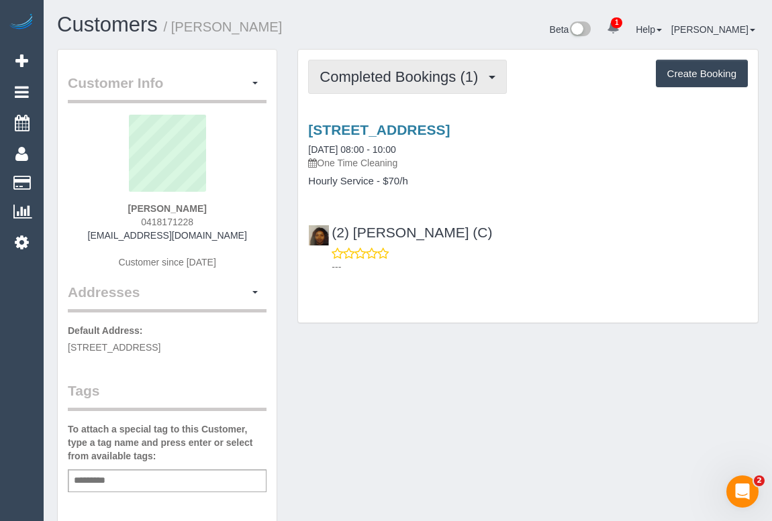
click at [329, 72] on span "Completed Bookings (1)" at bounding box center [401, 76] width 165 height 17
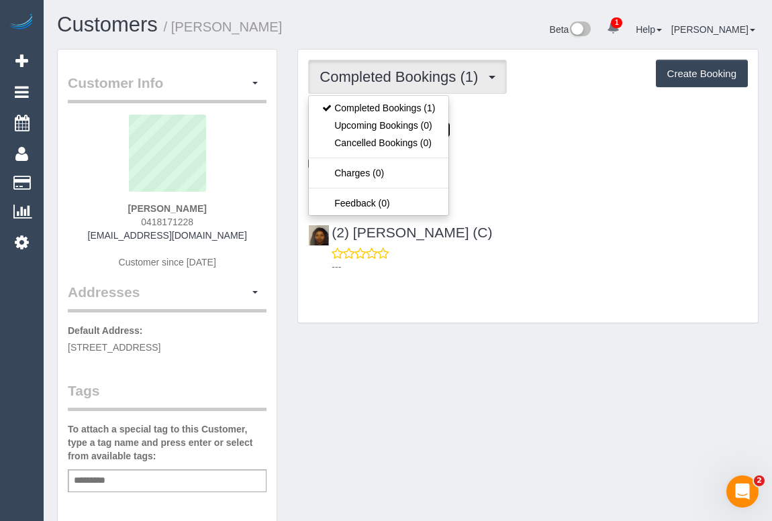
click at [450, 127] on link "8 Huon Grove, Ashburton, VIC 3147" at bounding box center [379, 129] width 142 height 15
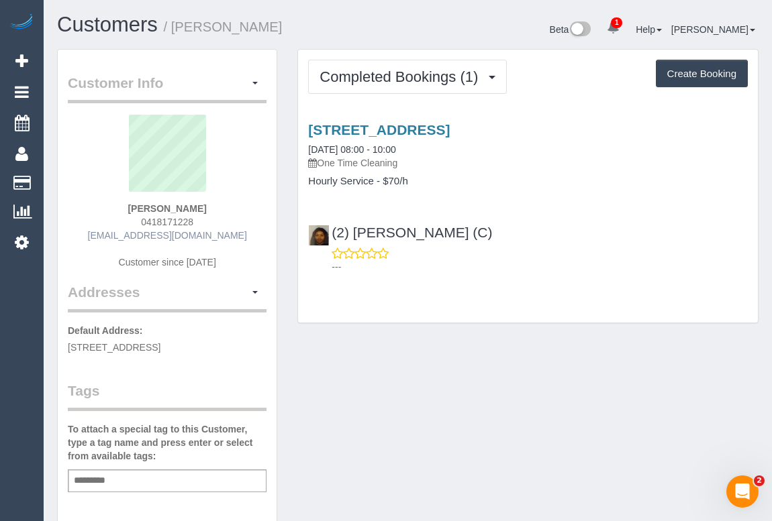
drag, startPoint x: 174, startPoint y: 236, endPoint x: 215, endPoint y: 236, distance: 40.3
click at [215, 236] on div "Jacqui Koller 0418171228 jacquikoller@gmail.com Customer since 2025" at bounding box center [167, 199] width 199 height 168
copy link "jacquikoller@gmail.com"
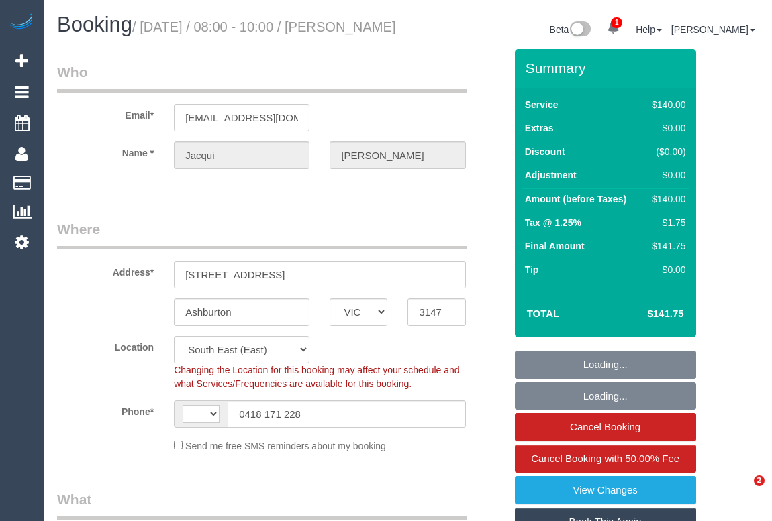
select select "VIC"
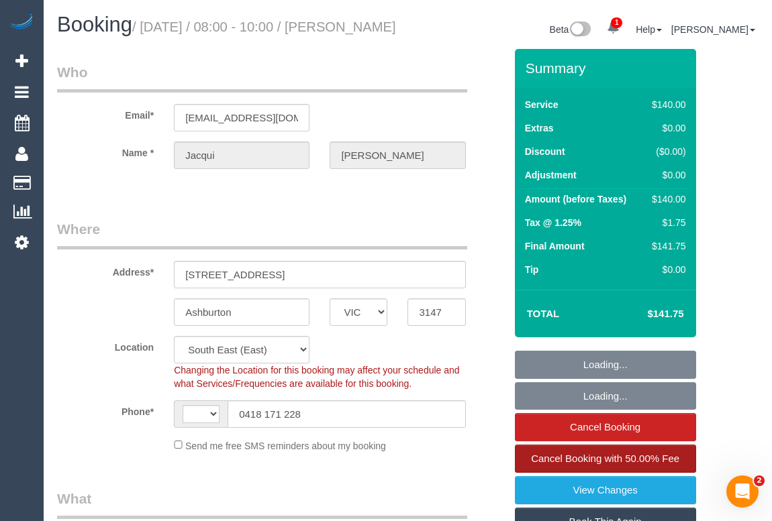
select select "string:AU"
select select "string:stripe-pm_1Ry30M2GScqysDRVSSK9Tg52"
select select "number:28"
select select "number:14"
select select "number:19"
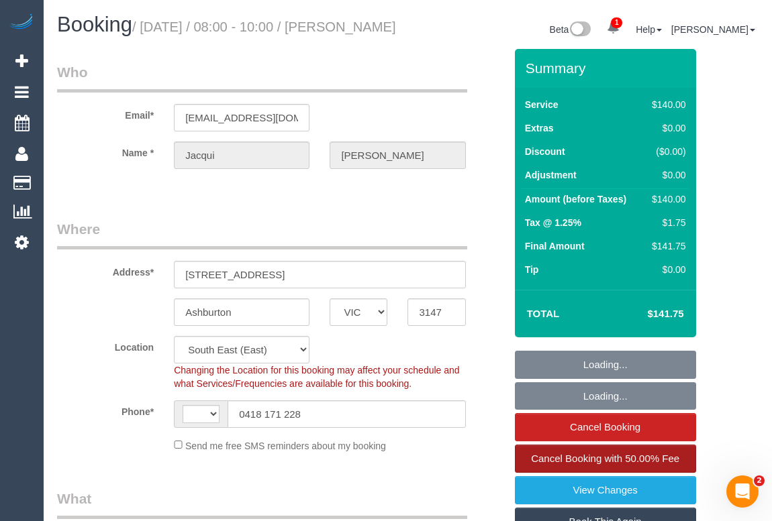
select select "number:24"
select select "number:11"
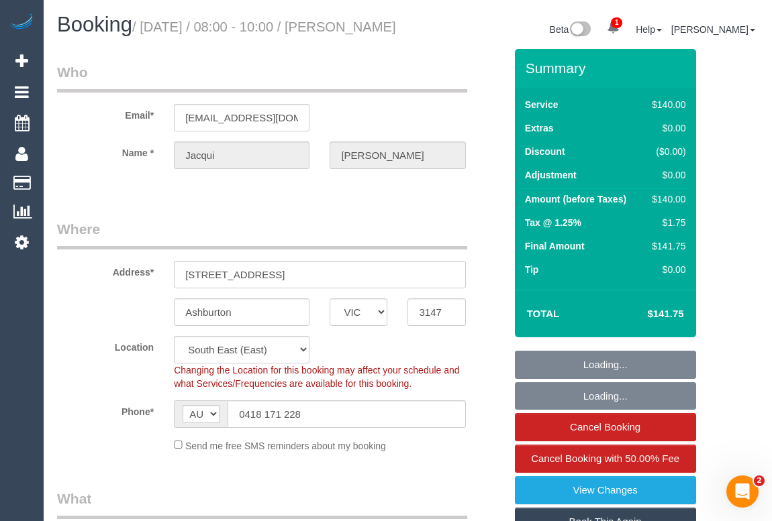
select select "object:1470"
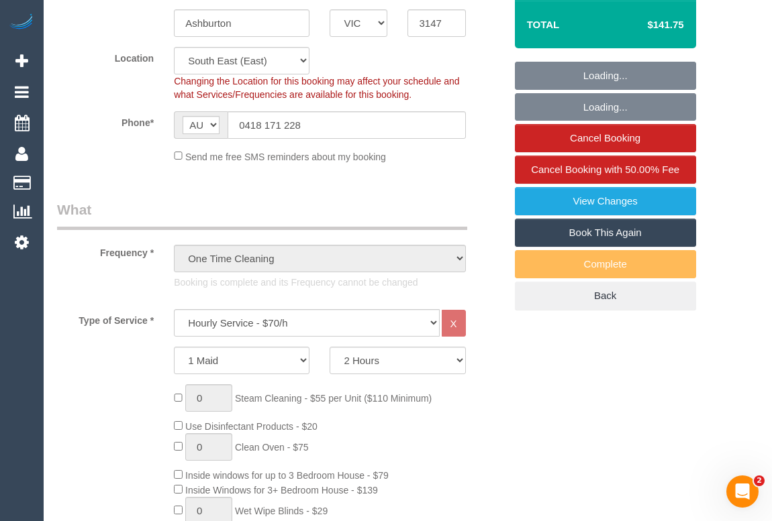
select select "spot1"
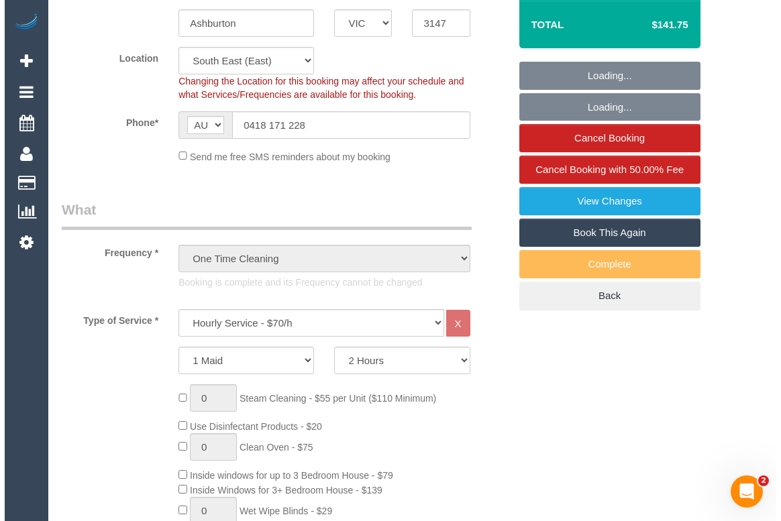
scroll to position [305, 0]
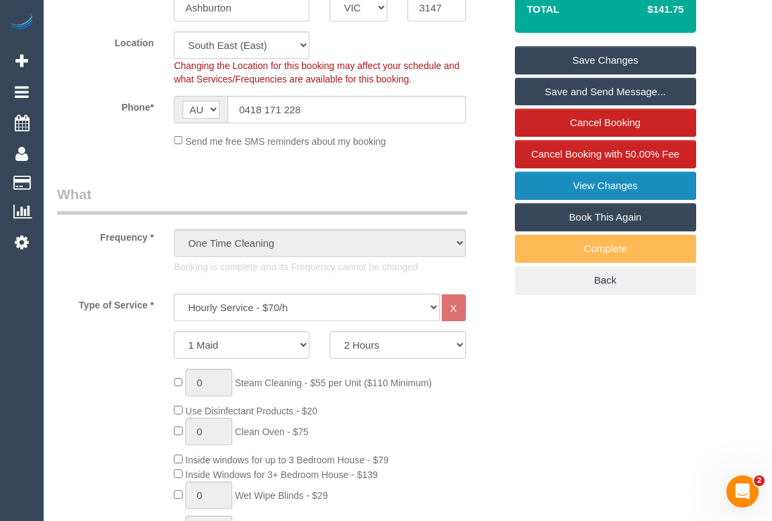
click at [603, 200] on link "View Changes" at bounding box center [605, 186] width 181 height 28
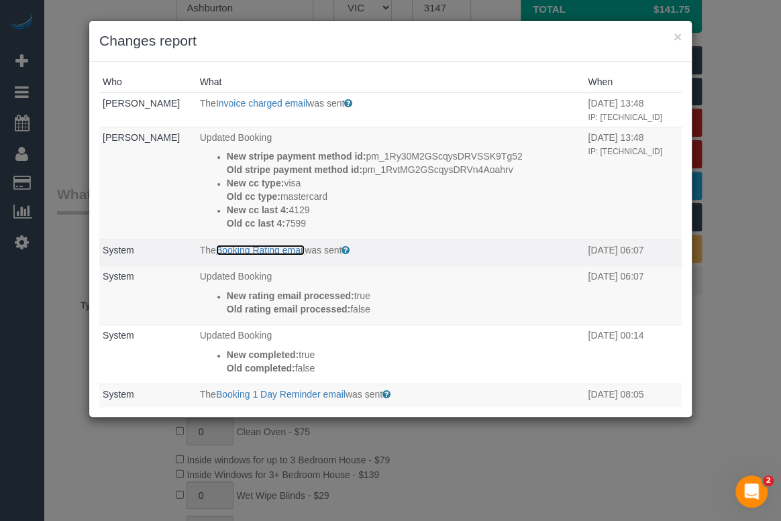
click at [270, 250] on link "Booking Rating email" at bounding box center [260, 250] width 89 height 11
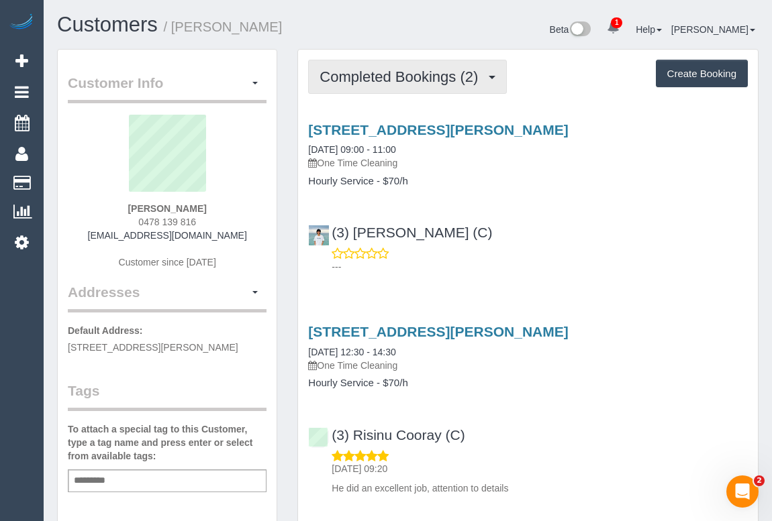
click at [403, 81] on span "Completed Bookings (2)" at bounding box center [401, 76] width 165 height 17
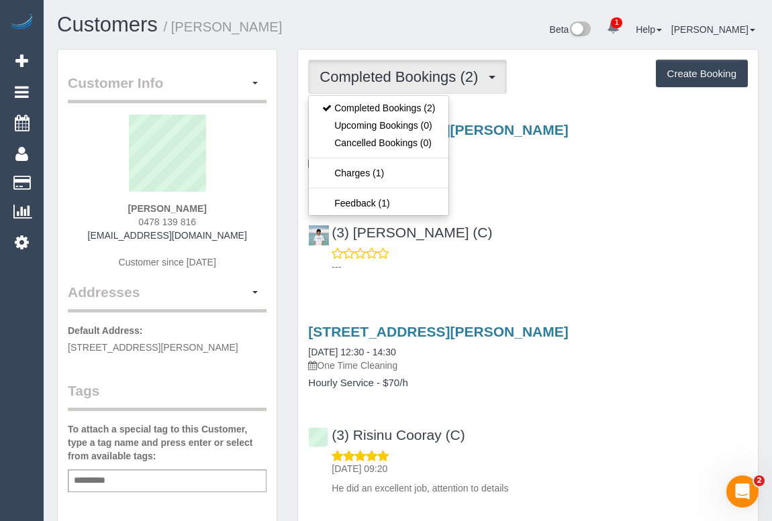
click at [590, 199] on div "[STREET_ADDRESS][PERSON_NAME] [DATE] 09:00 - 11:00 One Time Cleaning Hourly Ser…" at bounding box center [528, 195] width 460 height 169
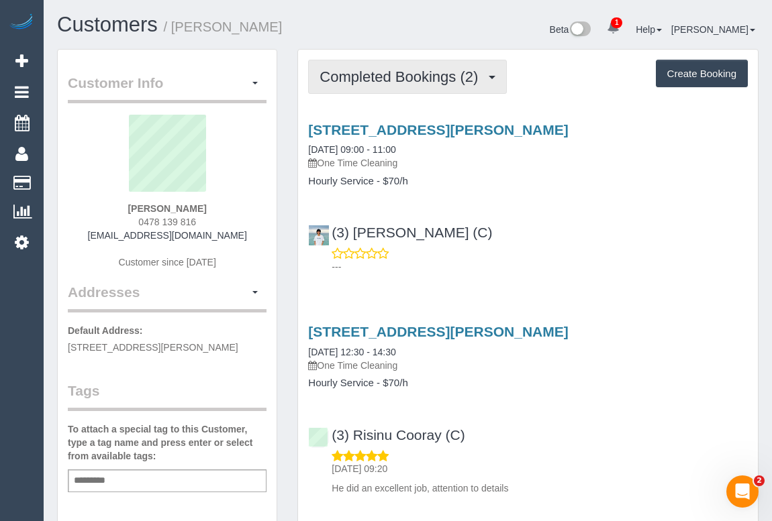
click at [368, 87] on button "Completed Bookings (2)" at bounding box center [407, 77] width 199 height 34
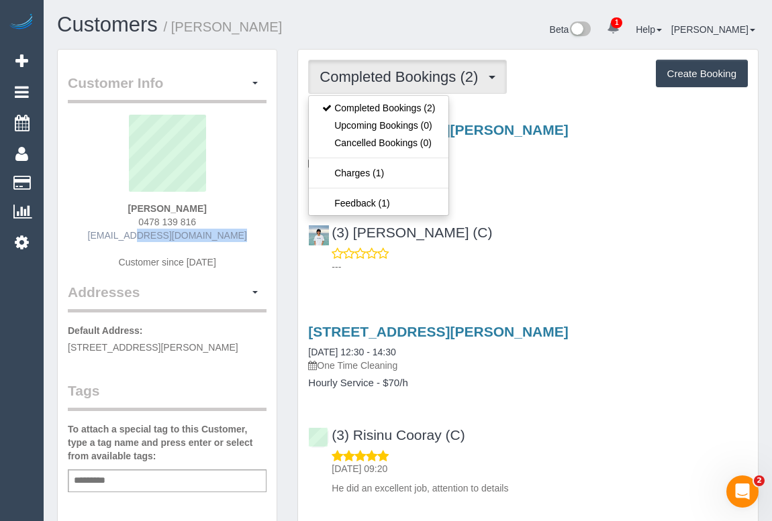
drag, startPoint x: 104, startPoint y: 236, endPoint x: 215, endPoint y: 231, distance: 110.8
click at [215, 231] on div "Farhana Choudhury 0478 139 816 farhanamc@gmail.com Customer since 2025" at bounding box center [167, 199] width 199 height 168
copy link "farhanamc@gmail.com"
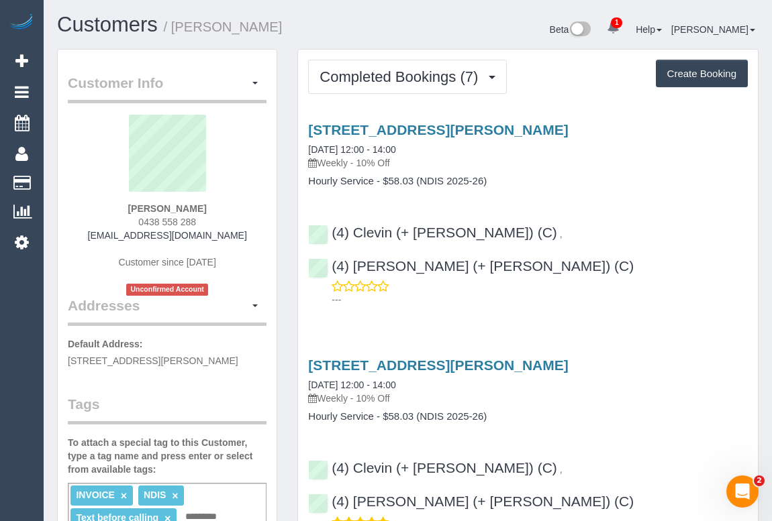
drag, startPoint x: 134, startPoint y: 215, endPoint x: 208, endPoint y: 220, distance: 74.0
click at [208, 220] on div "[PERSON_NAME] 0438 558 288 [EMAIL_ADDRESS][DOMAIN_NAME] Customer since [DATE] U…" at bounding box center [167, 205] width 199 height 181
copy span "0438 558 288"
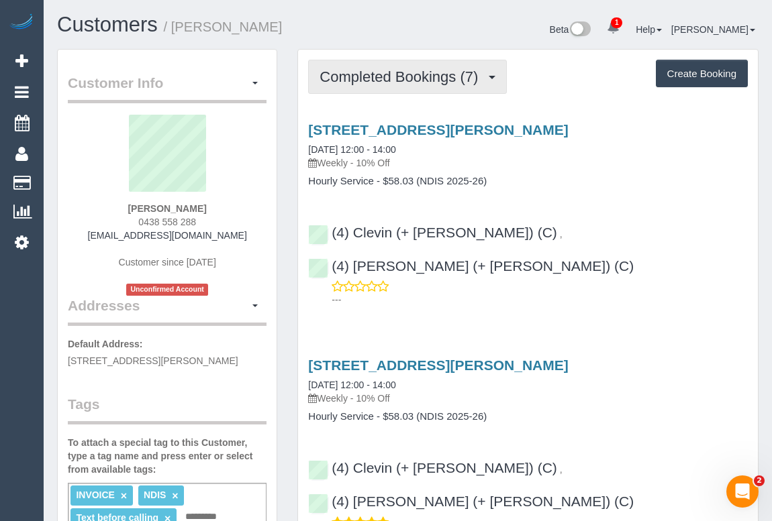
click at [394, 75] on span "Completed Bookings (7)" at bounding box center [401, 76] width 165 height 17
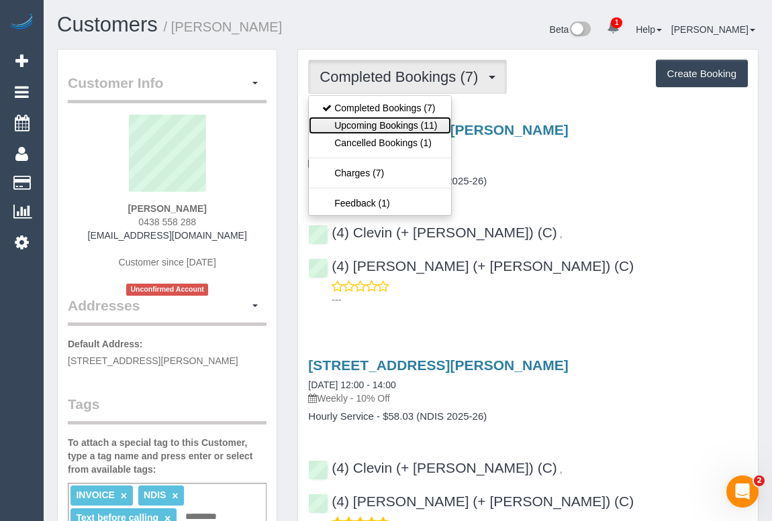
click at [386, 124] on link "Upcoming Bookings (11)" at bounding box center [380, 125] width 142 height 17
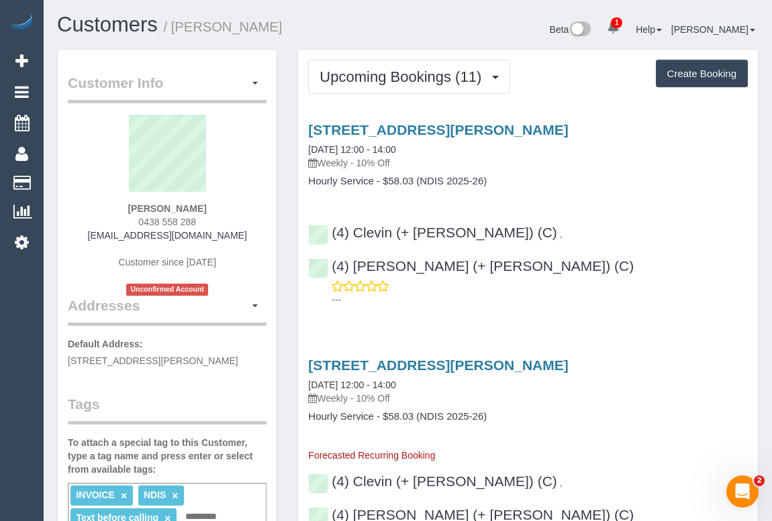
click at [454, 138] on div "4 Merso Ct, Carrum Downs, VIC 3201 20/08/2025 12:00 - 14:00 Weekly - 10% Off" at bounding box center [527, 146] width 439 height 48
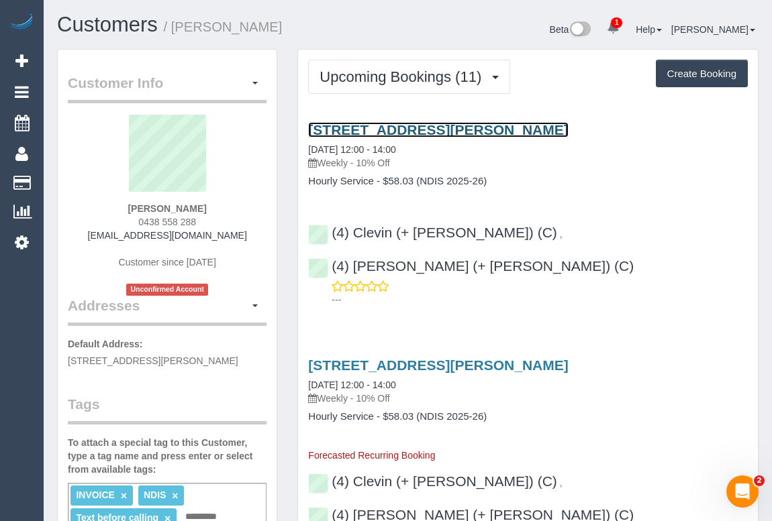
click at [456, 129] on link "[STREET_ADDRESS][PERSON_NAME]" at bounding box center [438, 129] width 260 height 15
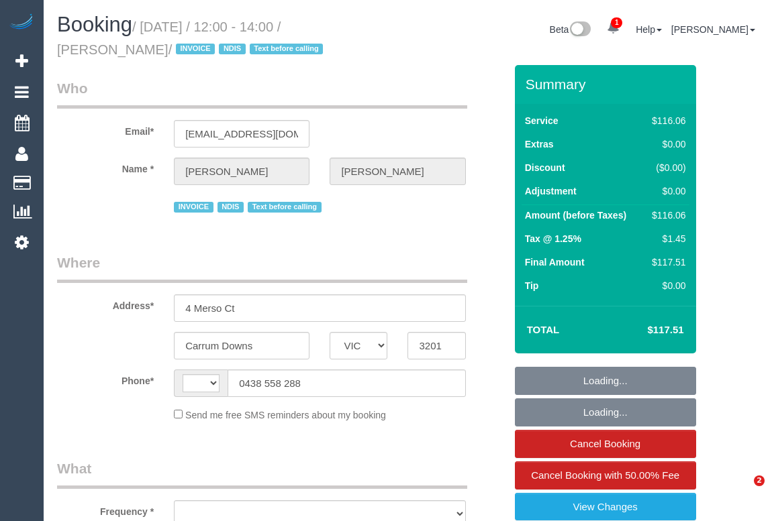
select select "VIC"
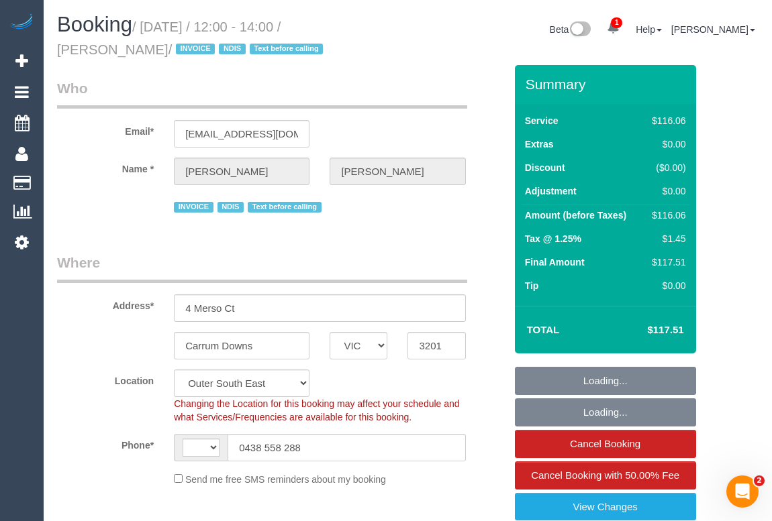
select select "string:AU"
select select "object:548"
select select "number:27"
select select "number:14"
select select "number:18"
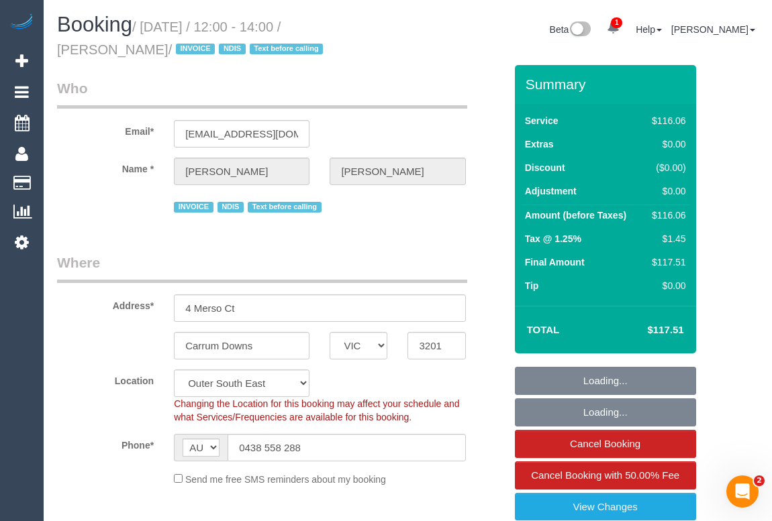
select select "number:36"
select select "number:34"
select select "object:758"
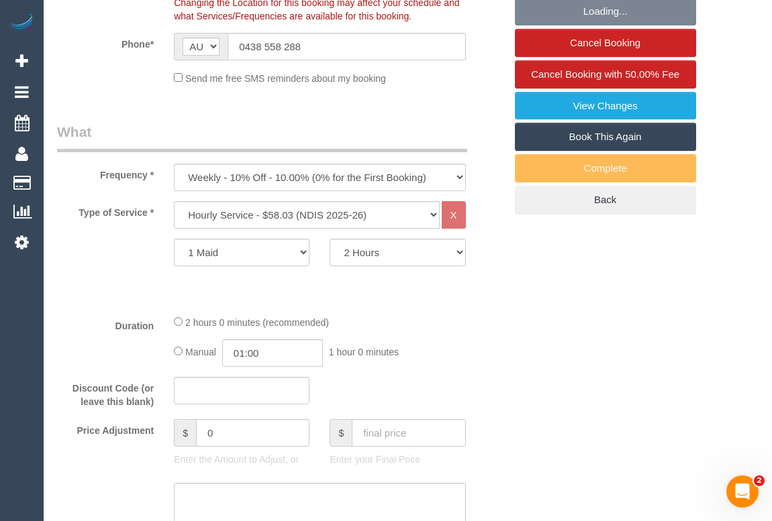
select select "spot1"
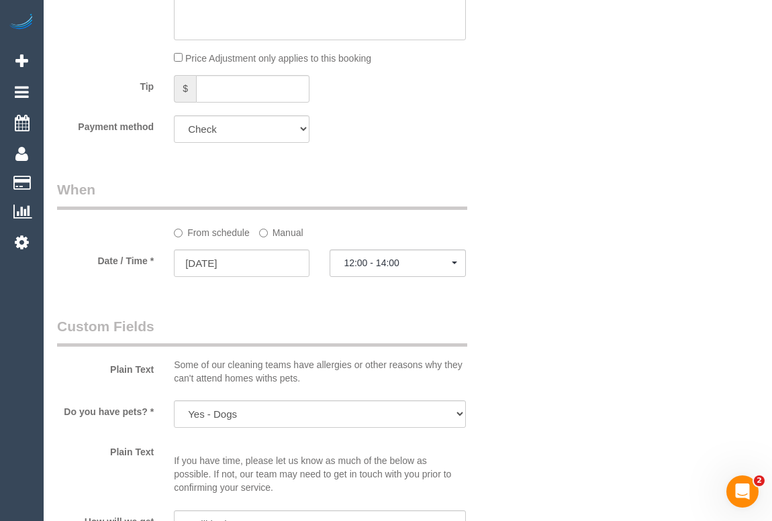
scroll to position [915, 0]
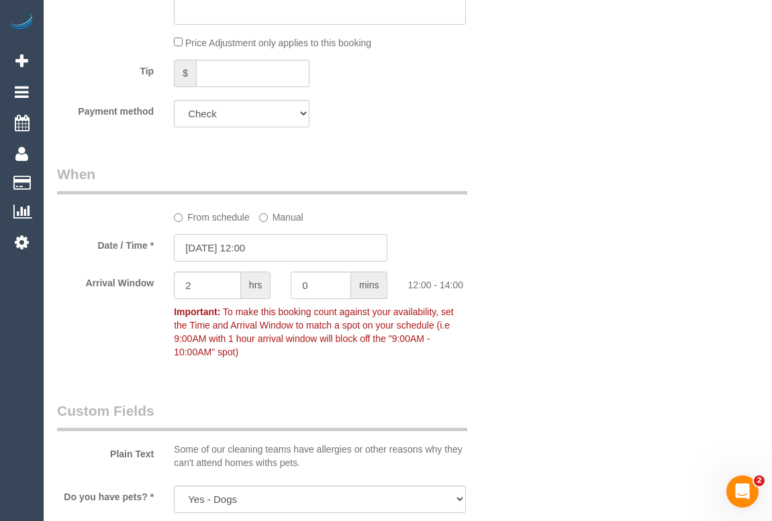
click at [247, 246] on input "[DATE] 12:00" at bounding box center [280, 248] width 213 height 28
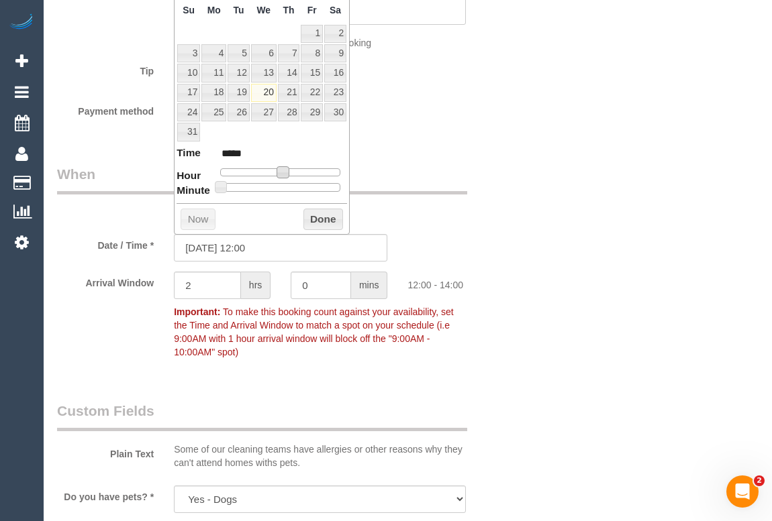
type input "[DATE] 13:00"
type input "*****"
type input "20/08/2025 14:00"
type input "*****"
type input "20/08/2025 15:00"
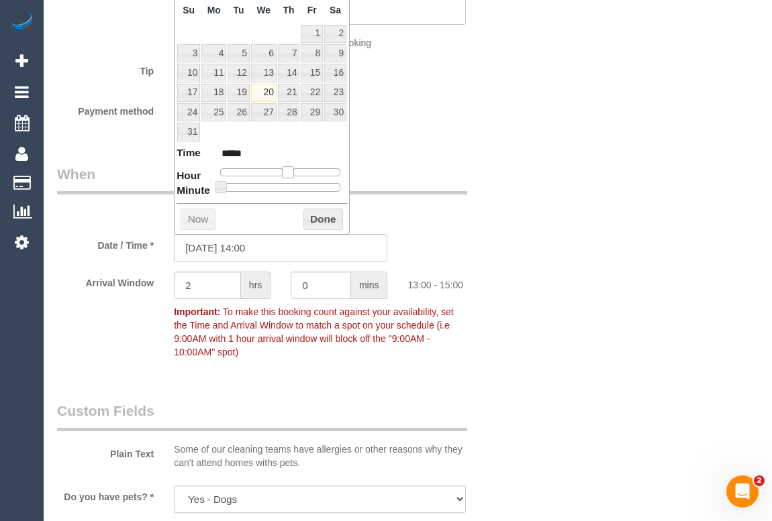
type input "*****"
type input "20/08/2025 14:00"
type input "*****"
drag, startPoint x: 284, startPoint y: 170, endPoint x: 298, endPoint y: 170, distance: 13.4
click at [298, 170] on span at bounding box center [293, 172] width 12 height 12
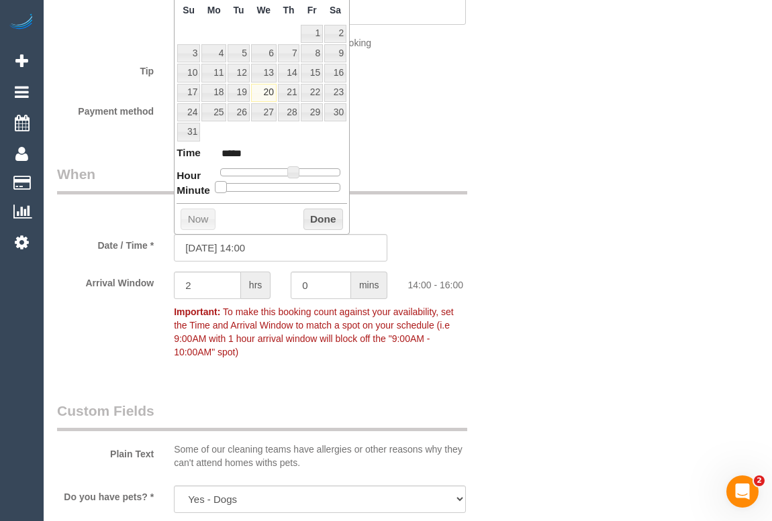
type input "20/08/2025 14:05"
type input "*****"
type input "20/08/2025 14:10"
type input "*****"
type input "20/08/2025 14:15"
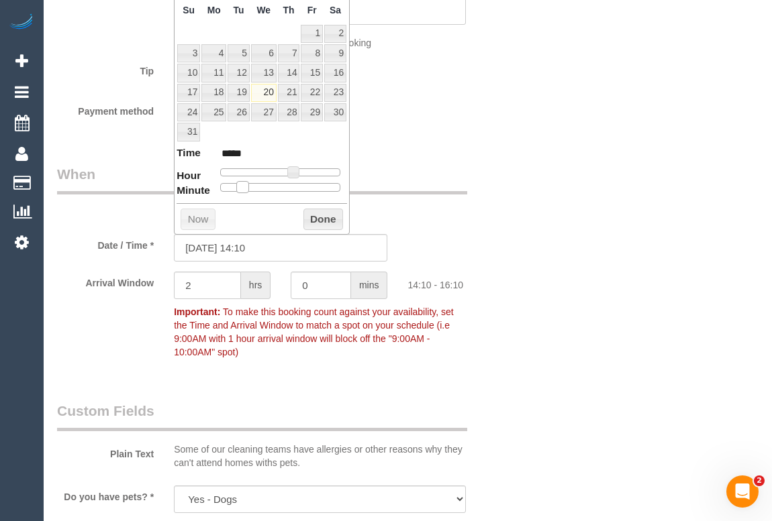
type input "*****"
type input "20/08/2025 14:20"
type input "*****"
type input "20/08/2025 14:25"
type input "*****"
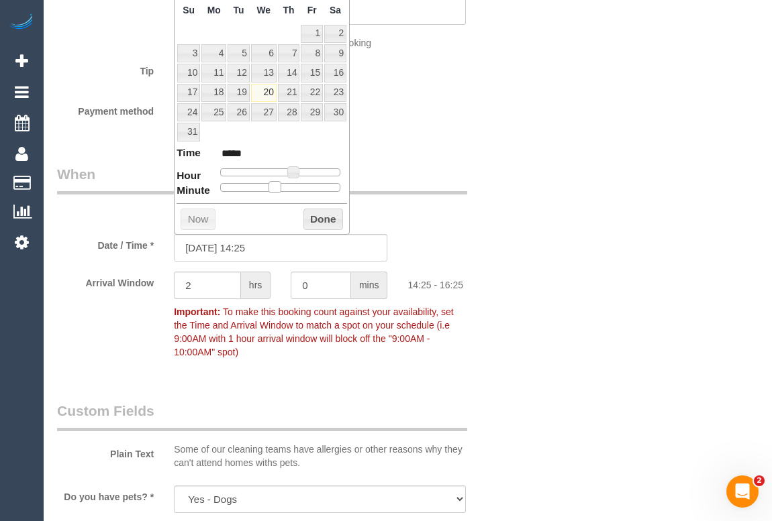
type input "20/08/2025 14:30"
type input "*****"
type input "20/08/2025 14:35"
type input "*****"
type input "20/08/2025 14:40"
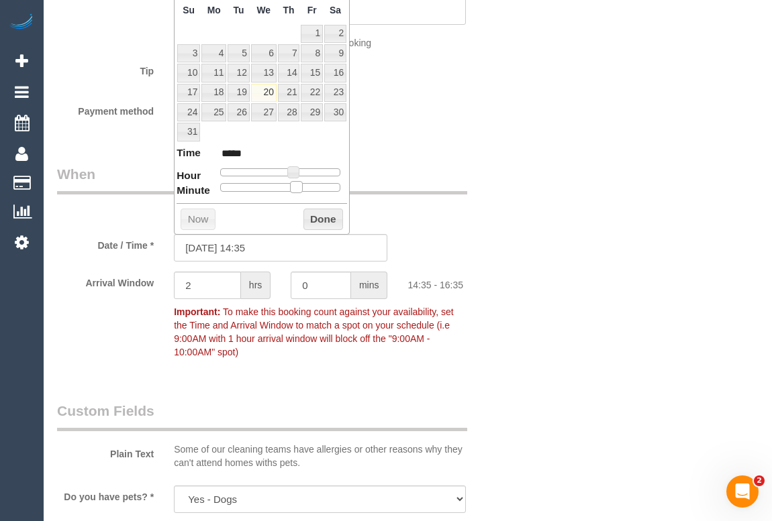
type input "*****"
drag, startPoint x: 223, startPoint y: 186, endPoint x: 308, endPoint y: 188, distance: 85.2
click at [307, 188] on span at bounding box center [307, 187] width 12 height 12
click at [312, 215] on button "Done" at bounding box center [323, 219] width 40 height 21
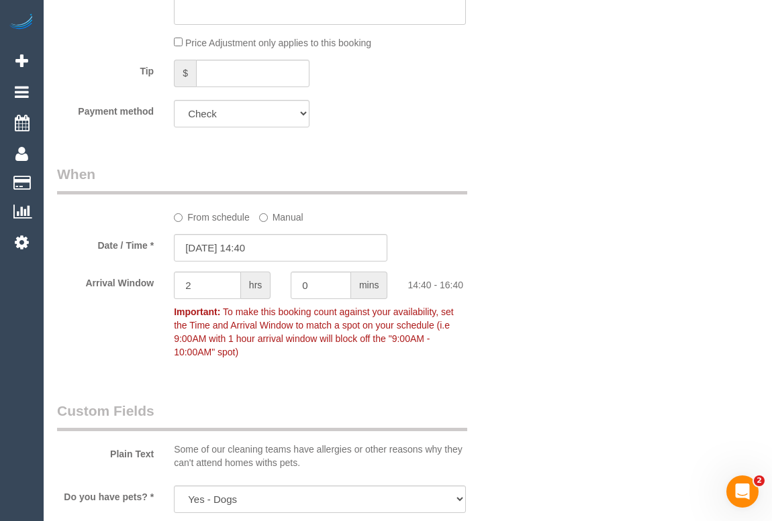
click at [568, 284] on div "Who Email* clarkecass@outlook.com Name * Cassandra Clarke INVOICE NDIS Text bef…" at bounding box center [407, 462] width 701 height 2622
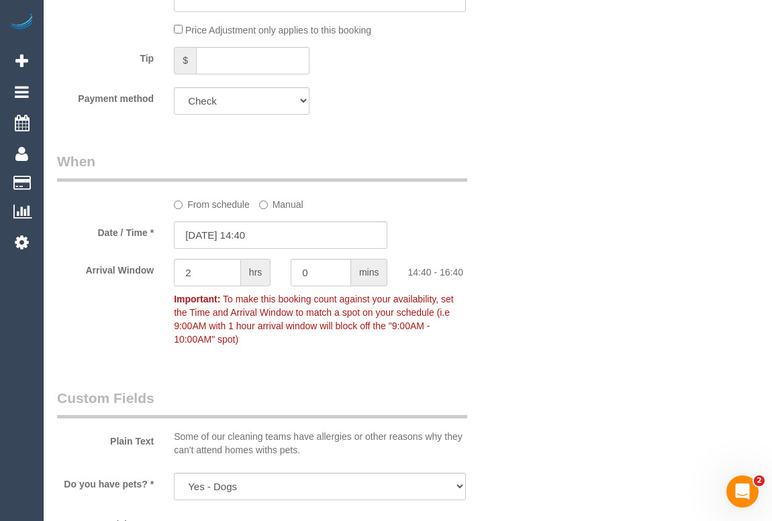
scroll to position [1037, 0]
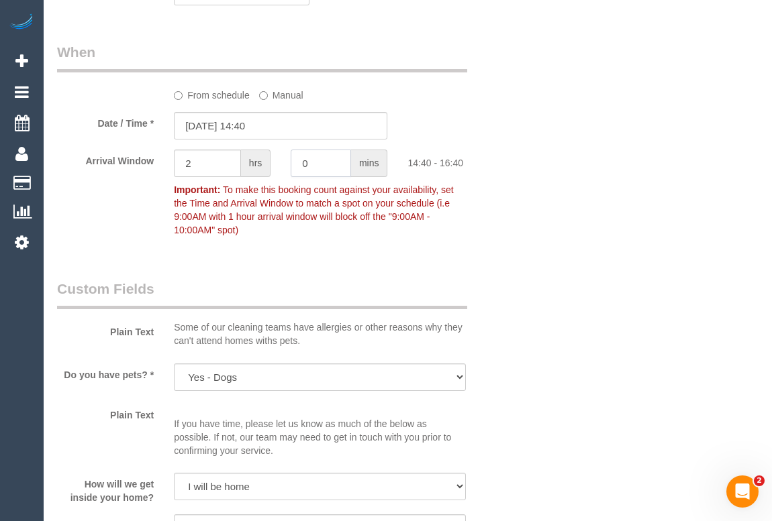
drag, startPoint x: 331, startPoint y: 163, endPoint x: 141, endPoint y: 157, distance: 190.6
click at [141, 163] on div "Arrival Window 2 hrs 0 mins 14:40 - 16:40 Important: To make this booking count…" at bounding box center [281, 196] width 468 height 93
type input "15"
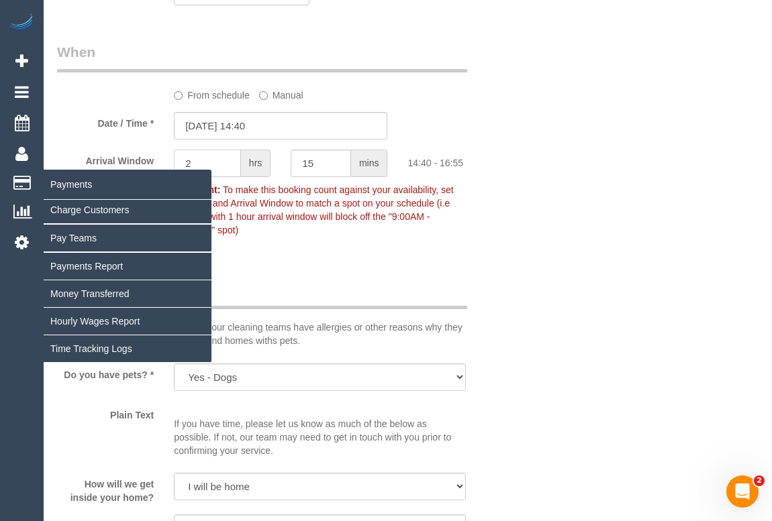
drag, startPoint x: 208, startPoint y: 151, endPoint x: 40, endPoint y: 173, distance: 169.2
click at [40, 174] on div "1 Beta Your Notifications You have 0 alerts × You have 2 to charge for 20/08/20…" at bounding box center [386, 330] width 772 height 2734
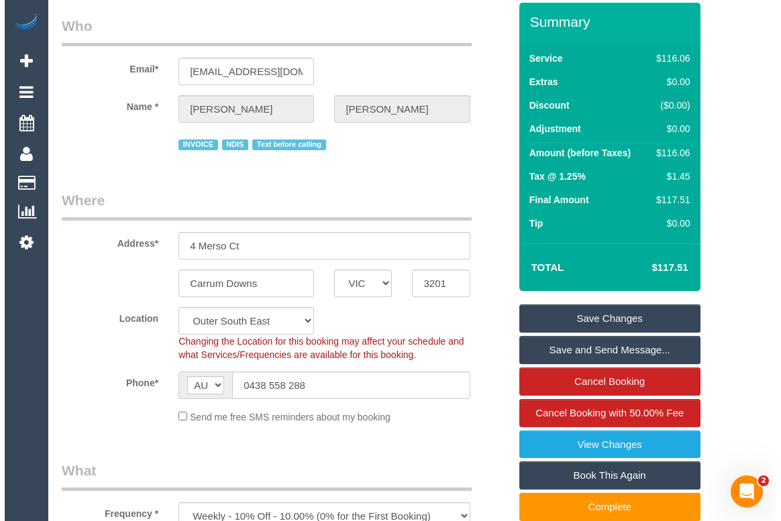
scroll to position [0, 0]
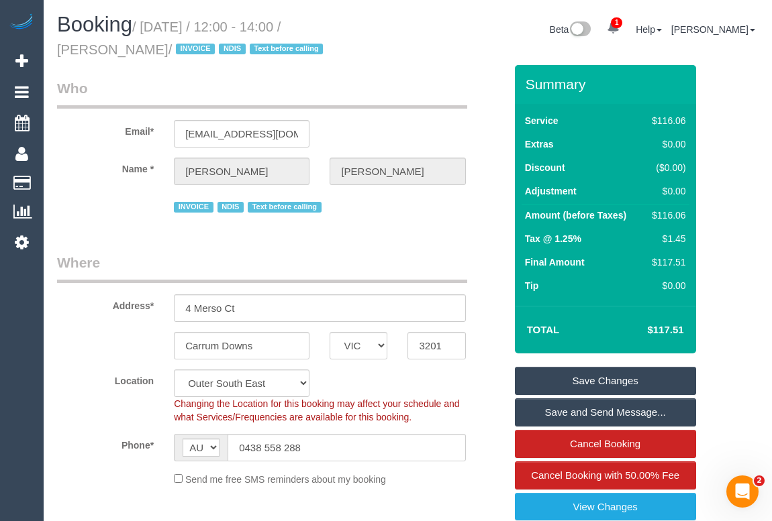
type input "0"
click at [590, 376] on link "Save Changes" at bounding box center [605, 381] width 181 height 28
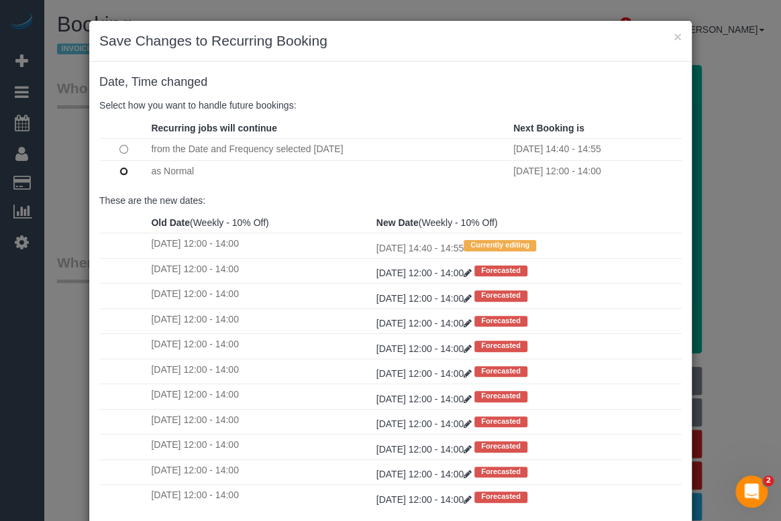
scroll to position [79, 0]
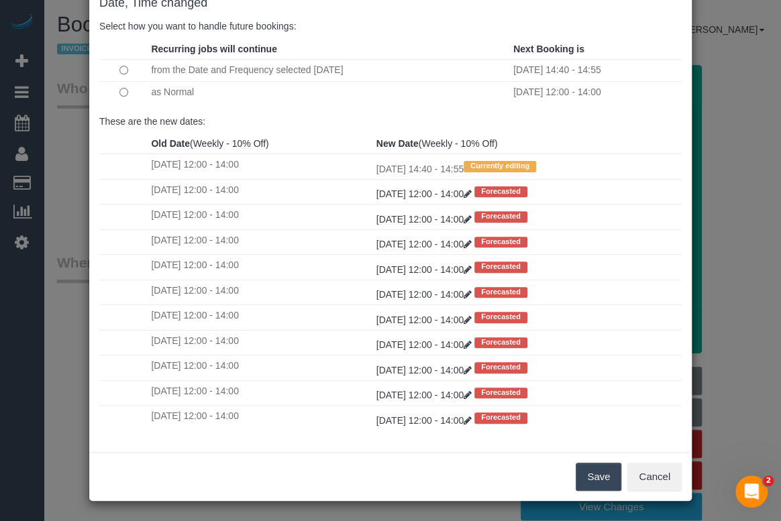
click at [607, 476] on button "Save" at bounding box center [599, 477] width 46 height 28
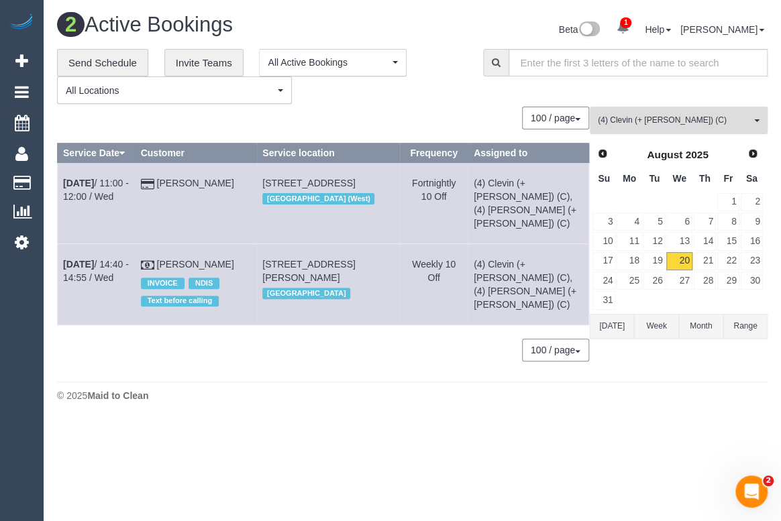
drag, startPoint x: 689, startPoint y: 123, endPoint x: 682, endPoint y: 122, distance: 6.8
click at [688, 123] on span "(4) Clevin (+ Noel) (C)" at bounding box center [674, 120] width 153 height 11
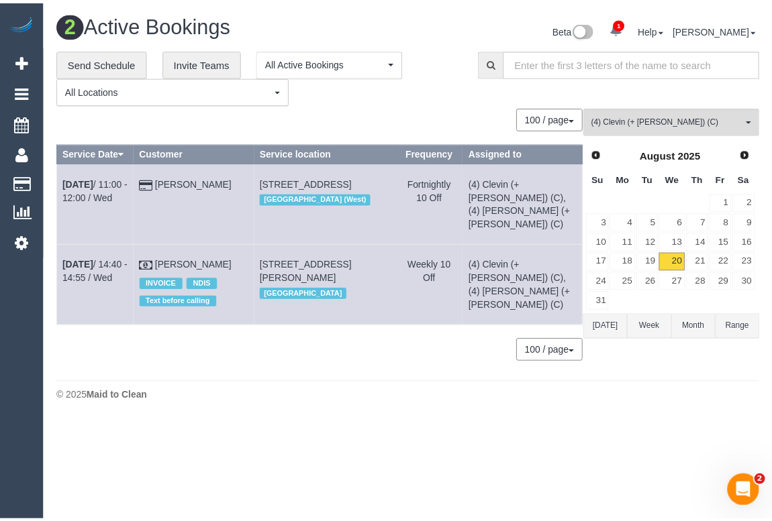
scroll to position [3288, 0]
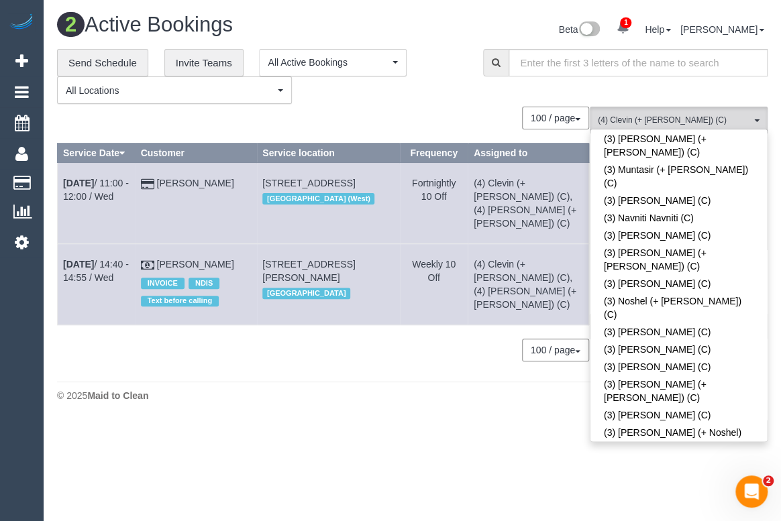
click at [456, 68] on div "**********" at bounding box center [260, 77] width 406 height 56
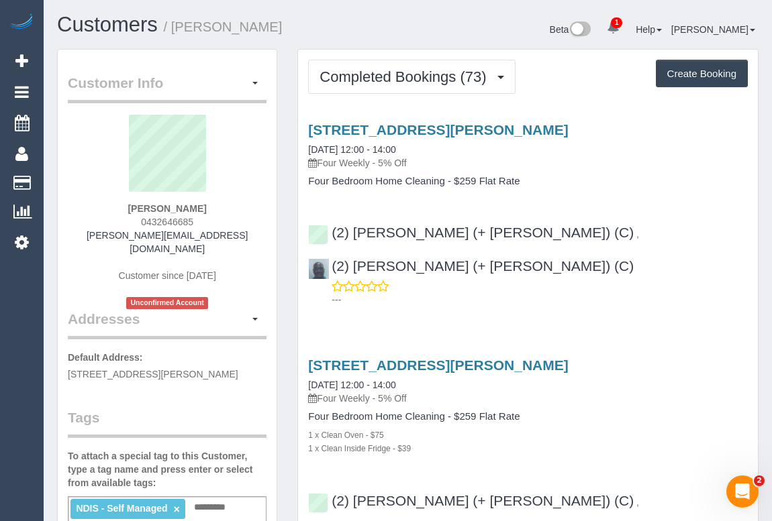
drag, startPoint x: 134, startPoint y: 219, endPoint x: 215, endPoint y: 224, distance: 82.0
click at [215, 224] on div "[PERSON_NAME] 0432646685 [PERSON_NAME][EMAIL_ADDRESS][DOMAIN_NAME] Customer sin…" at bounding box center [167, 212] width 199 height 195
copy span "0432646685"
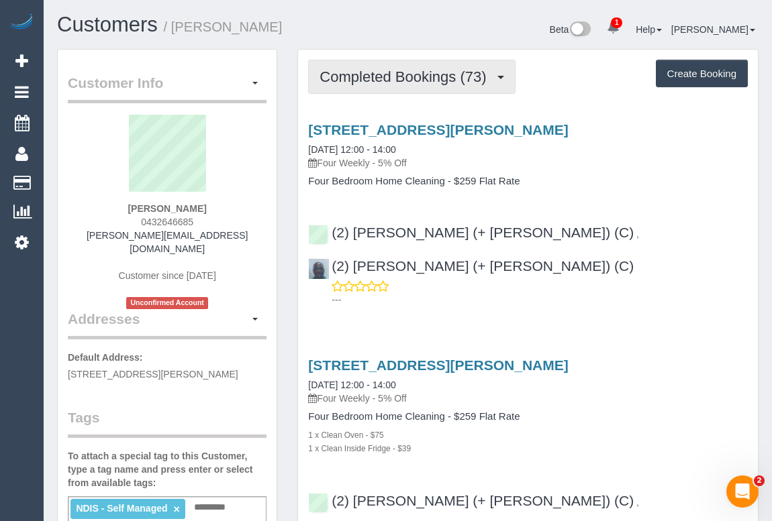
click at [387, 89] on button "Completed Bookings (73)" at bounding box center [411, 77] width 207 height 34
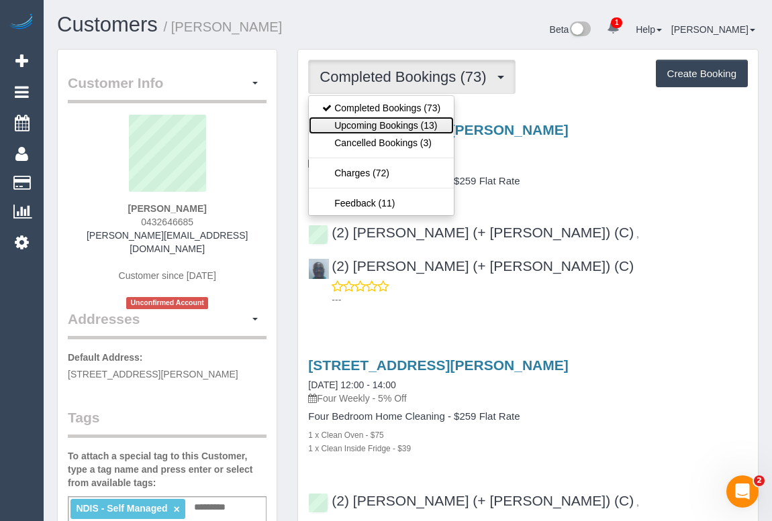
click at [380, 125] on link "Upcoming Bookings (13)" at bounding box center [381, 125] width 145 height 17
